Goal: Information Seeking & Learning: Find specific fact

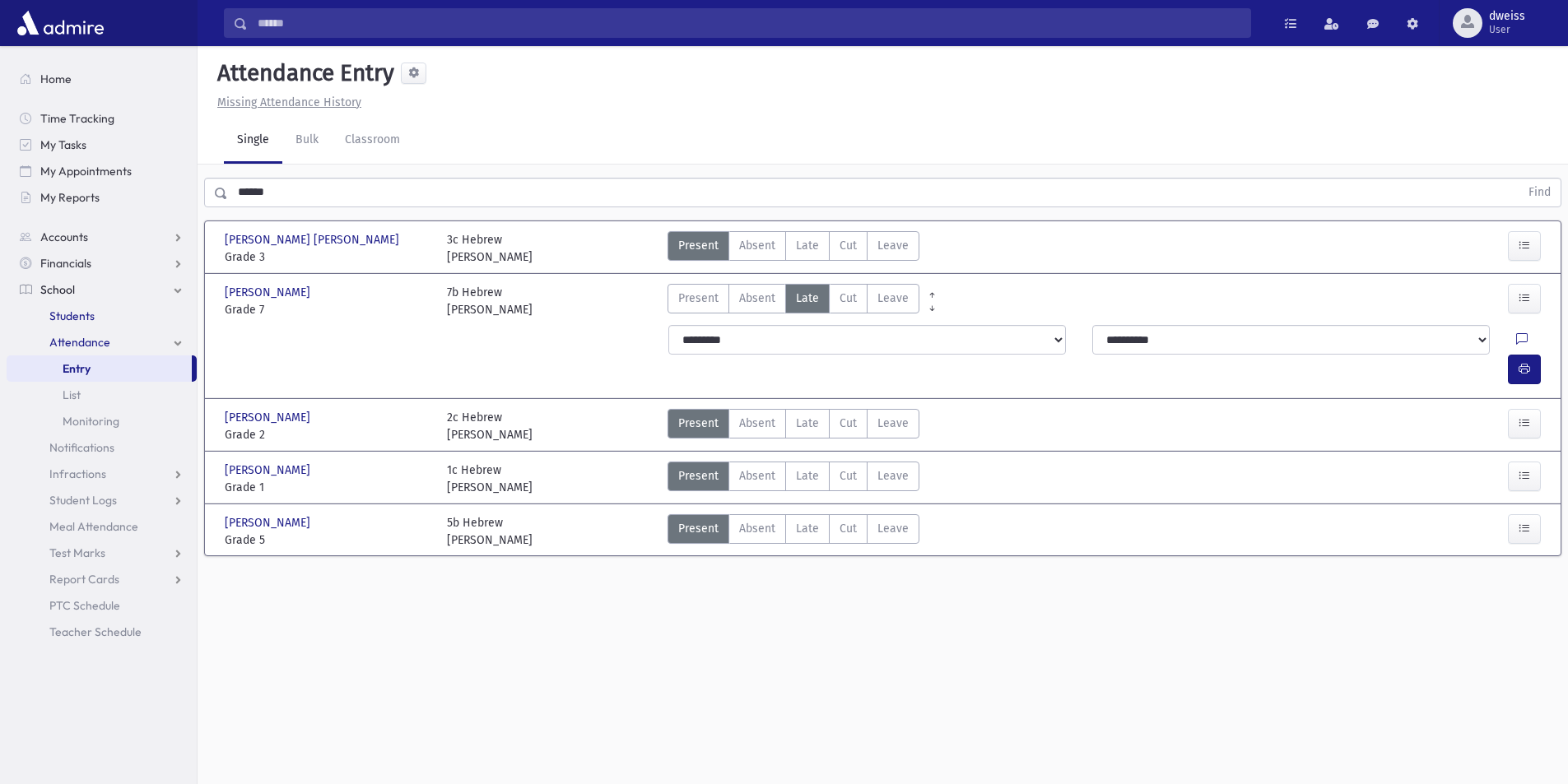
click at [99, 317] on link "Students" at bounding box center [102, 316] width 190 height 26
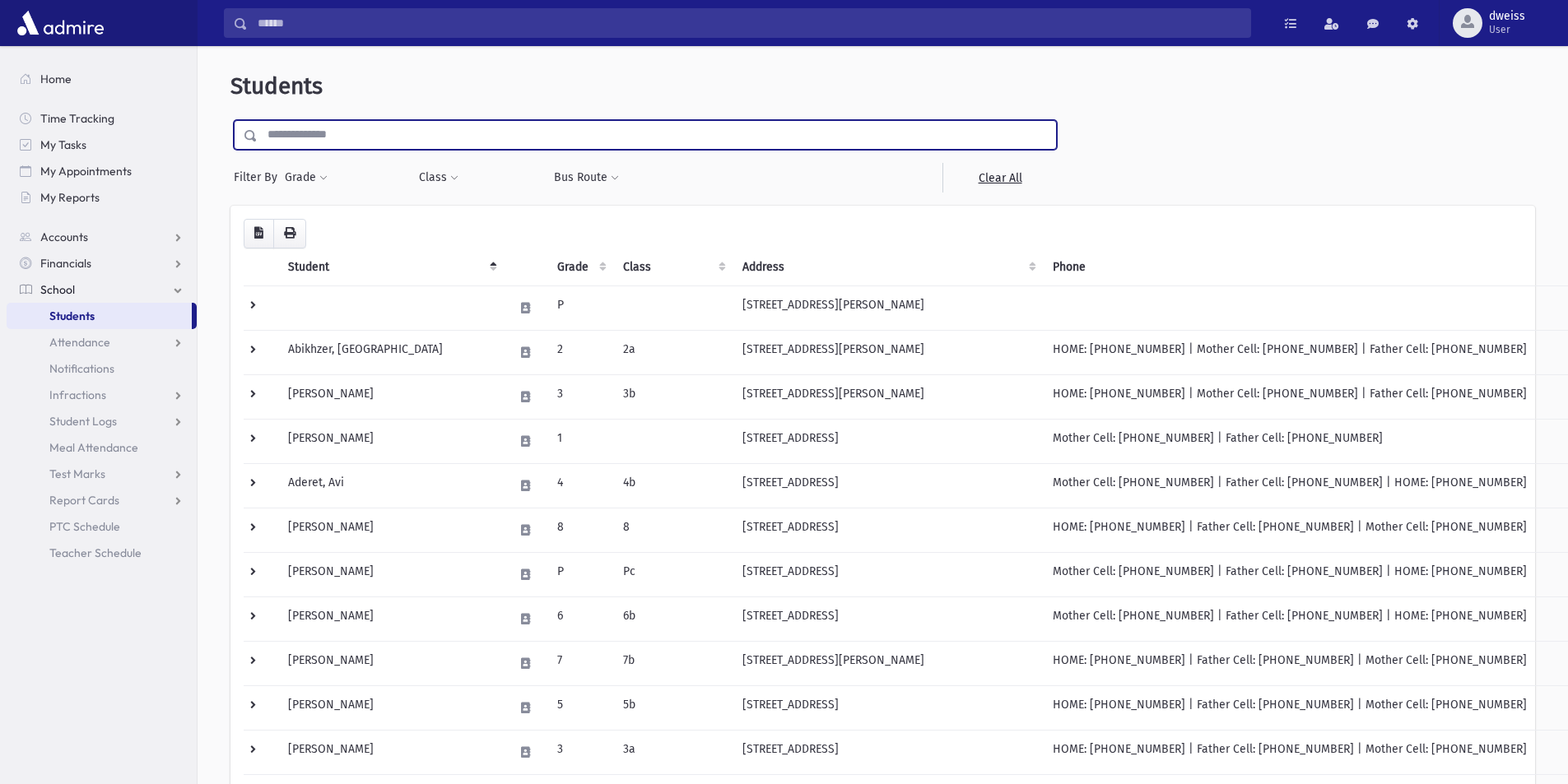
click at [317, 146] on input "text" at bounding box center [656, 135] width 798 height 29
type input "****"
click at [231, 120] on input "submit" at bounding box center [253, 131] width 46 height 22
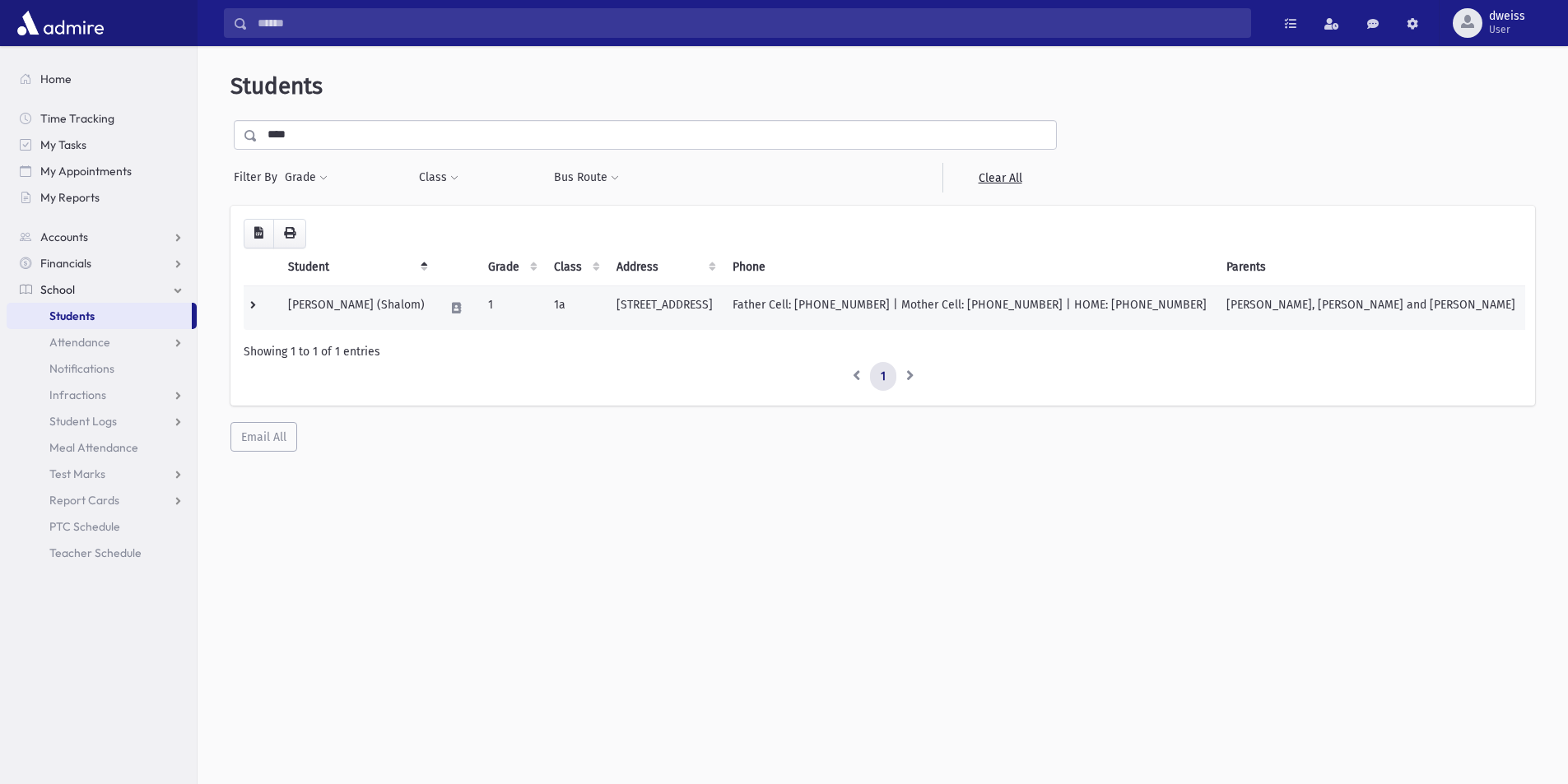
drag, startPoint x: 916, startPoint y: 309, endPoint x: 287, endPoint y: 299, distance: 629.1
click at [287, 299] on tr "Wulliger, Shalom Nechemia (Shalom) 1 1a 1809 Rolling Ridge Lane Toms River, NJ …" at bounding box center [885, 307] width 1282 height 44
click at [490, 376] on ul "1" at bounding box center [883, 377] width 1278 height 29
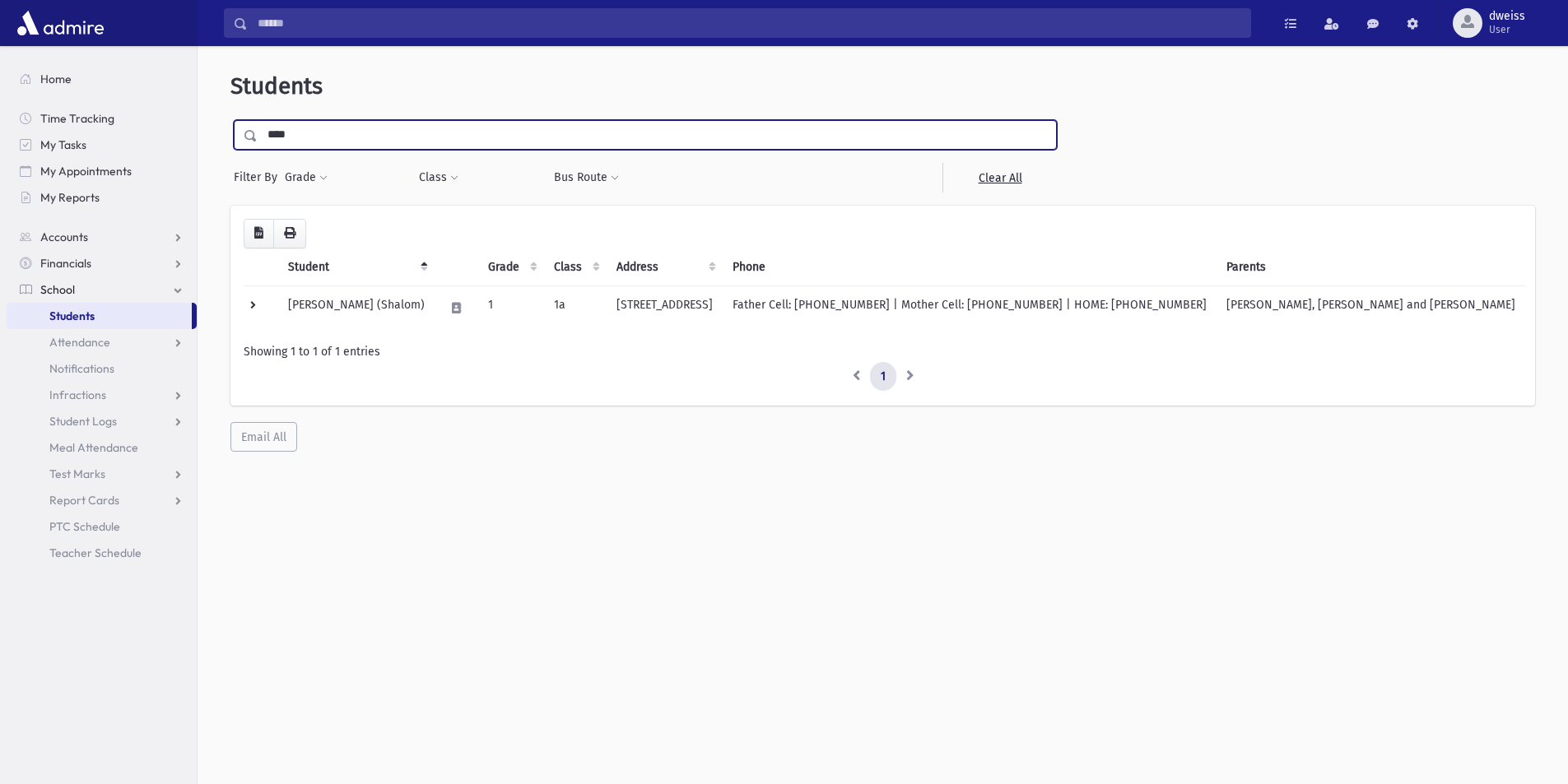
drag, startPoint x: 313, startPoint y: 139, endPoint x: 252, endPoint y: 138, distance: 61.0
click at [252, 138] on div "****" at bounding box center [645, 135] width 823 height 29
type input "****"
click at [231, 120] on input "submit" at bounding box center [253, 131] width 46 height 22
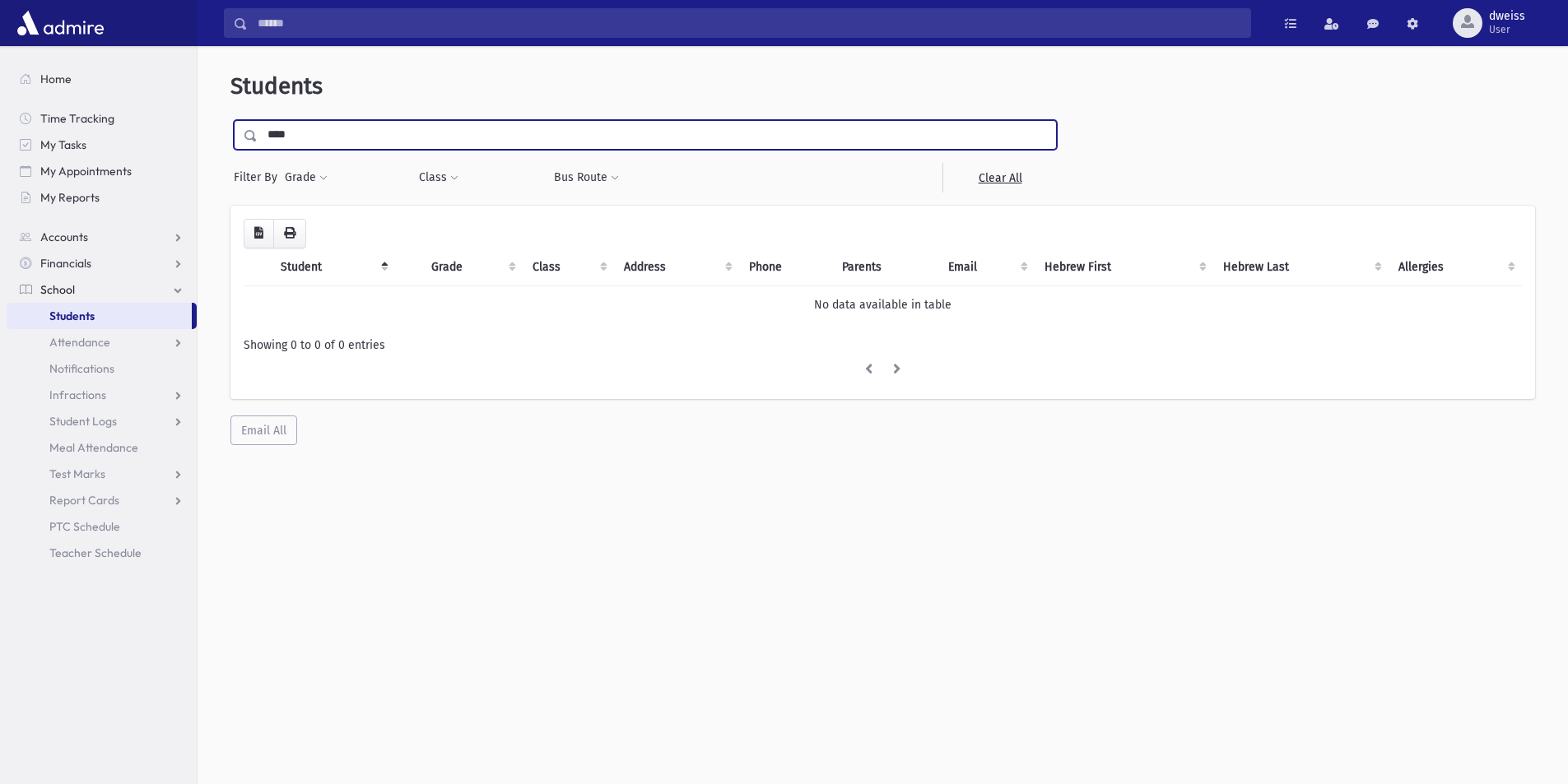
drag, startPoint x: 269, startPoint y: 139, endPoint x: 228, endPoint y: 141, distance: 41.0
click at [228, 141] on div "Students **** Filter By Grade * * * * * * * * * Filter Class ** ** ** *" at bounding box center [883, 258] width 1358 height 412
type input "****"
click at [231, 120] on input "submit" at bounding box center [253, 131] width 46 height 22
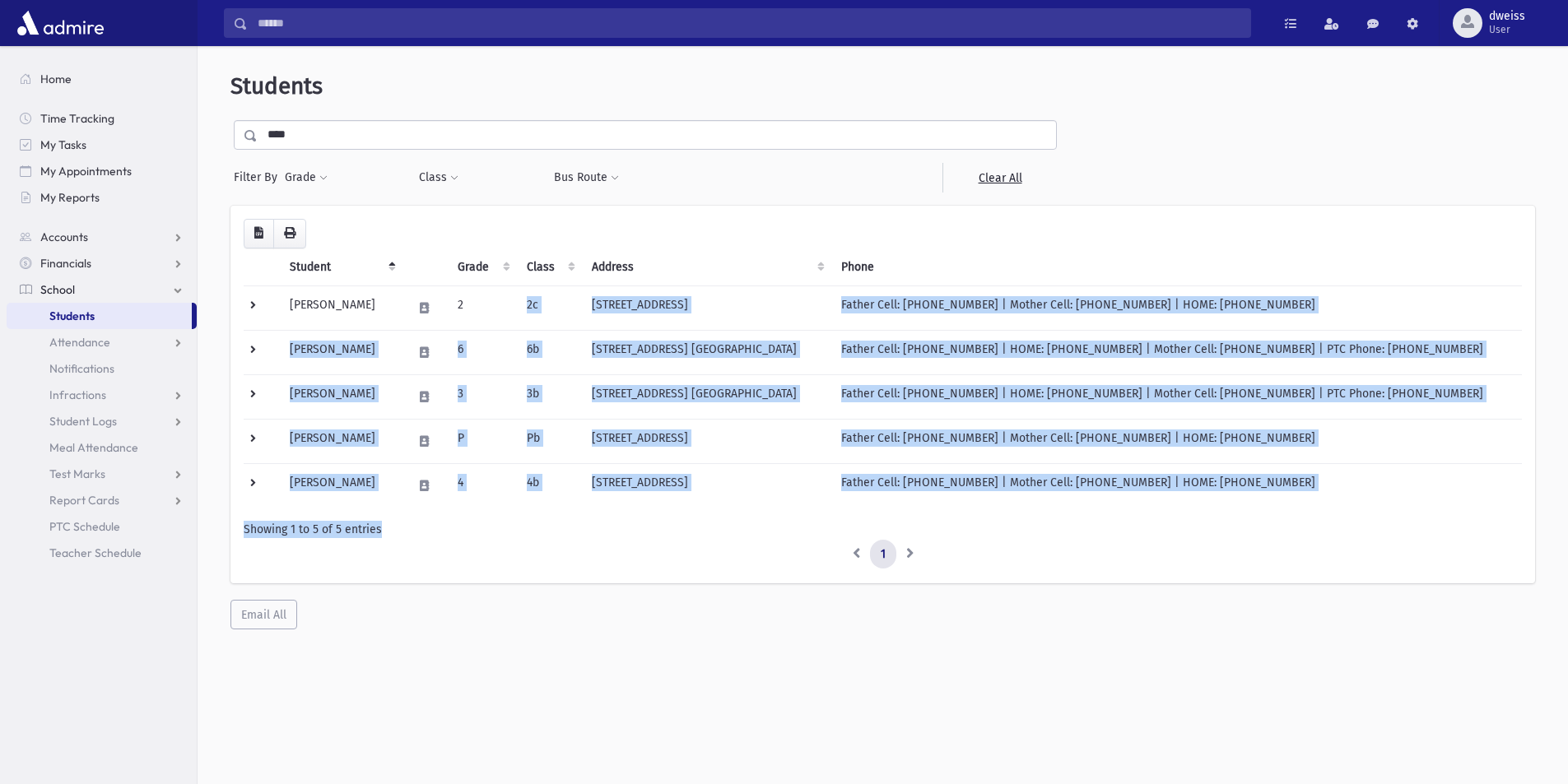
drag, startPoint x: 510, startPoint y: 304, endPoint x: 547, endPoint y: 529, distance: 228.0
click at [547, 529] on div "Loading... Student Grade Class Address Phone Parents Email Hebrew First Hebrew …" at bounding box center [883, 394] width 1278 height 351
click at [551, 526] on div "Showing 1 to 5 of 5 entries" at bounding box center [883, 530] width 1278 height 17
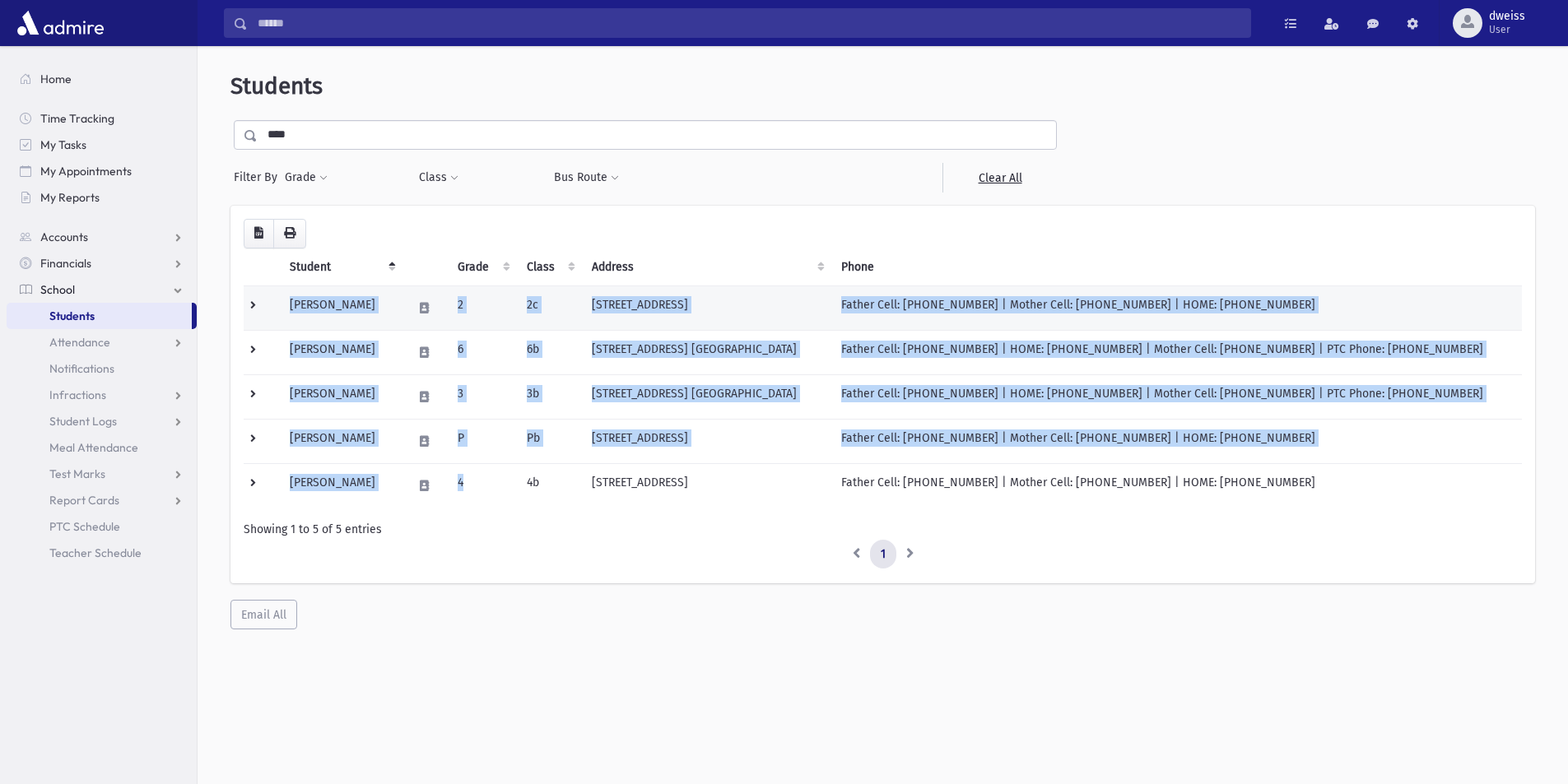
drag, startPoint x: 531, startPoint y: 481, endPoint x: 285, endPoint y: 297, distance: 307.2
click at [285, 297] on tbody "Augenstein, Elimelech 2 2c 323 Grande River Blvd Toms River, NJ 08755 Father Ce…" at bounding box center [883, 396] width 1278 height 222
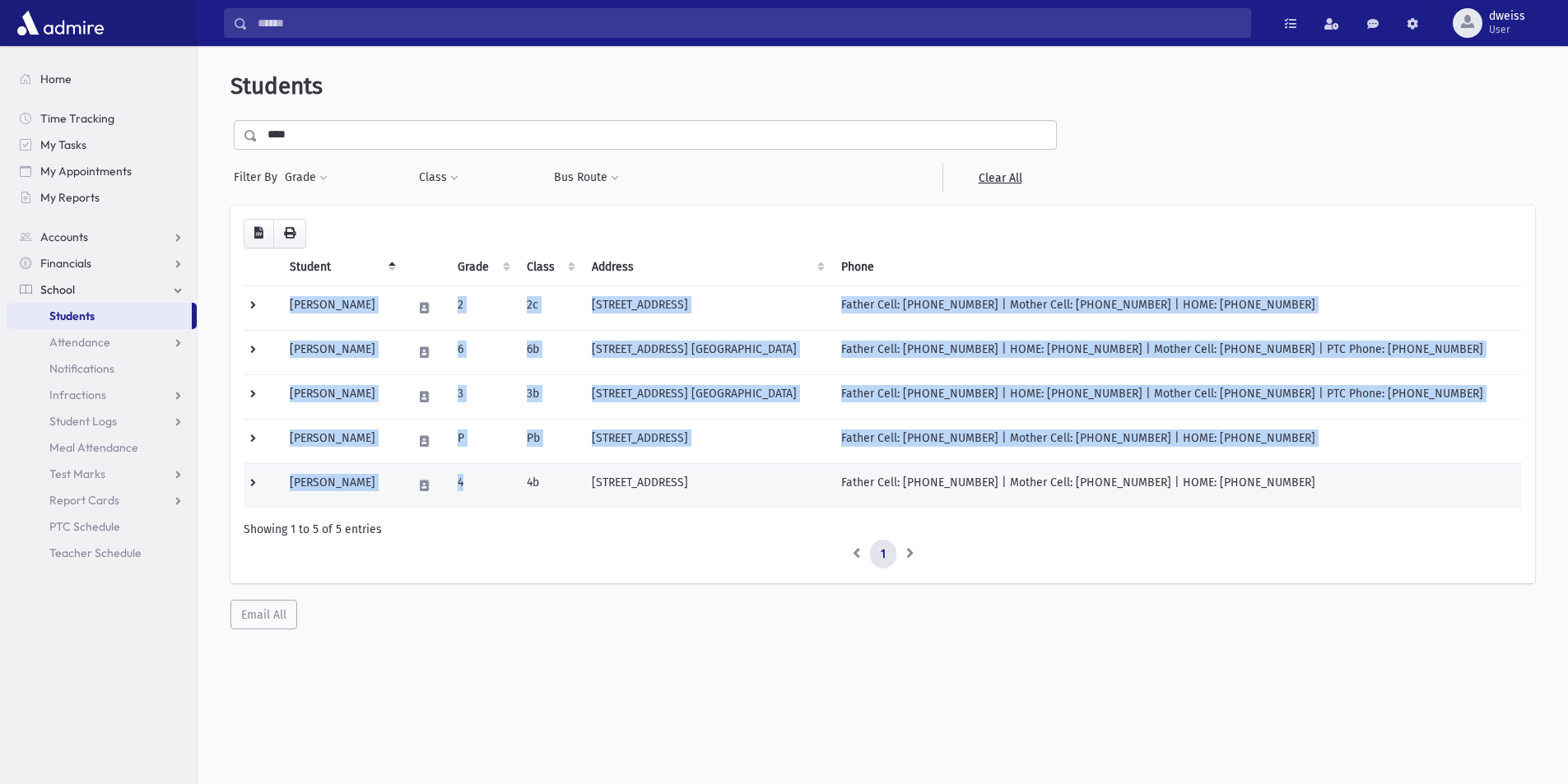
click at [516, 488] on td "4" at bounding box center [482, 485] width 68 height 44
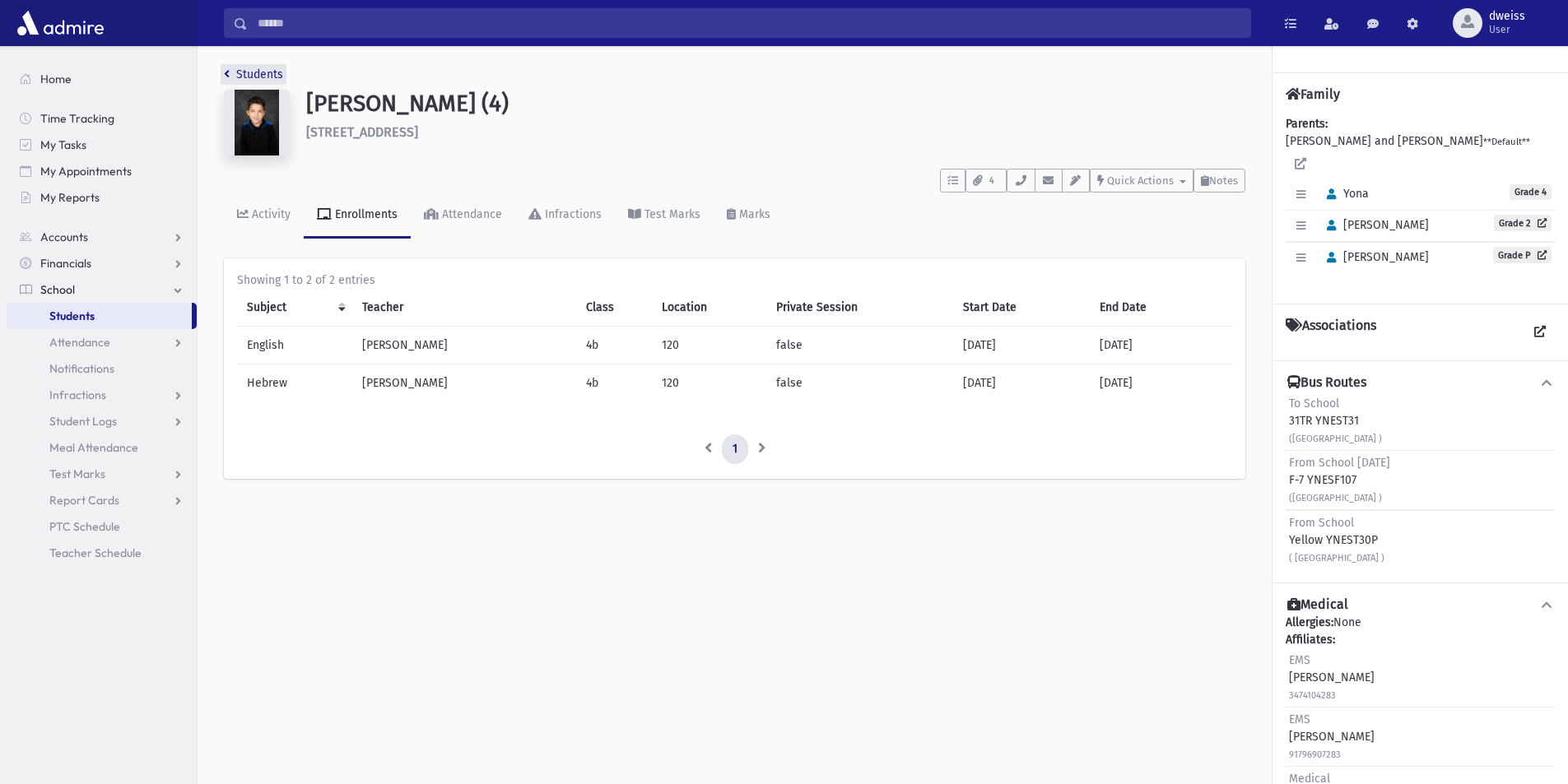
click at [231, 77] on link "Students" at bounding box center [253, 74] width 60 height 14
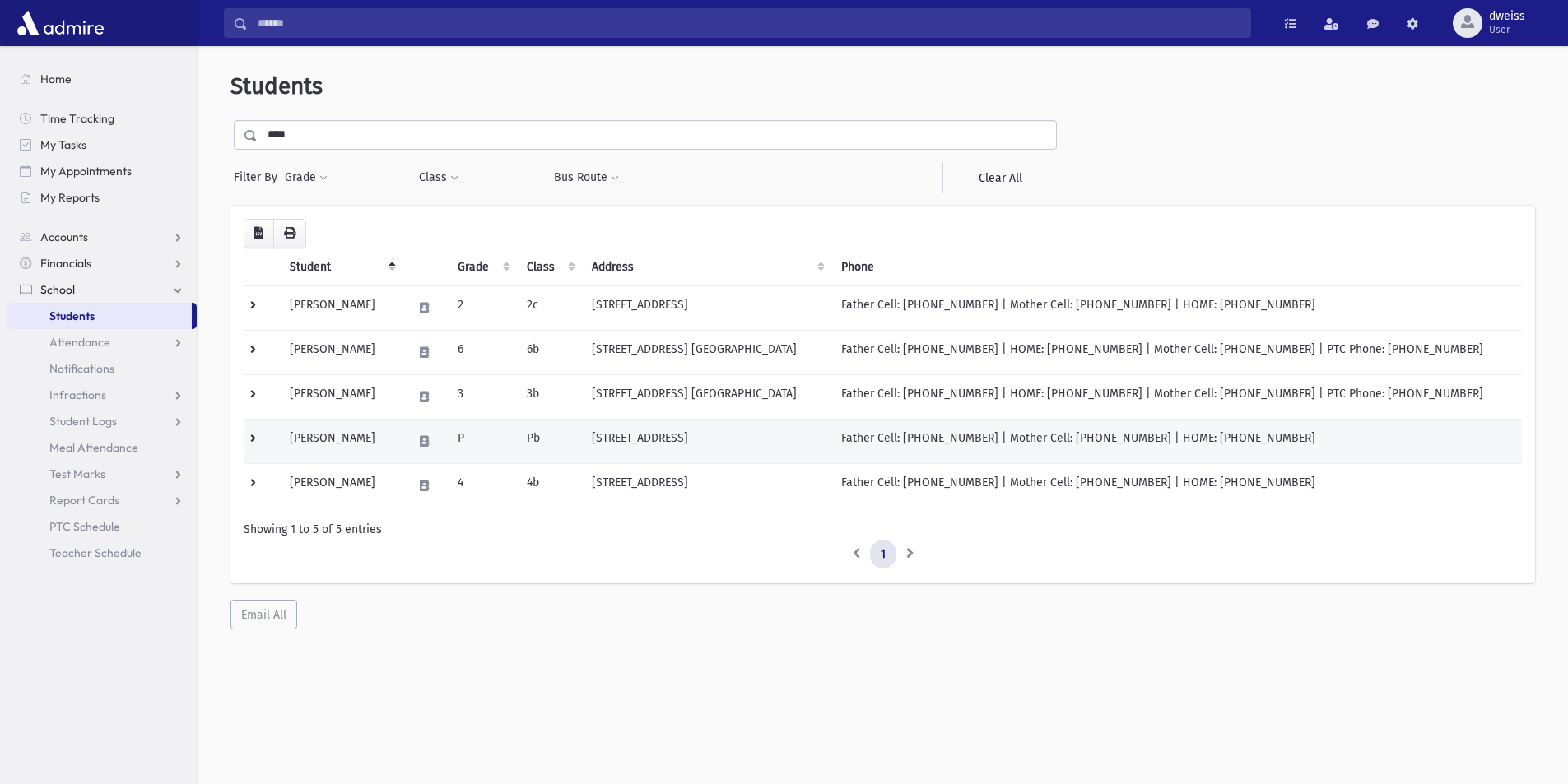
click at [402, 443] on td "Augenstein, Moshe" at bounding box center [342, 441] width 123 height 44
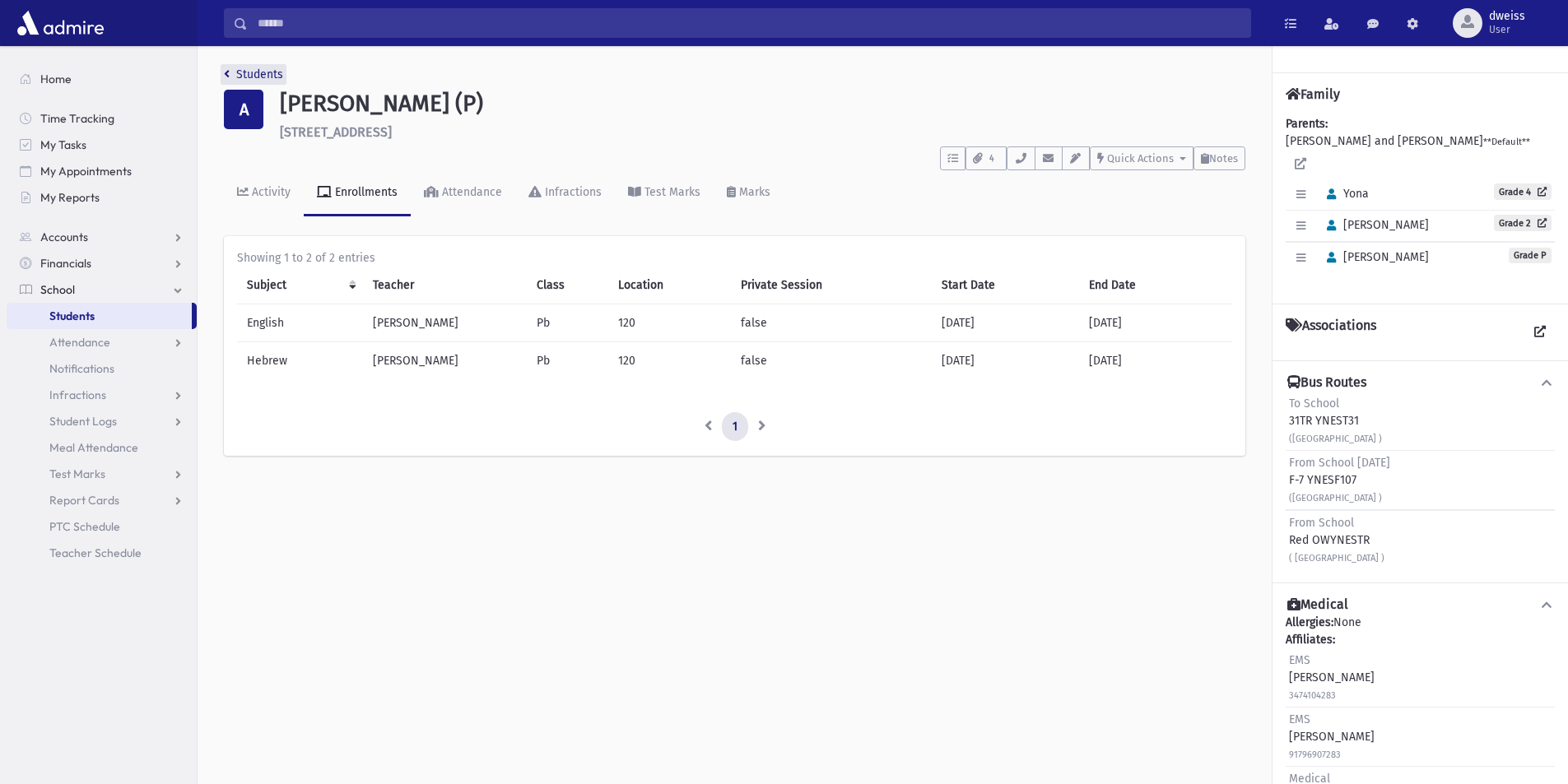
click at [227, 78] on icon "breadcrumb" at bounding box center [227, 73] width 6 height 11
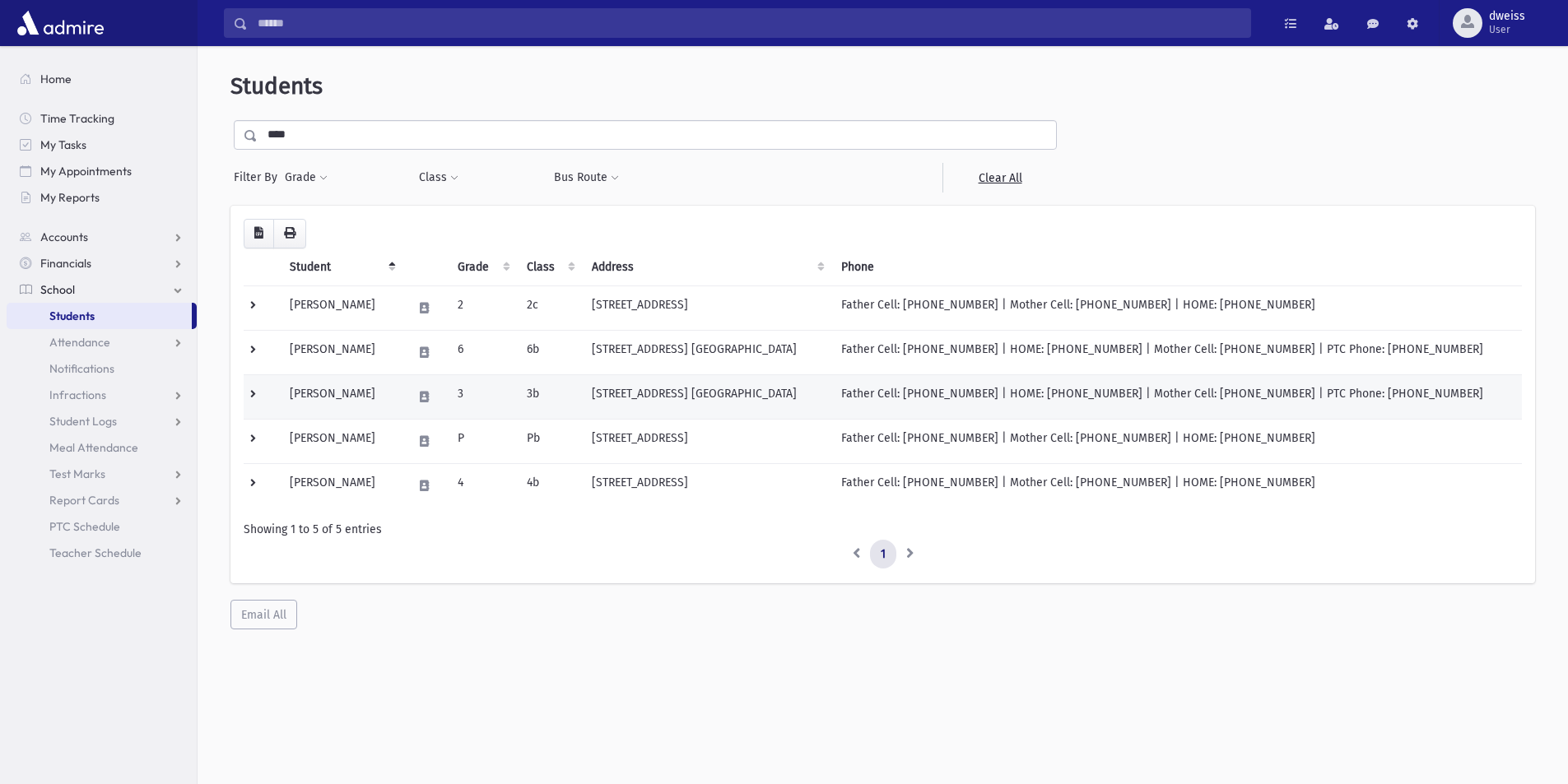
click at [508, 392] on td "3" at bounding box center [482, 396] width 68 height 44
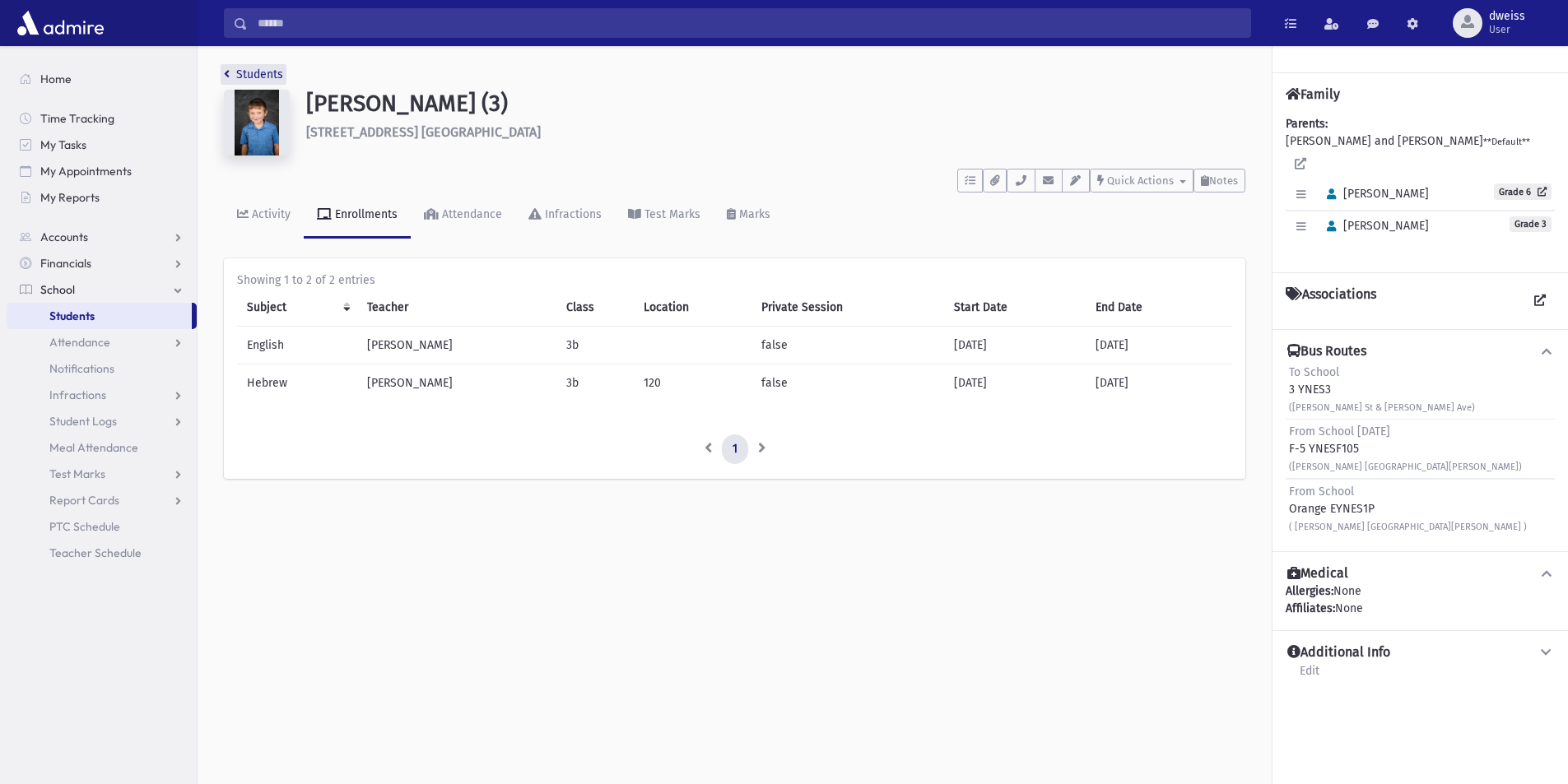
click at [228, 73] on icon "breadcrumb" at bounding box center [227, 73] width 6 height 11
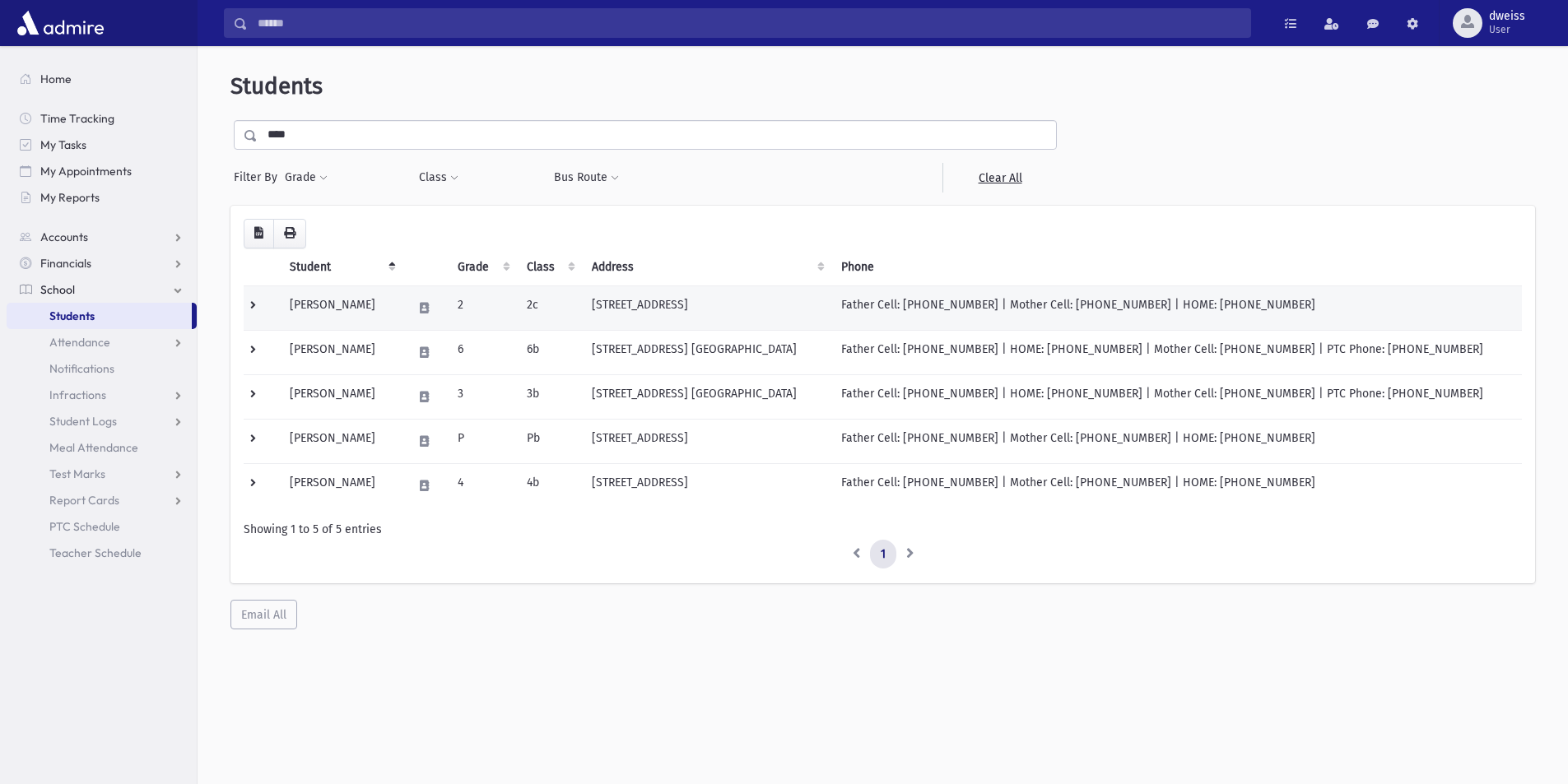
click at [402, 308] on td "Augenstein, Elimelech" at bounding box center [342, 307] width 123 height 44
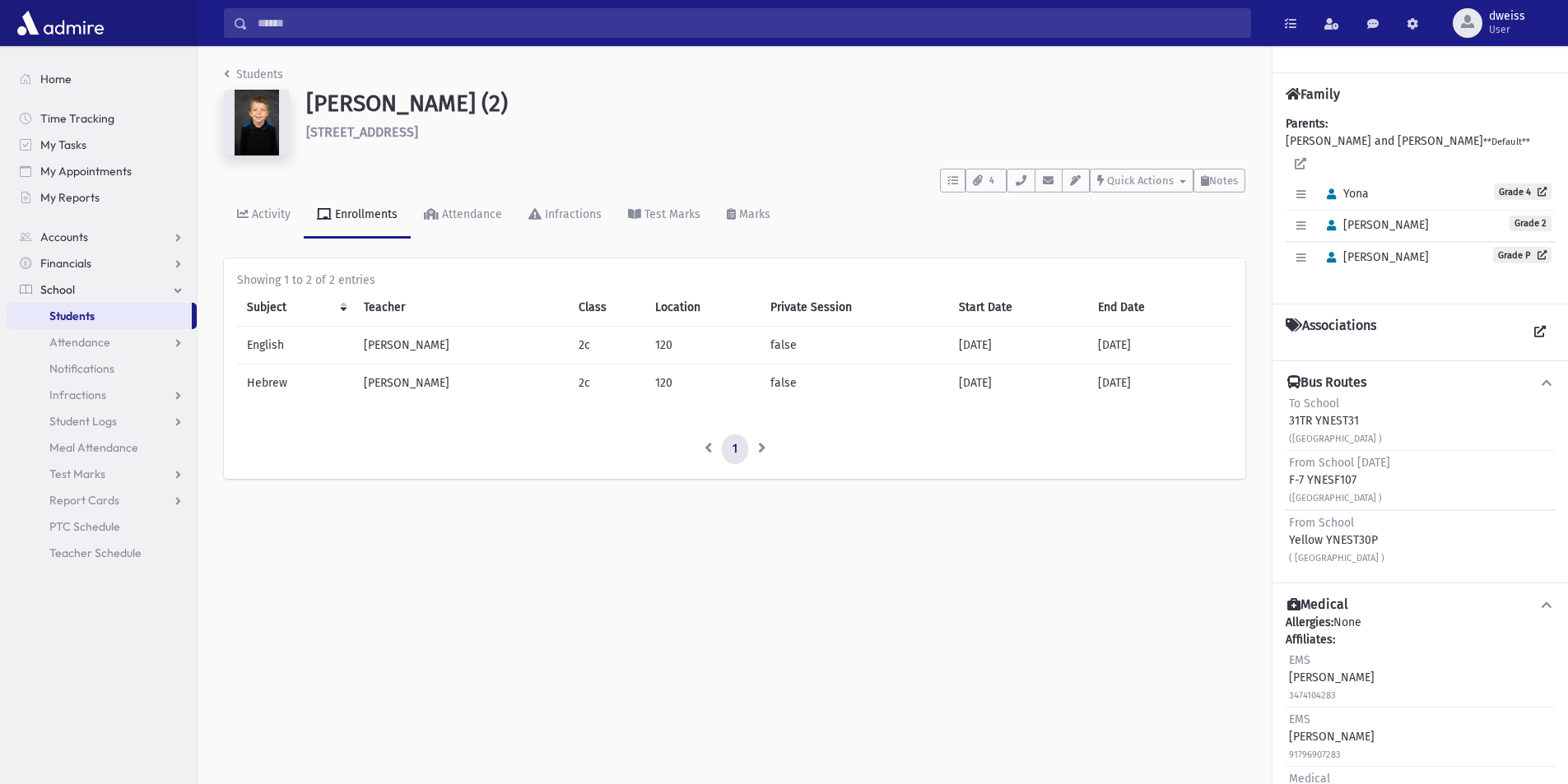
click at [231, 84] on nav "Students" at bounding box center [253, 78] width 60 height 24
click at [231, 76] on link "Students" at bounding box center [253, 74] width 60 height 14
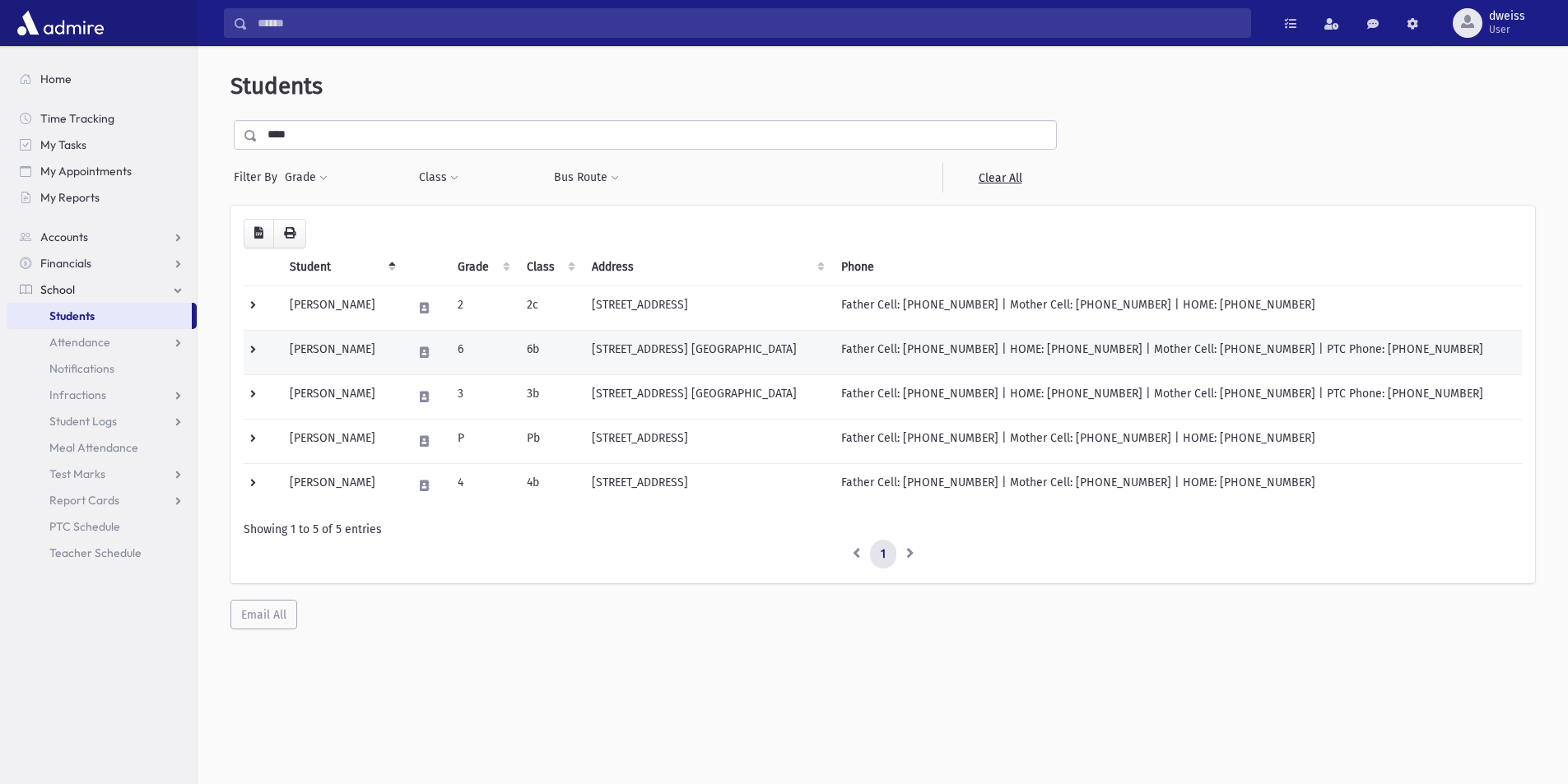
drag, startPoint x: 413, startPoint y: 347, endPoint x: 266, endPoint y: 354, distance: 147.2
click at [266, 354] on tr "Augenstein, Elimelech 6 6b 36 Amsterdam Ave. Lakewood, NJ 08701 Father Cell: (7…" at bounding box center [883, 352] width 1278 height 44
click at [402, 343] on td "[PERSON_NAME]" at bounding box center [342, 352] width 123 height 44
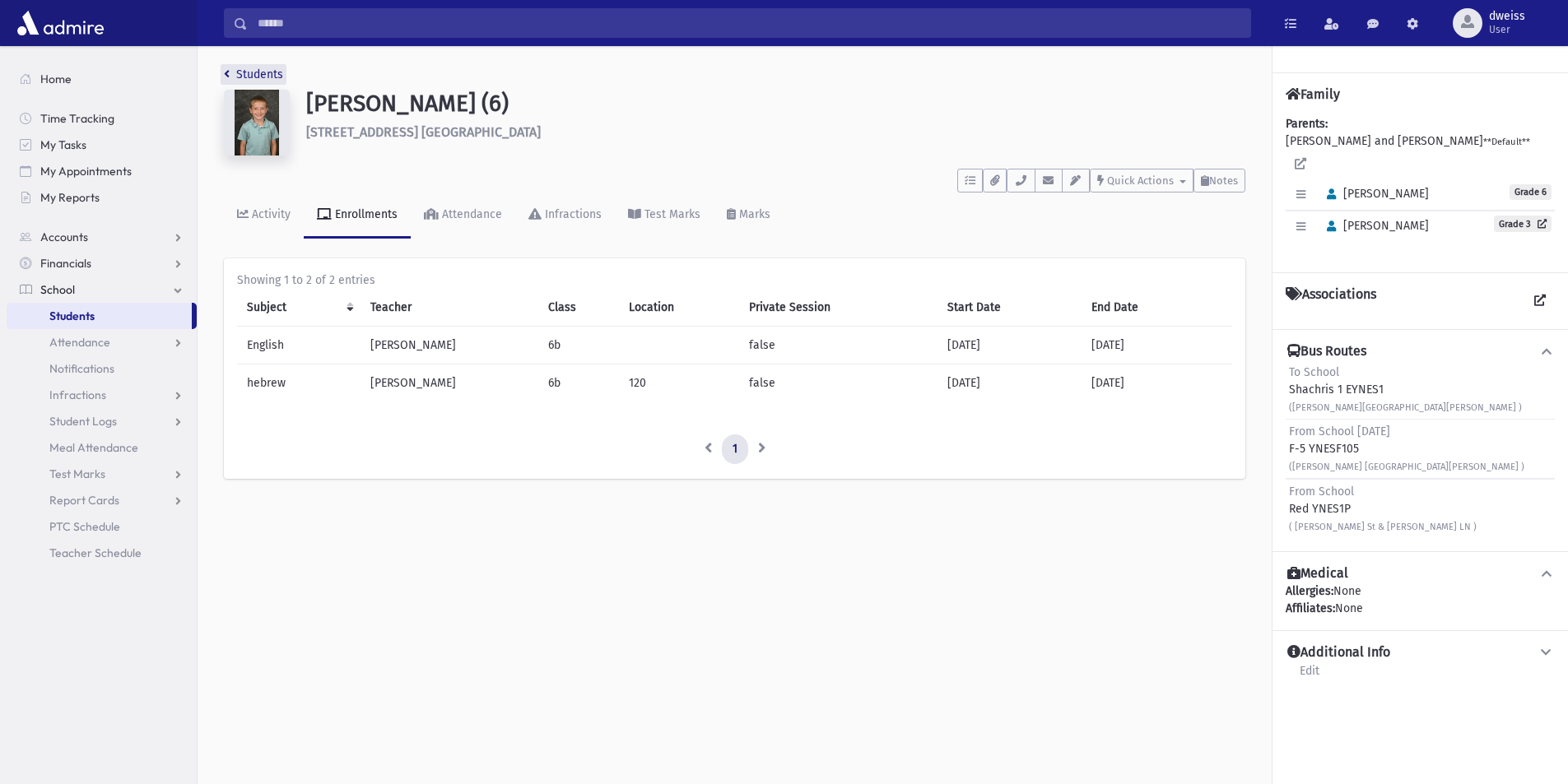
click at [227, 73] on icon "breadcrumb" at bounding box center [227, 73] width 6 height 11
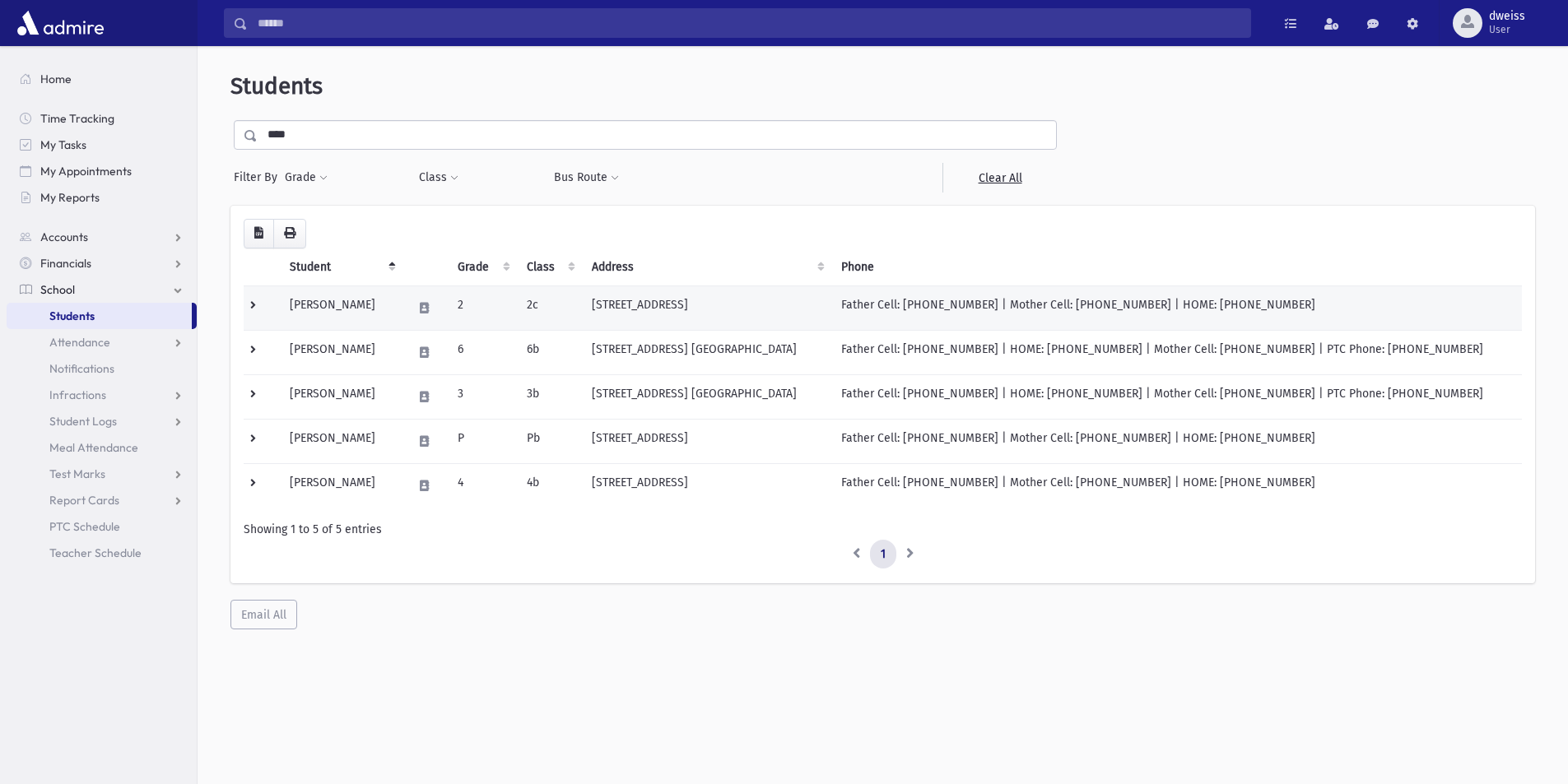
drag, startPoint x: 413, startPoint y: 305, endPoint x: 290, endPoint y: 305, distance: 123.0
click at [290, 305] on td "[PERSON_NAME]" at bounding box center [342, 307] width 123 height 44
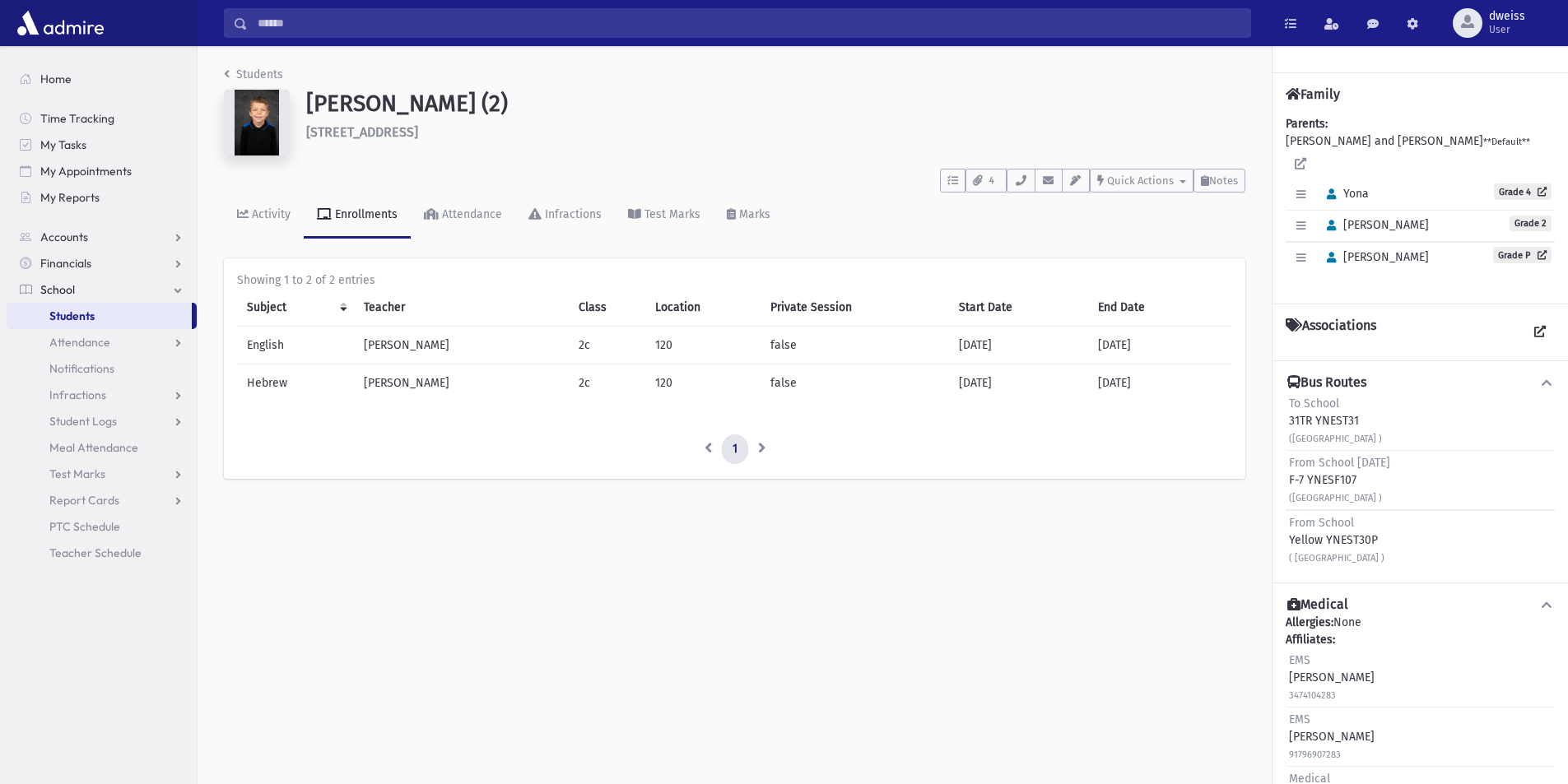
click at [222, 73] on div "Students Augenstein, Elimelech (2) 323 Grande River Blvd Toms River **** To Do'…" at bounding box center [734, 280] width 1074 height 469
click at [228, 73] on icon "breadcrumb" at bounding box center [227, 73] width 6 height 11
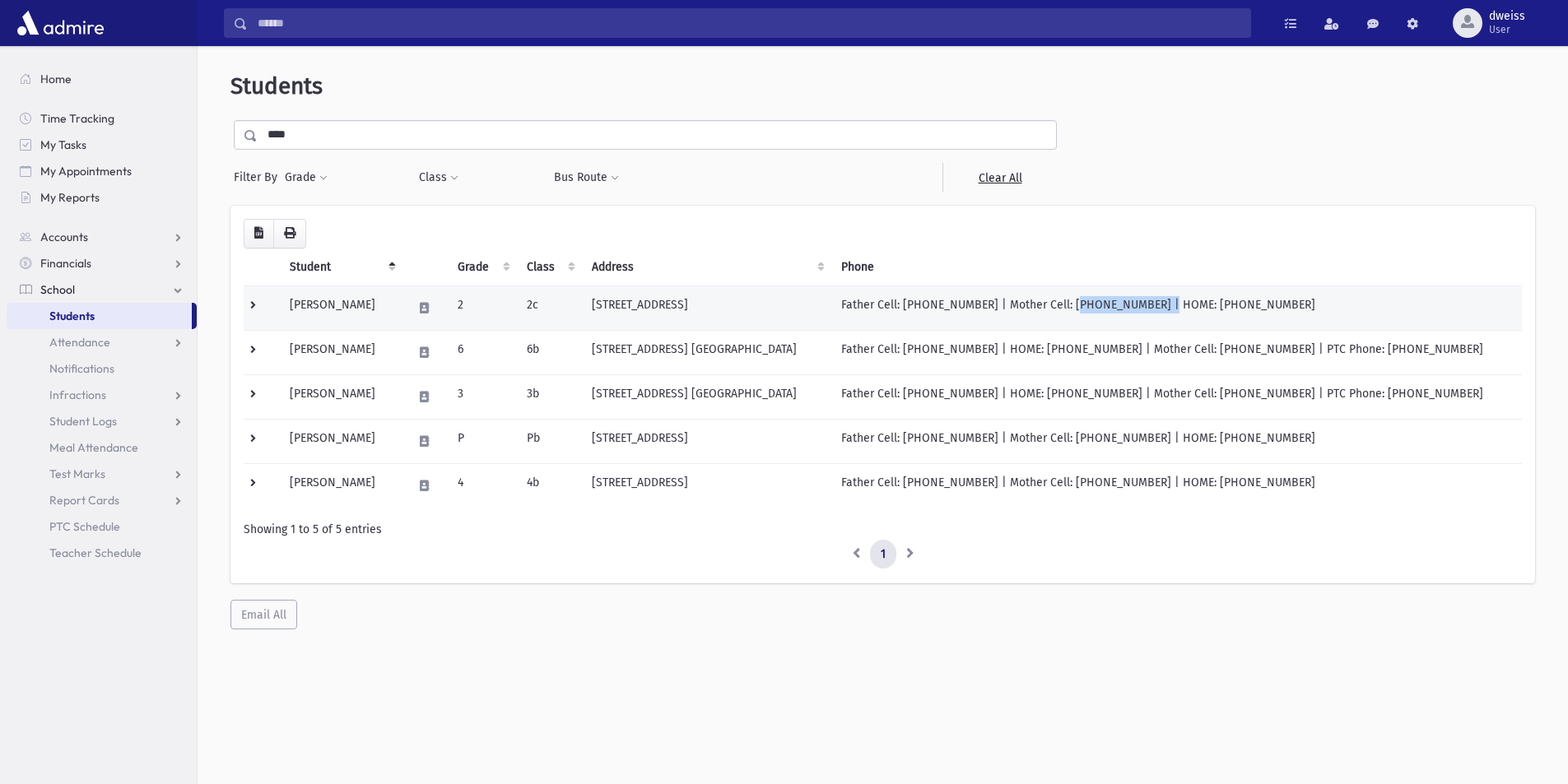
drag, startPoint x: 1145, startPoint y: 305, endPoint x: 1085, endPoint y: 305, distance: 60.0
click at [1085, 305] on td "Father Cell: [PHONE_NUMBER] | Mother Cell: [PHONE_NUMBER] | HOME: [PHONE_NUMBER]" at bounding box center [1176, 307] width 691 height 44
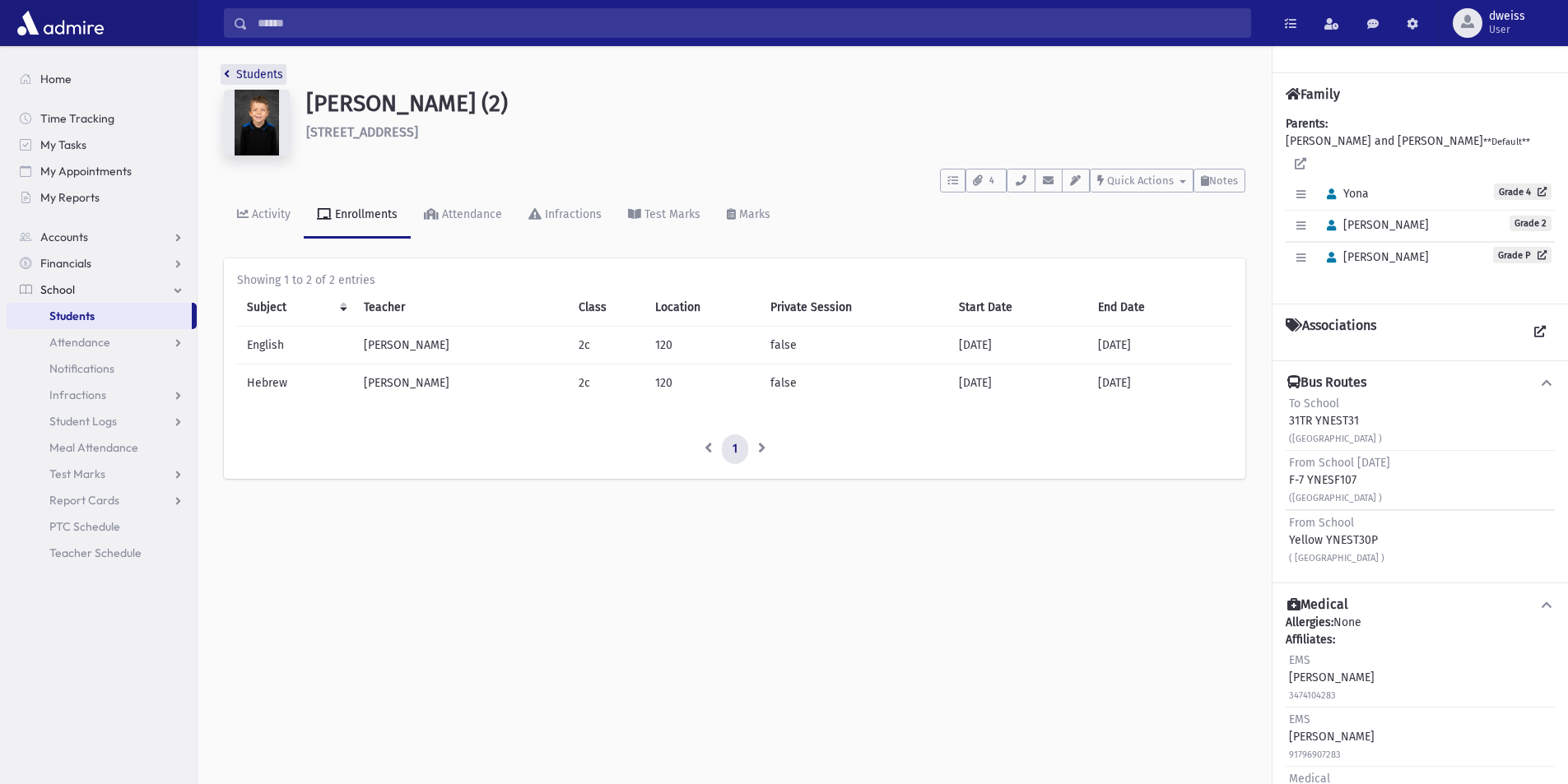
click at [224, 73] on icon "breadcrumb" at bounding box center [227, 73] width 6 height 11
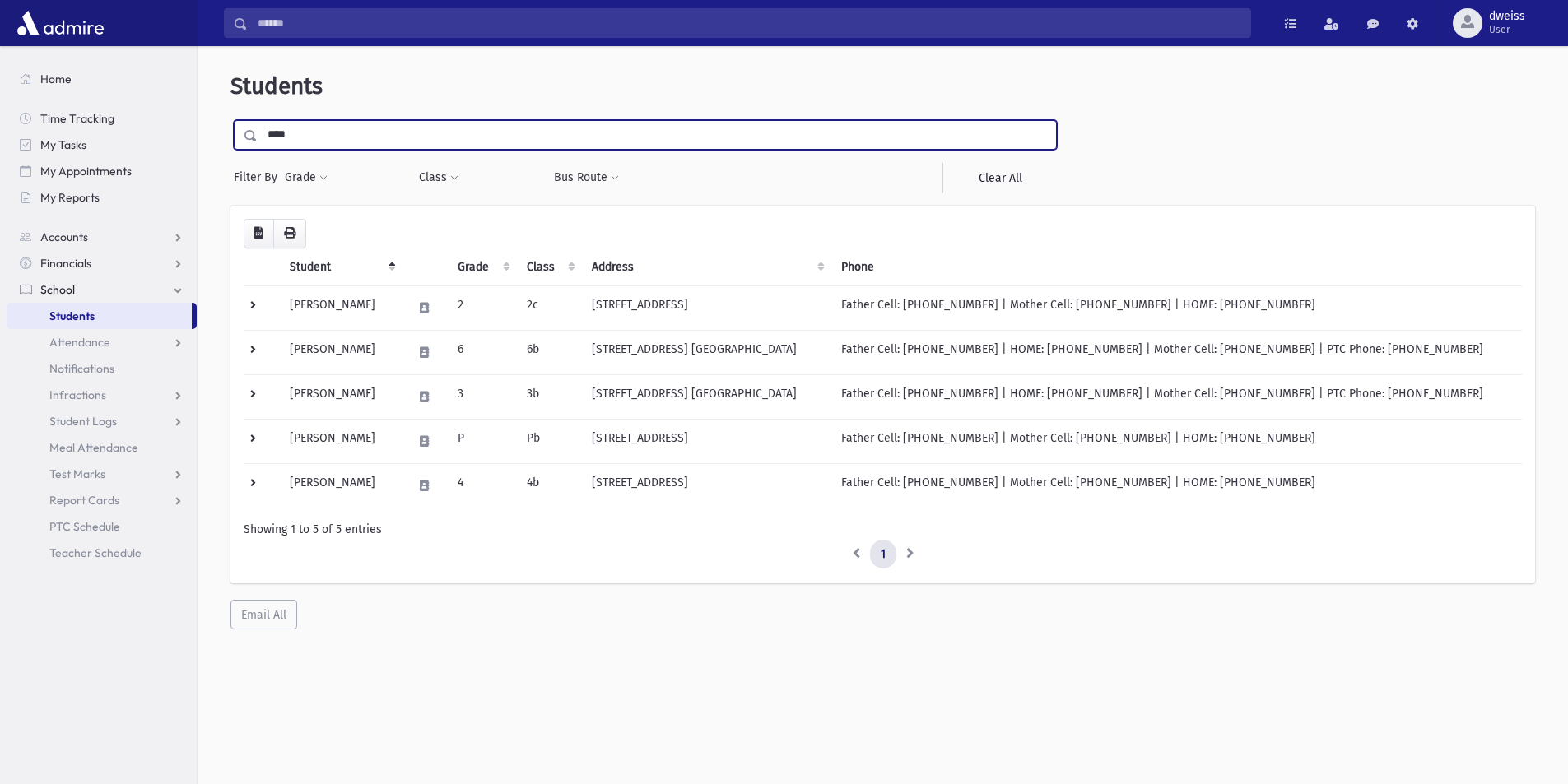
drag, startPoint x: 326, startPoint y: 138, endPoint x: 230, endPoint y: 141, distance: 96.0
click at [230, 141] on div "Students **** Filter By Grade * * * * * * * * * Filter Class ** ** ** *" at bounding box center [883, 351] width 1358 height 596
click at [369, 126] on input "****" at bounding box center [656, 135] width 798 height 29
drag, startPoint x: 310, startPoint y: 140, endPoint x: 221, endPoint y: 133, distance: 89.3
click at [221, 133] on div "Students **** Filter By Grade * * * * * * * * * Filter Class ** ** ** *" at bounding box center [883, 351] width 1358 height 596
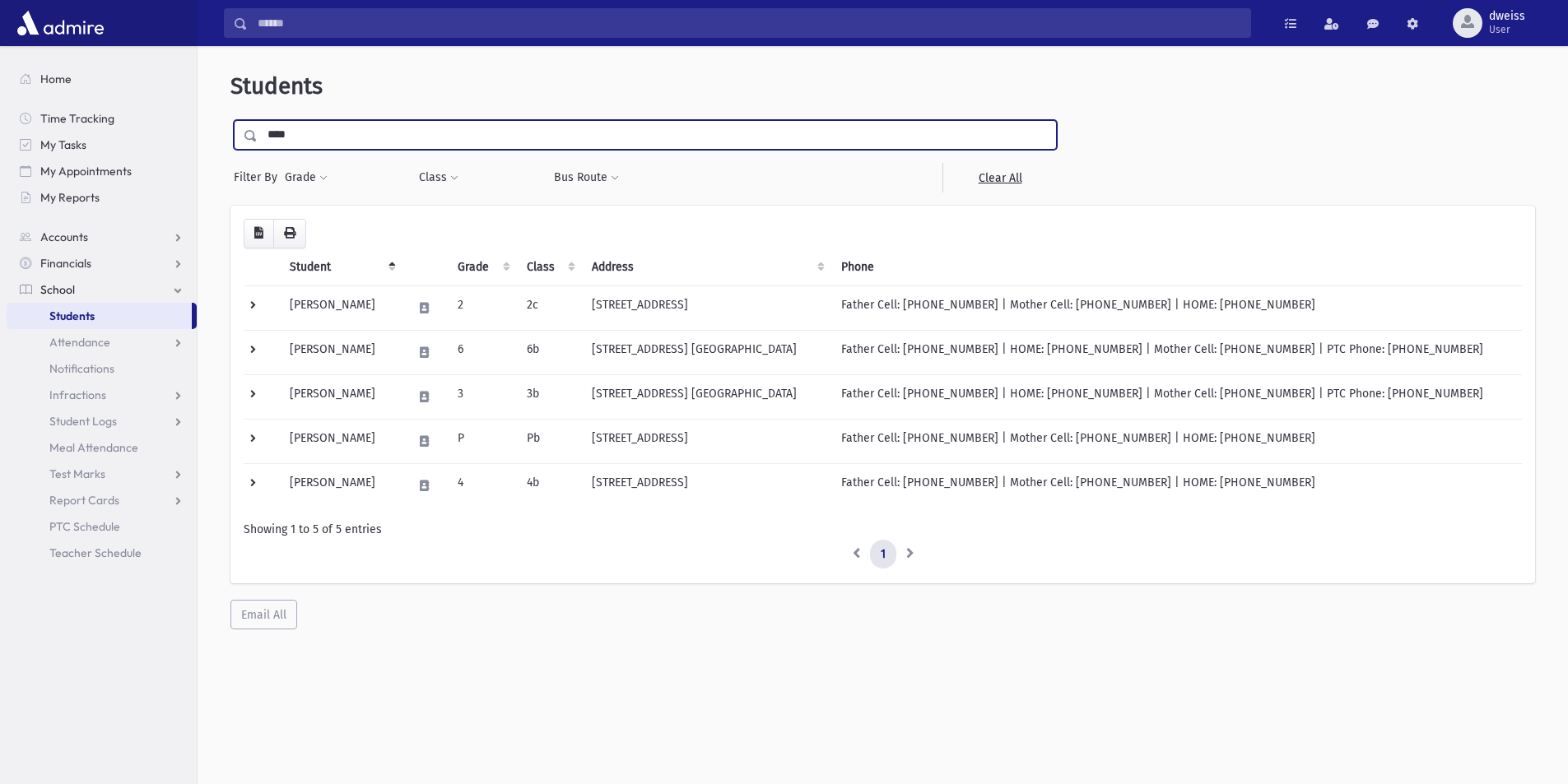
click at [351, 133] on input "****" at bounding box center [656, 135] width 798 height 29
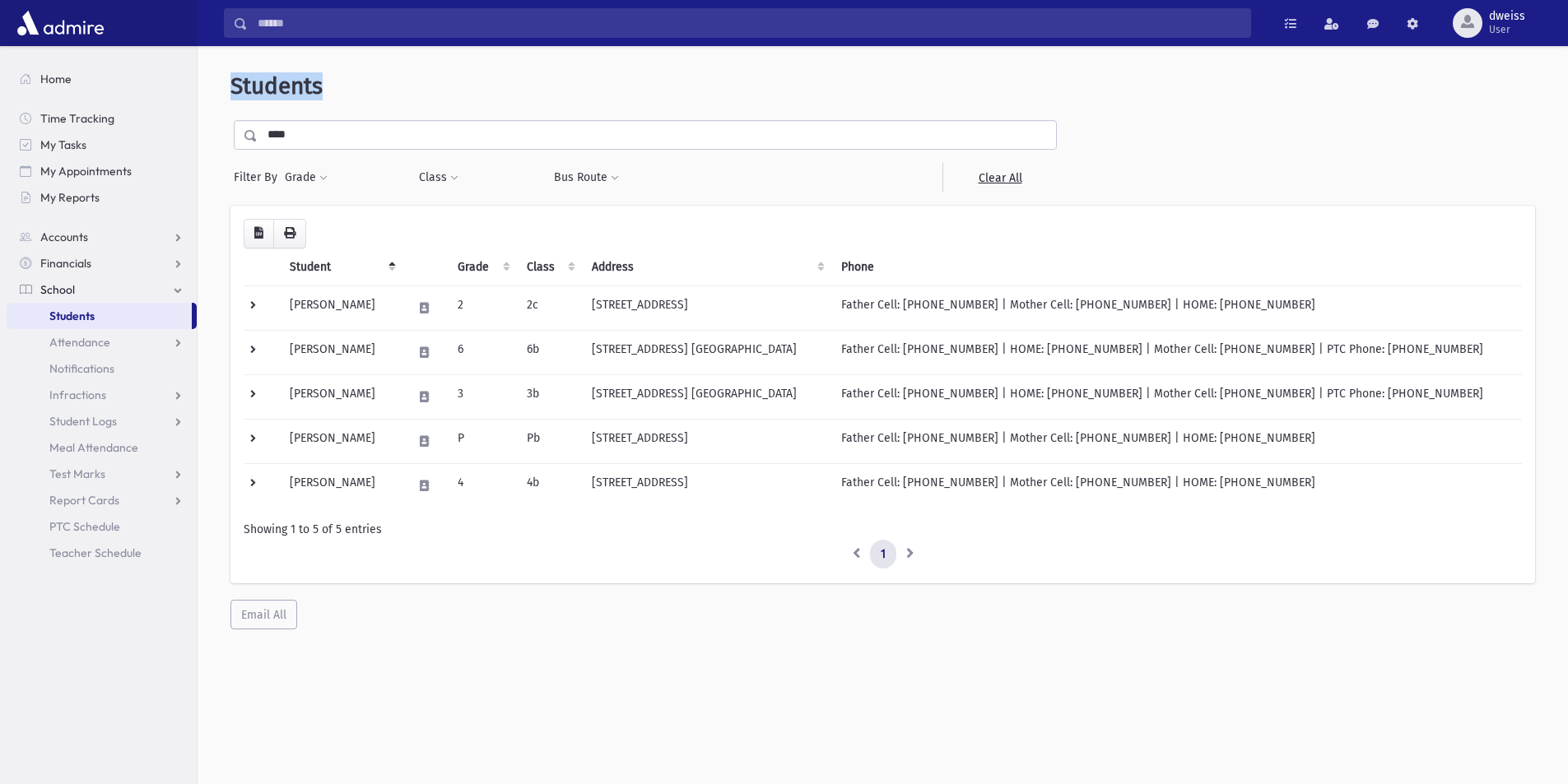
drag, startPoint x: 322, startPoint y: 94, endPoint x: 231, endPoint y: 80, distance: 92.1
click at [231, 80] on span "Students" at bounding box center [277, 86] width 93 height 27
click at [344, 87] on header "Students" at bounding box center [883, 86] width 1305 height 28
drag, startPoint x: 336, startPoint y: 87, endPoint x: 214, endPoint y: 86, distance: 122.0
click at [214, 86] on div "Students **** Filter By Grade * * * * * * * * * Filter Class ** ** ** *" at bounding box center [883, 351] width 1358 height 596
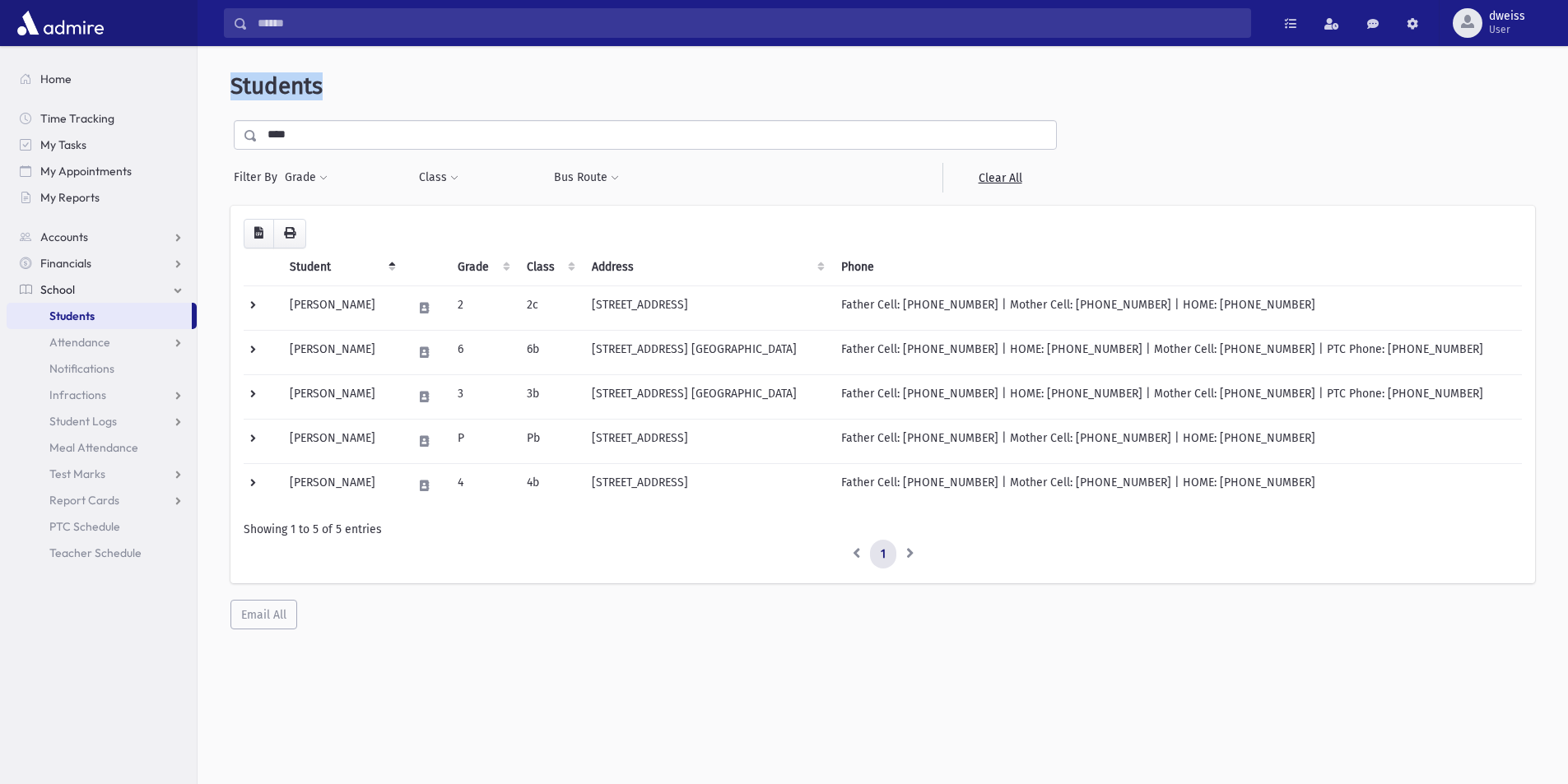
click at [357, 87] on header "Students" at bounding box center [883, 86] width 1305 height 28
drag, startPoint x: 320, startPoint y: 89, endPoint x: 222, endPoint y: 85, distance: 98.1
click at [222, 85] on div "Students **** Filter By Grade * * * * * * * * * Filter Class ** ** ** *" at bounding box center [883, 351] width 1358 height 596
click at [339, 89] on header "Students" at bounding box center [883, 86] width 1305 height 28
drag, startPoint x: 324, startPoint y: 89, endPoint x: 230, endPoint y: 86, distance: 94.0
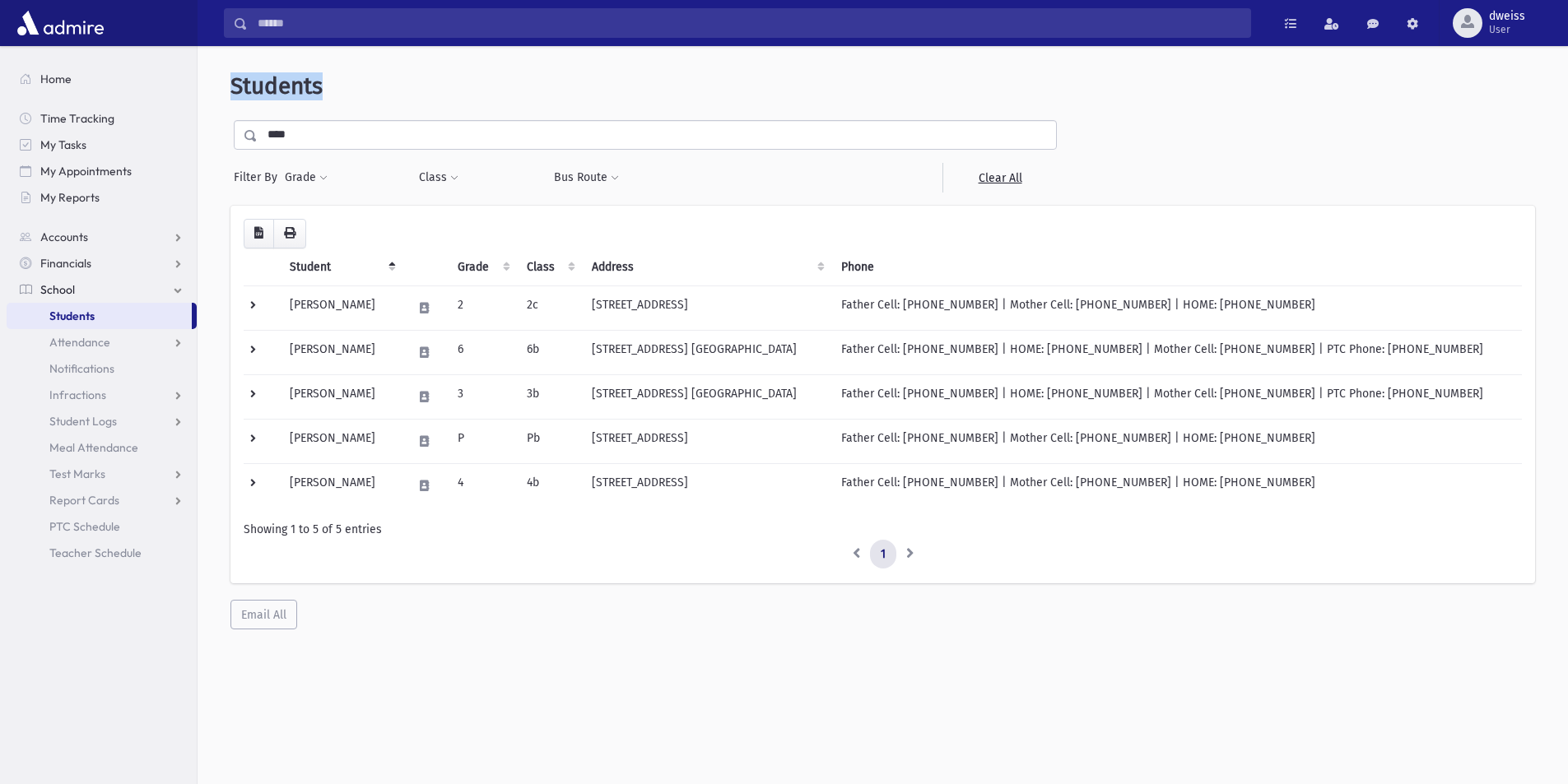
click at [230, 86] on div "Students **** Filter By Grade * * * * * * * * * Filter Class ** ** ** *" at bounding box center [883, 351] width 1358 height 596
click at [327, 94] on header "Students" at bounding box center [883, 86] width 1305 height 28
drag, startPoint x: 324, startPoint y: 92, endPoint x: 232, endPoint y: 91, distance: 92.0
click at [232, 91] on header "Students" at bounding box center [883, 86] width 1305 height 28
click at [232, 91] on span "Students" at bounding box center [277, 86] width 93 height 27
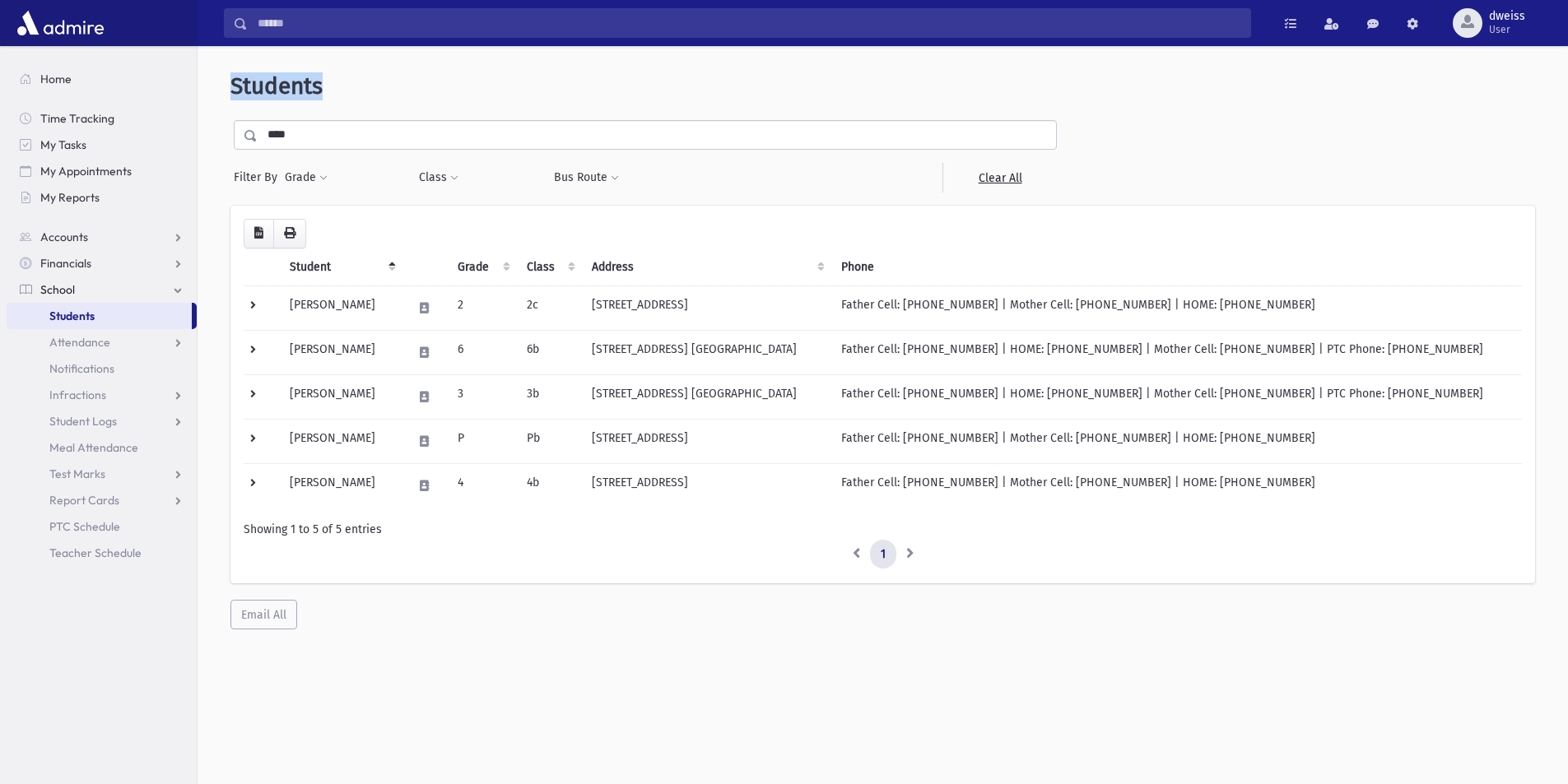
drag, startPoint x: 327, startPoint y: 92, endPoint x: 212, endPoint y: 86, distance: 115.2
click at [212, 86] on div "Students **** Filter By Grade * * * * * * * * * Filter Class ** ** ** *" at bounding box center [883, 351] width 1358 height 596
click at [233, 92] on span "Students" at bounding box center [277, 86] width 93 height 27
click at [1144, 654] on div "Students **** Filter By Grade * * * * * * * * * Filter Class ** ** ** * ** ** *" at bounding box center [882, 422] width 1371 height 738
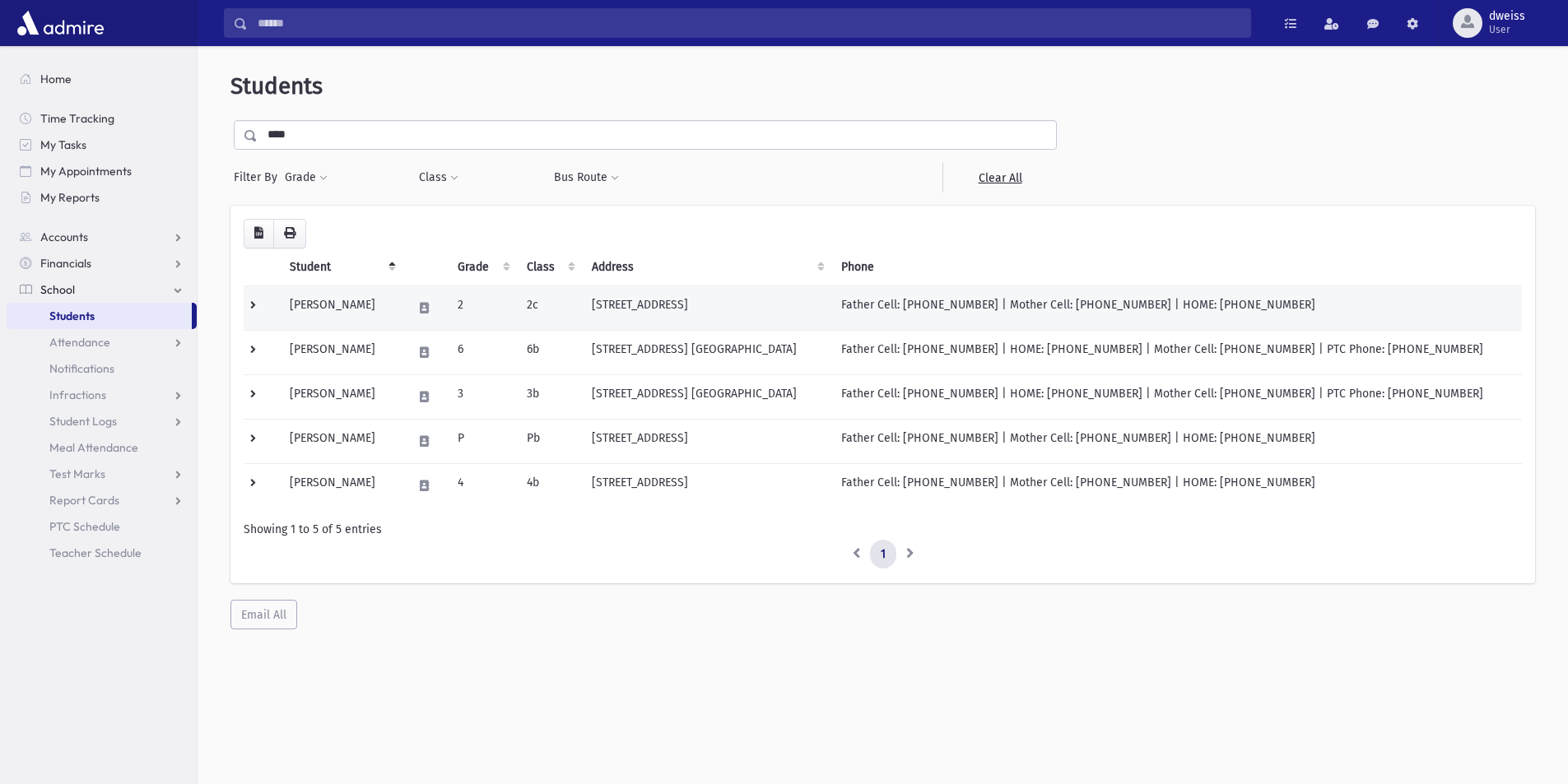
drag, startPoint x: 1279, startPoint y: 305, endPoint x: 1200, endPoint y: 306, distance: 79.0
click at [1200, 306] on td "Father Cell: (917) 533-6764 | Mother Cell: (347) 423-2722 | HOME: (347) 423-2722" at bounding box center [1176, 307] width 691 height 44
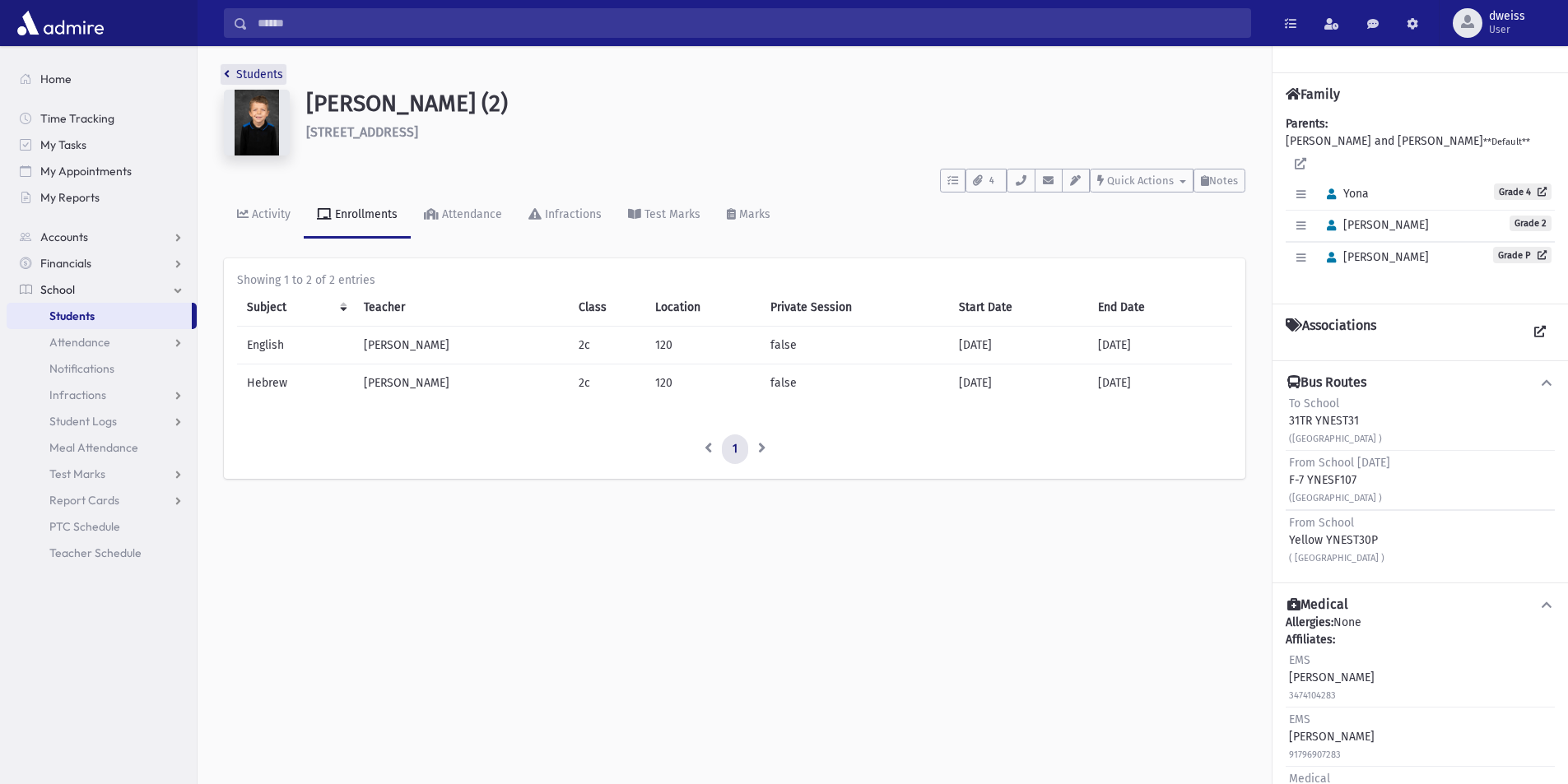
click at [238, 75] on link "Students" at bounding box center [253, 74] width 60 height 14
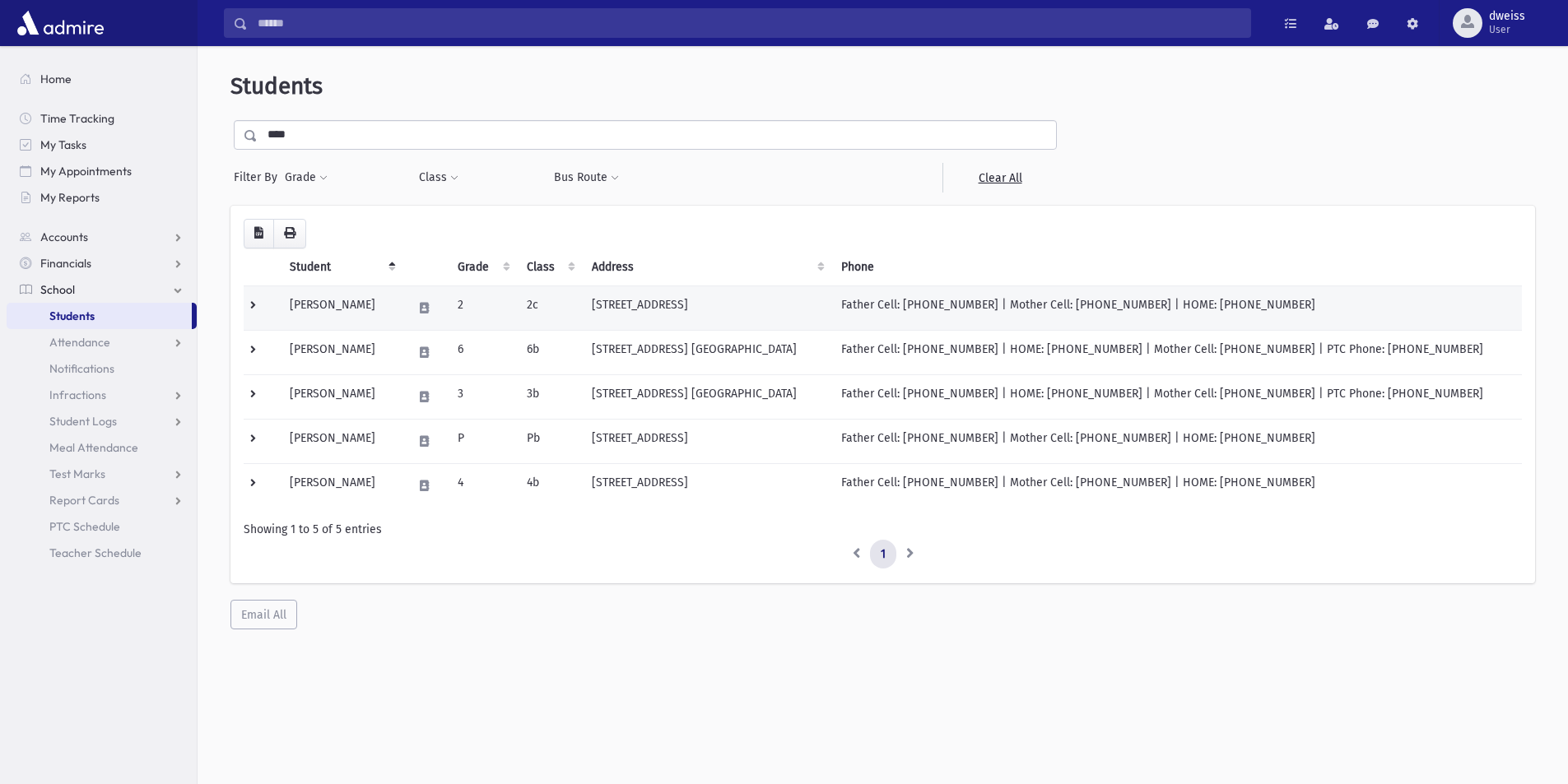
drag, startPoint x: 1291, startPoint y: 305, endPoint x: 288, endPoint y: 301, distance: 1003.0
click at [288, 301] on tr "[PERSON_NAME] 2 2c [STREET_ADDRESS] Father Cell: [PHONE_NUMBER] | Mother Cell: …" at bounding box center [883, 307] width 1278 height 44
click at [1293, 312] on td "Father Cell: [PHONE_NUMBER] | Mother Cell: [PHONE_NUMBER] | HOME: [PHONE_NUMBER]" at bounding box center [1176, 307] width 691 height 44
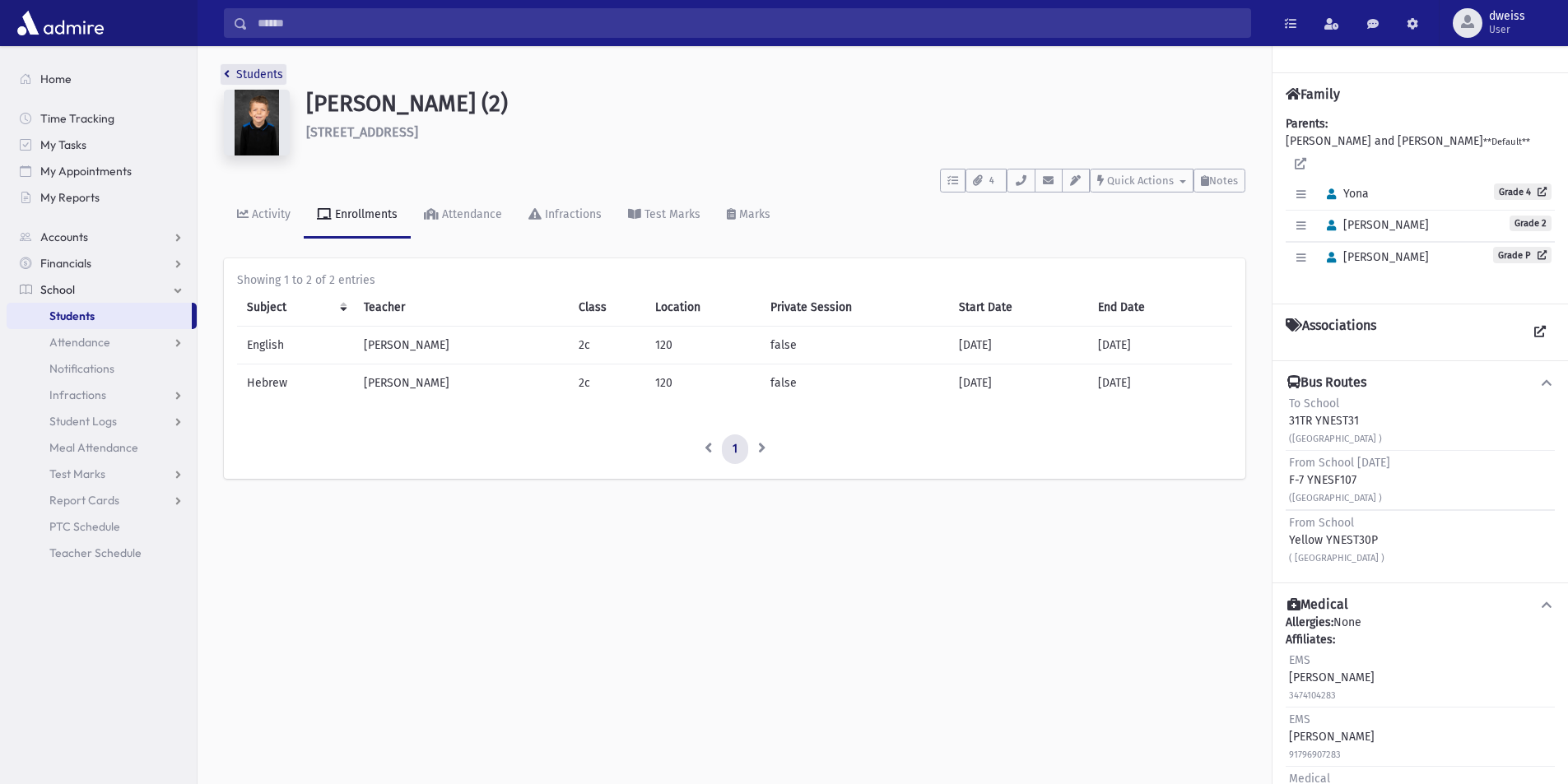
click at [224, 73] on icon "breadcrumb" at bounding box center [227, 73] width 6 height 11
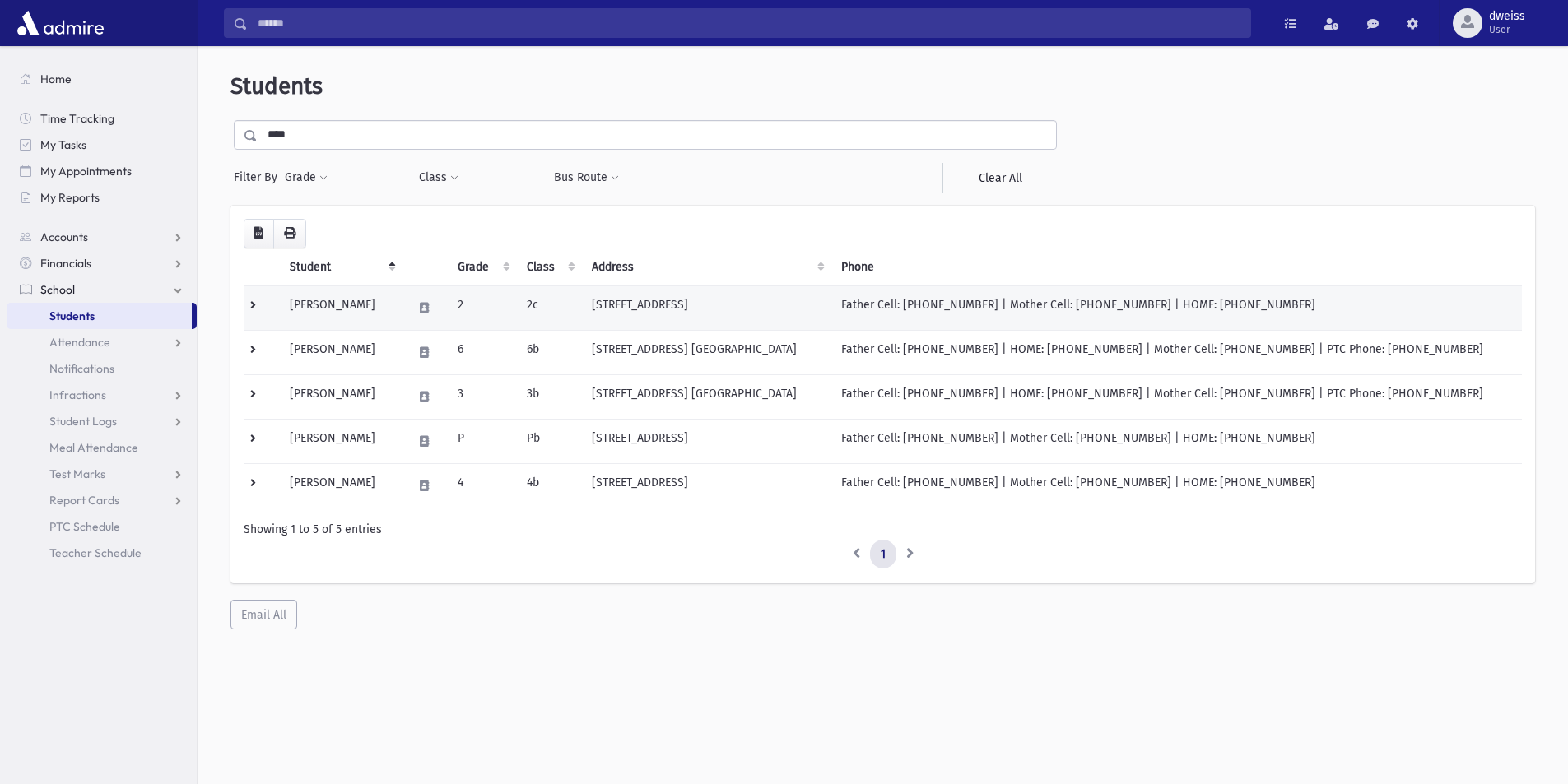
drag, startPoint x: 1287, startPoint y: 297, endPoint x: 285, endPoint y: 309, distance: 1002.1
click at [284, 307] on tr "[PERSON_NAME] 2 2c [STREET_ADDRESS] Father Cell: [PHONE_NUMBER] | Mother Cell: …" at bounding box center [883, 307] width 1278 height 44
click at [1274, 315] on td "Father Cell: (917) 533-6764 | Mother Cell: (347) 423-2722 | HOME: (347) 423-2722" at bounding box center [1176, 307] width 691 height 44
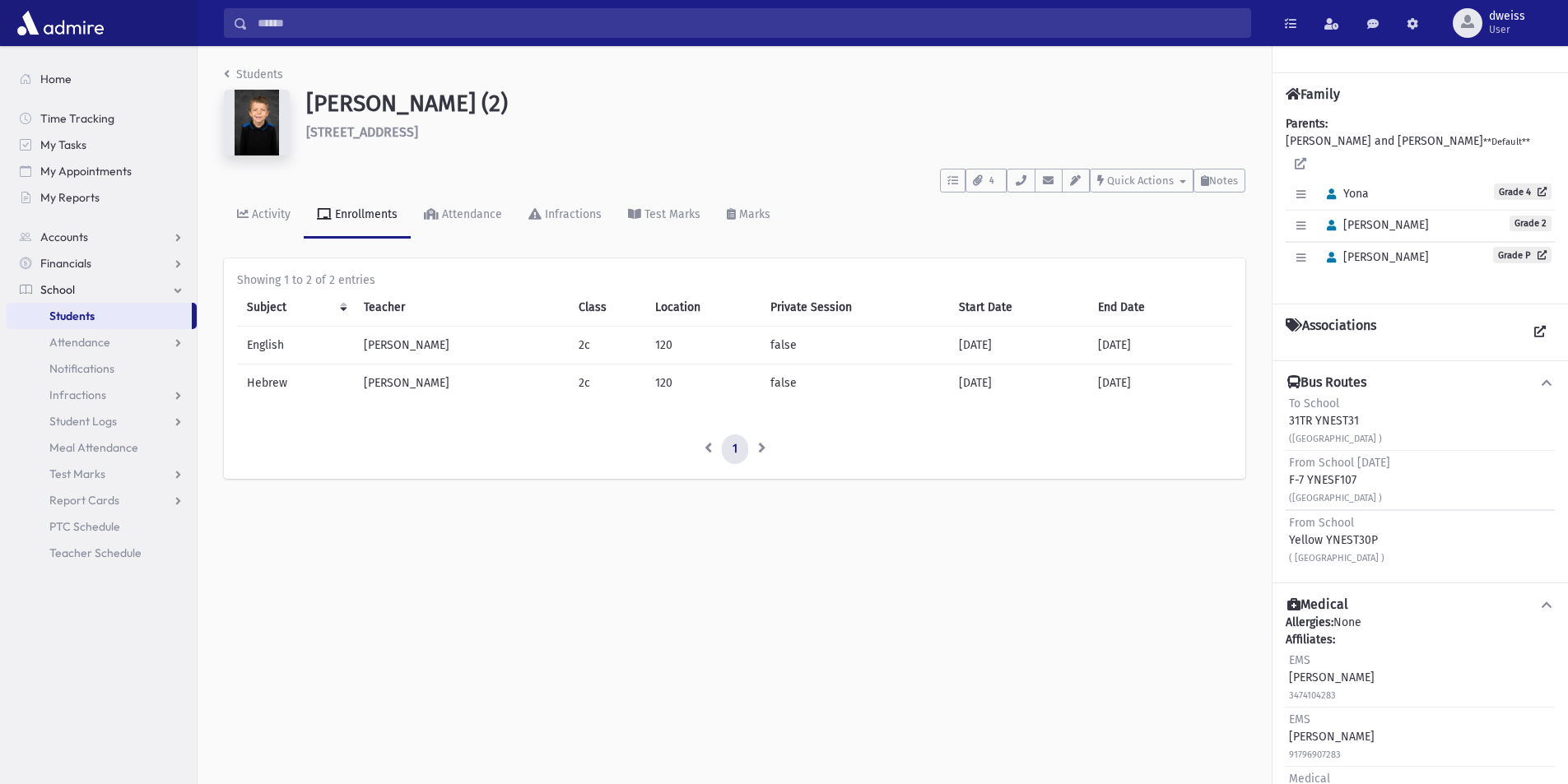
click at [224, 77] on div "Students [PERSON_NAME] (2) [STREET_ADDRESS] **** To Do's No open tasks Show Lis…" at bounding box center [734, 280] width 1074 height 469
click at [227, 78] on icon "breadcrumb" at bounding box center [227, 73] width 6 height 11
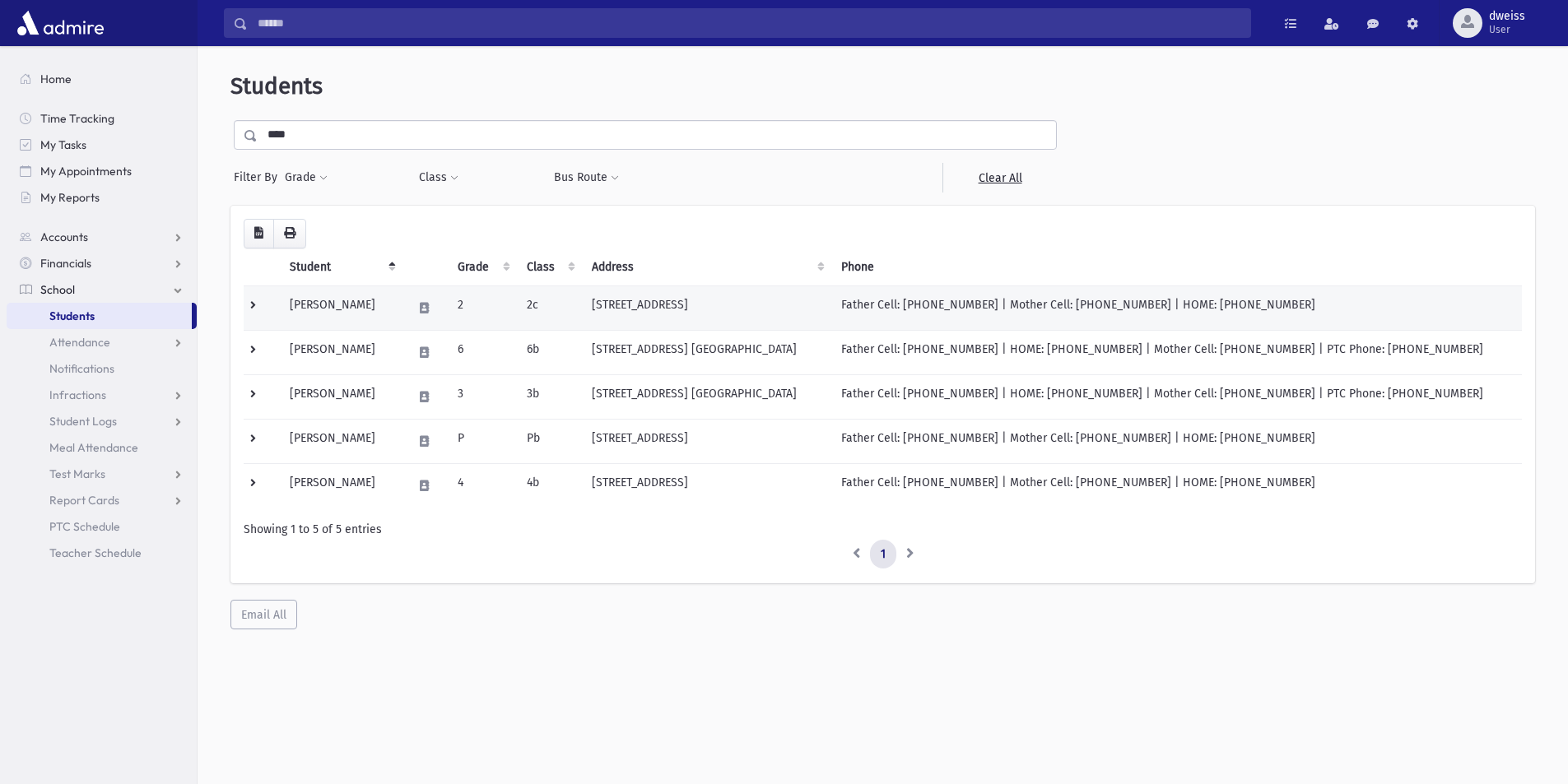
drag, startPoint x: 1300, startPoint y: 306, endPoint x: 274, endPoint y: 315, distance: 1026.0
click at [274, 315] on tr "Augenstein, Elimelech 2 2c 323 Grande River Blvd Toms River, NJ 08755 Father Ce…" at bounding box center [883, 307] width 1278 height 44
click at [1369, 319] on td "Father Cell: (917) 533-6764 | Mother Cell: (347) 423-2722 | HOME: (347) 423-2722" at bounding box center [1176, 307] width 691 height 44
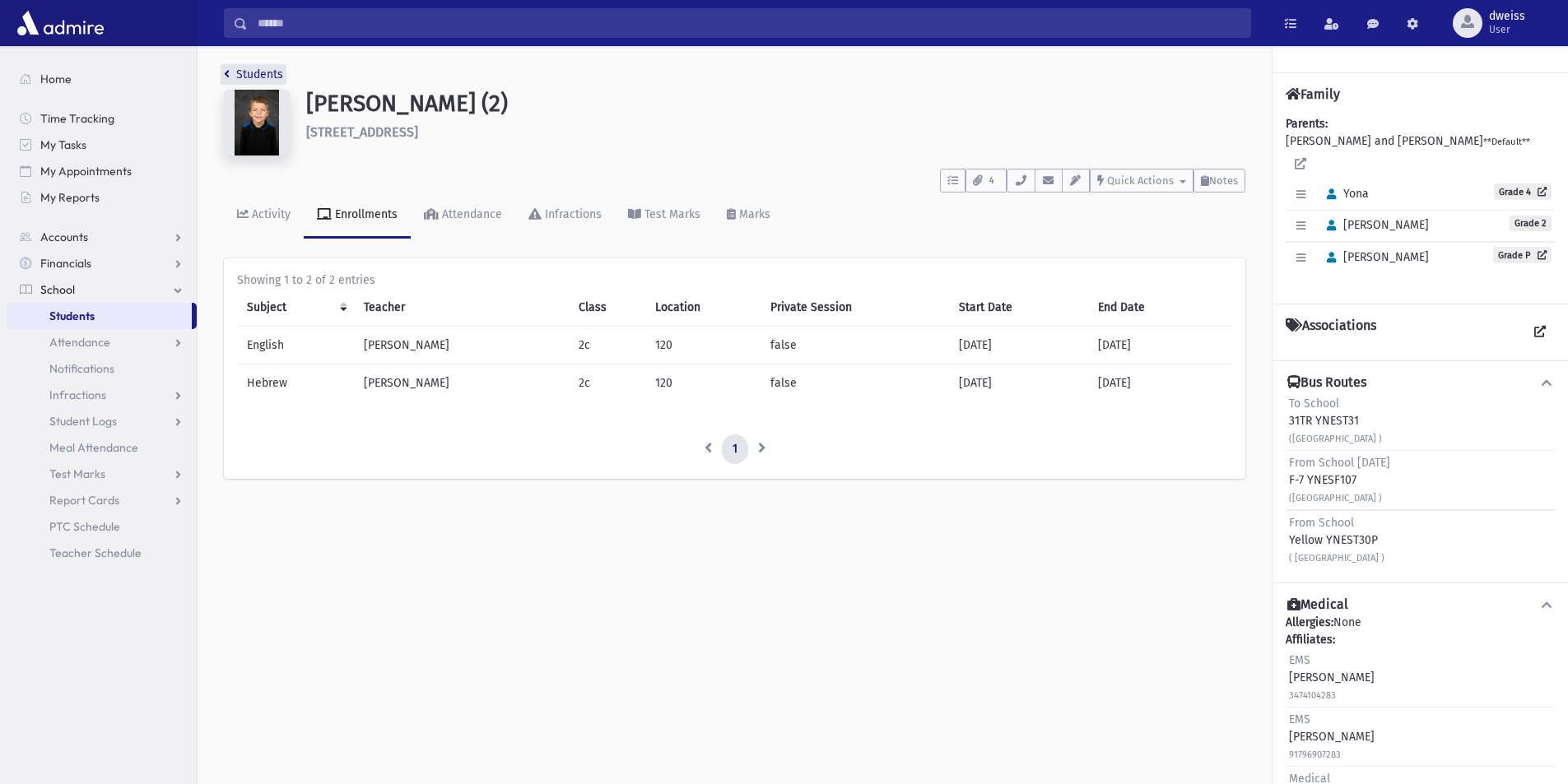
click at [231, 76] on link "Students" at bounding box center [253, 74] width 60 height 14
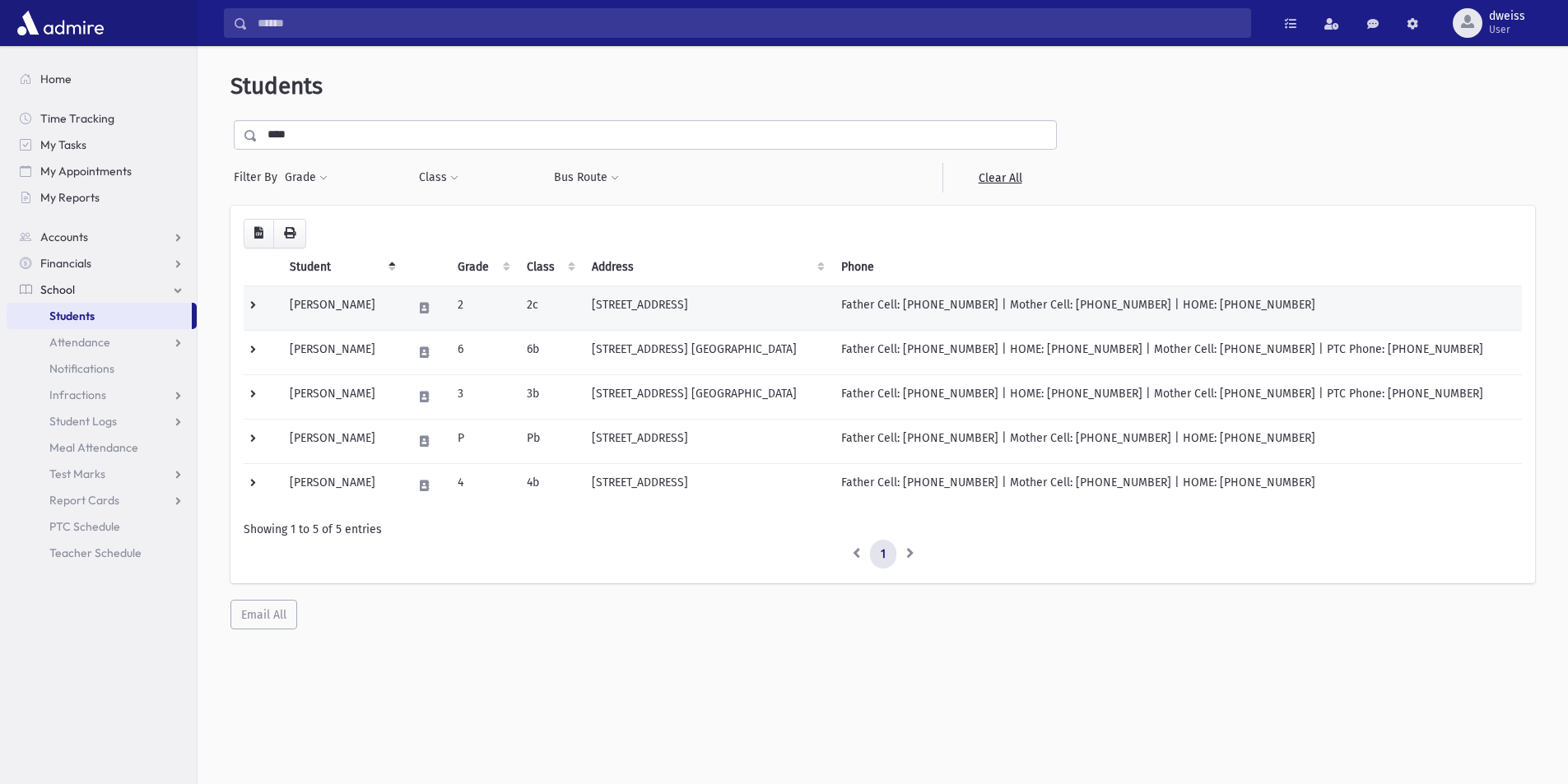
drag, startPoint x: 1296, startPoint y: 303, endPoint x: 280, endPoint y: 298, distance: 1016.0
click at [280, 298] on tr "[PERSON_NAME] 2 2c [STREET_ADDRESS] Father Cell: [PHONE_NUMBER] | Mother Cell: …" at bounding box center [883, 307] width 1278 height 44
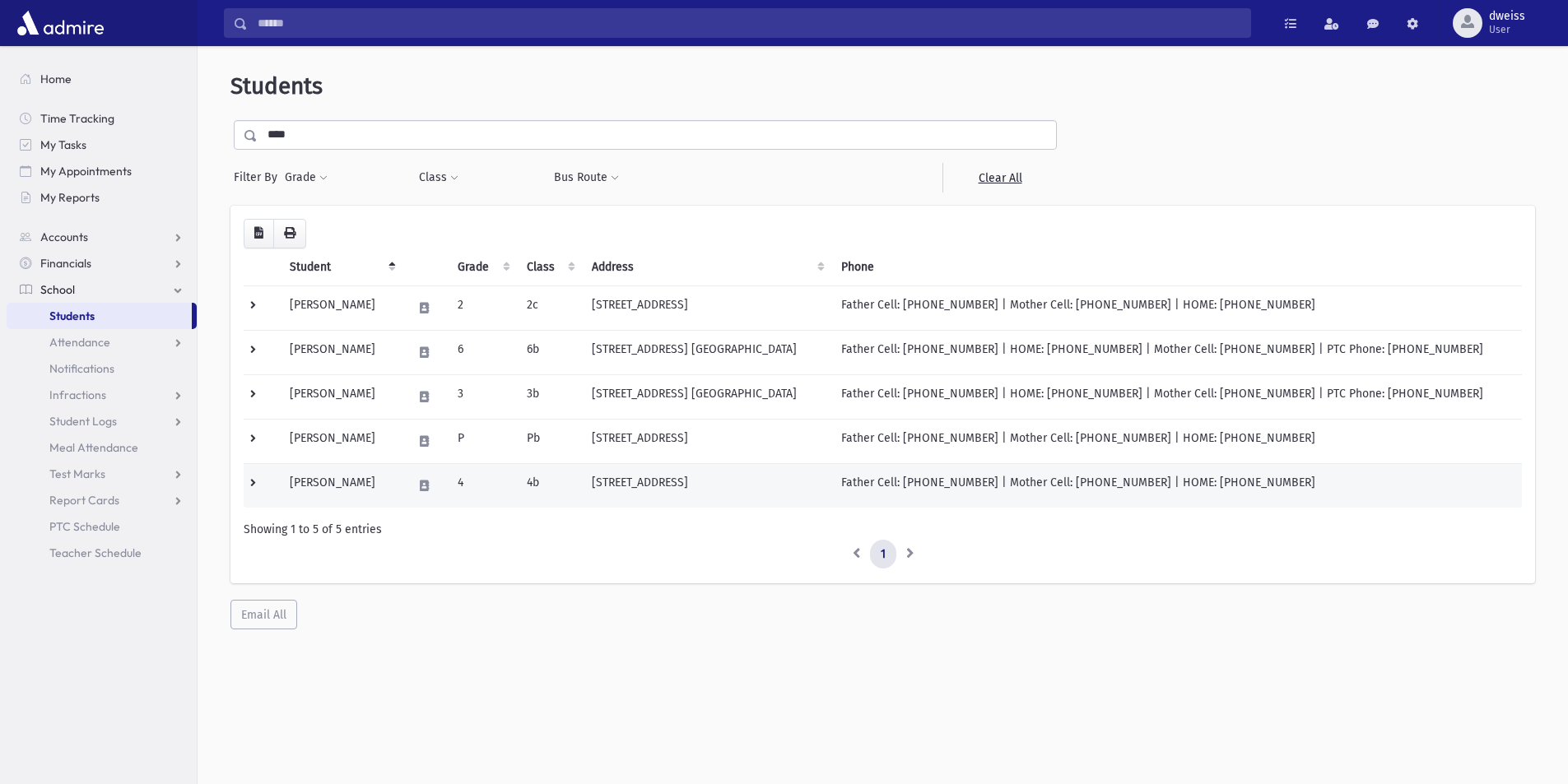
click at [582, 483] on td "4b" at bounding box center [549, 485] width 65 height 44
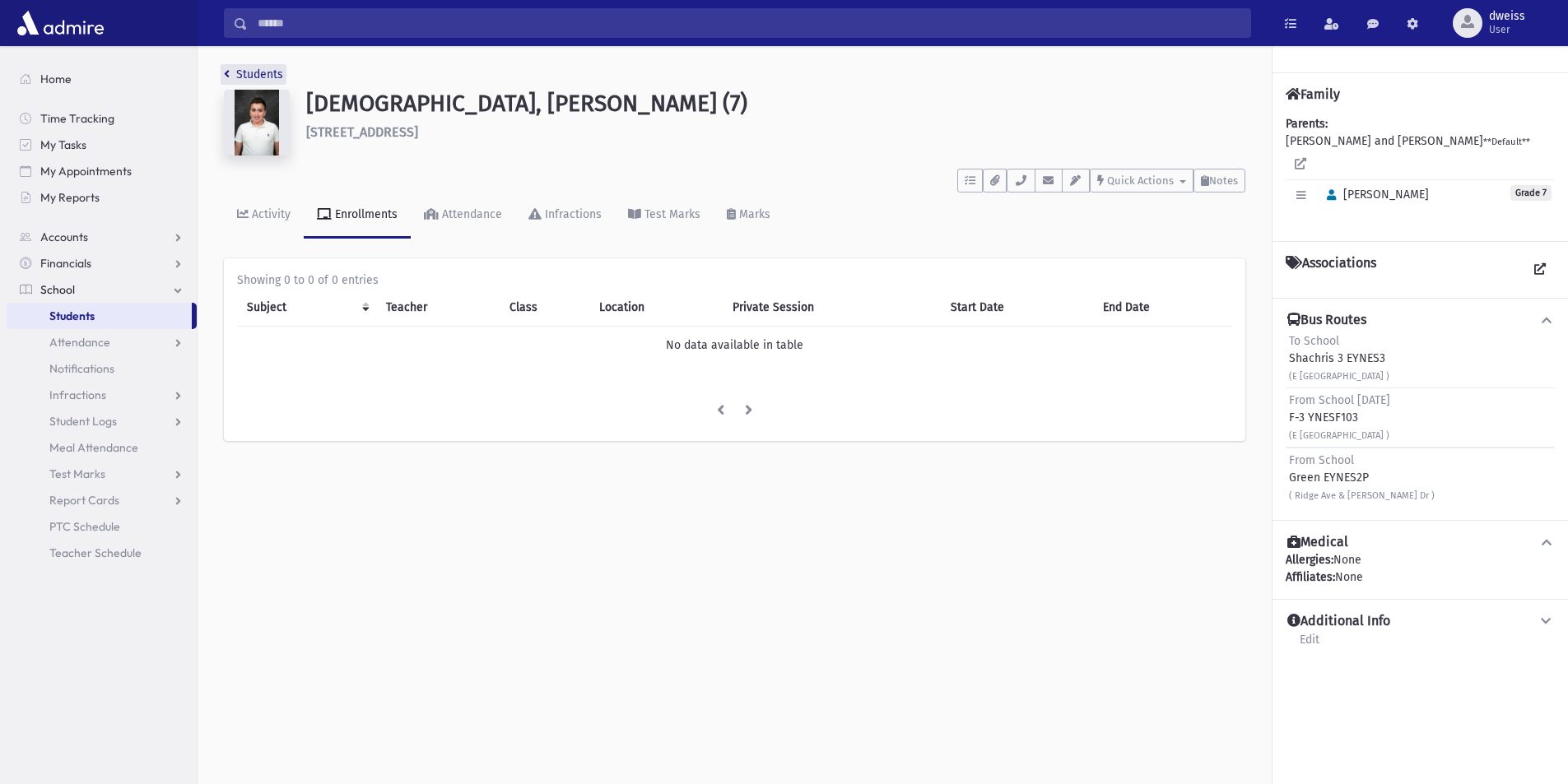
click at [225, 77] on icon "breadcrumb" at bounding box center [227, 73] width 6 height 11
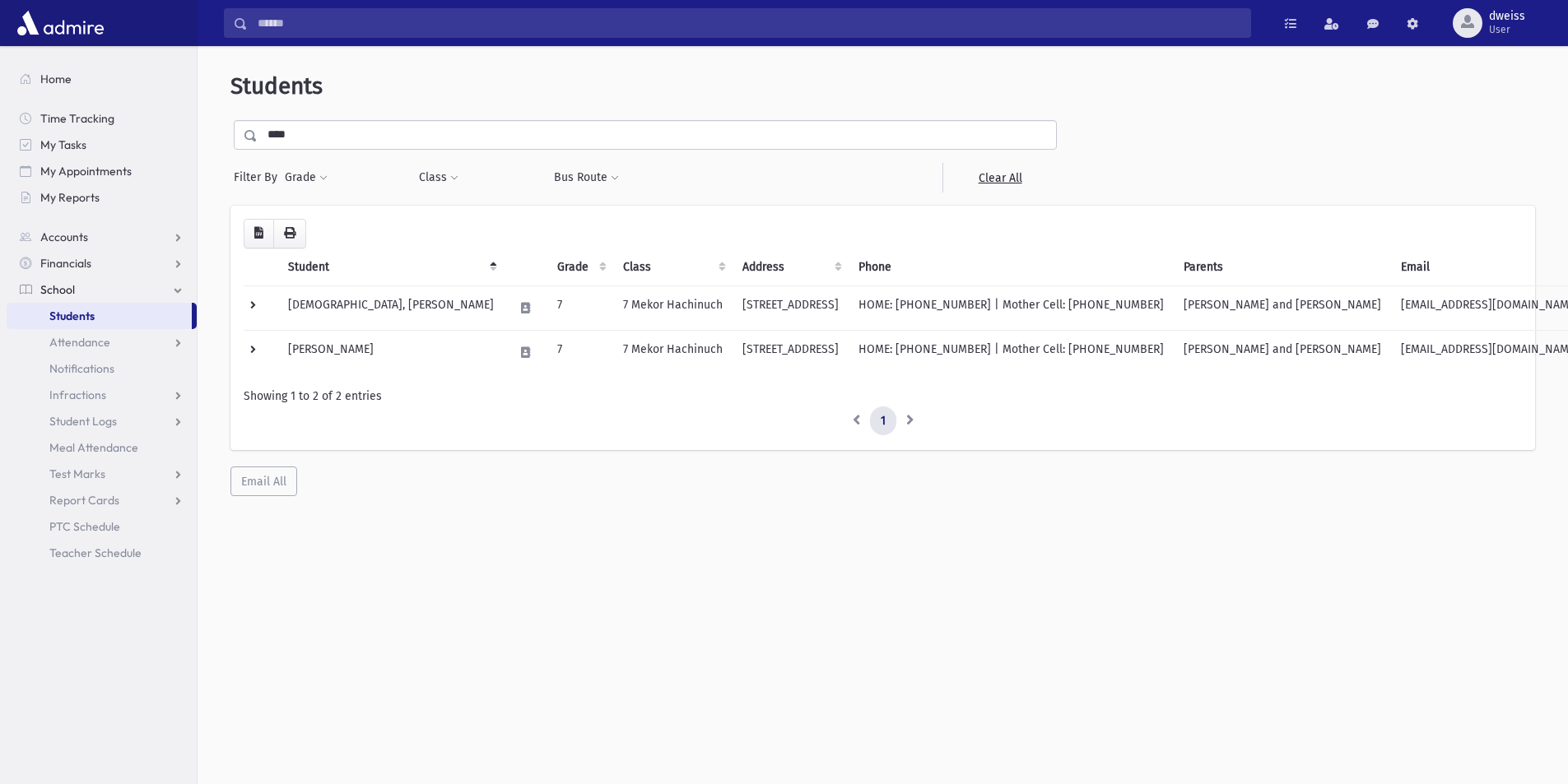
drag, startPoint x: 303, startPoint y: 123, endPoint x: 305, endPoint y: 137, distance: 14.1
click at [304, 133] on input "****" at bounding box center [656, 135] width 798 height 29
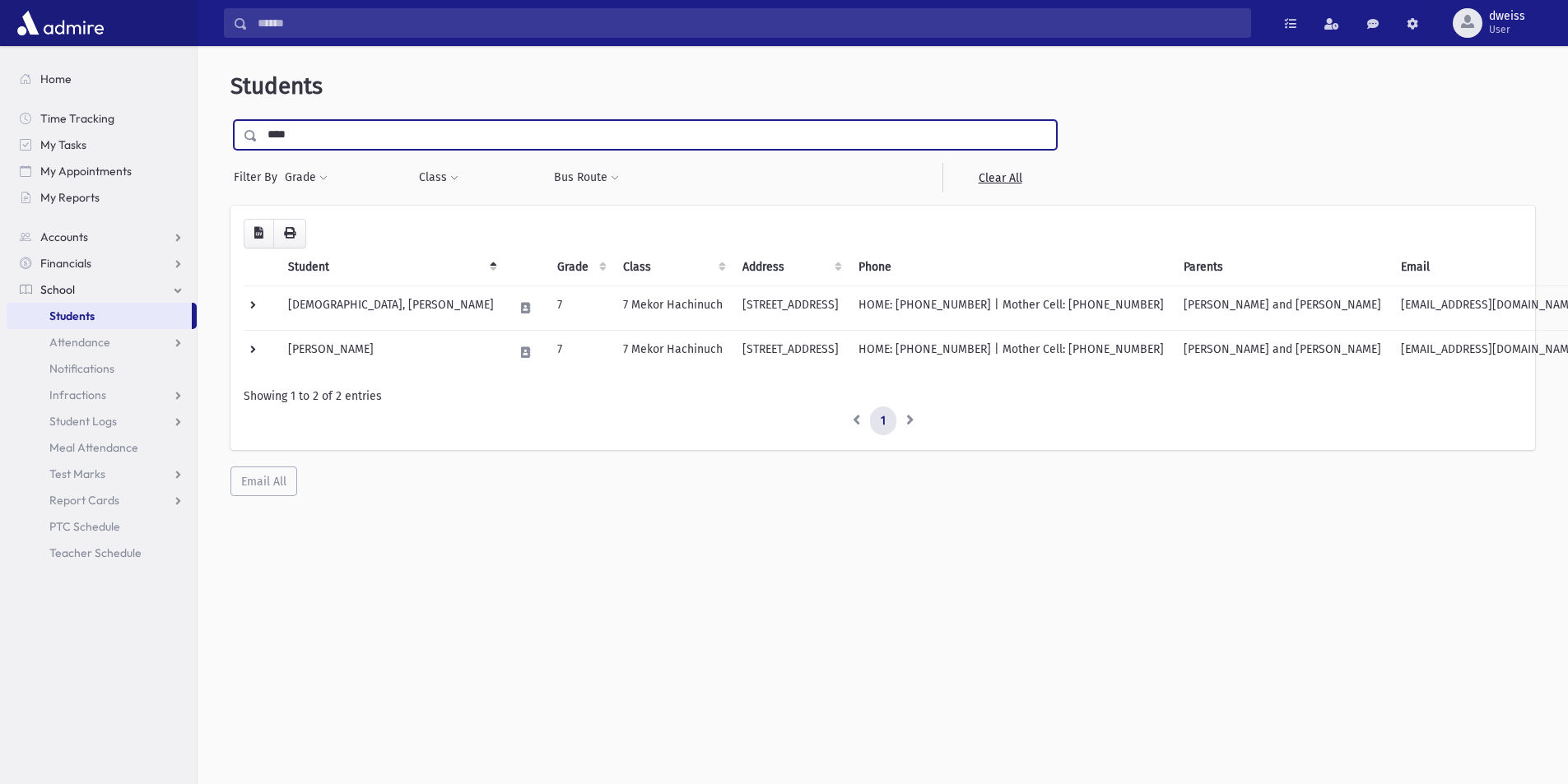
drag, startPoint x: 304, startPoint y: 138, endPoint x: 224, endPoint y: 128, distance: 80.6
click at [226, 128] on div "Students **** Filter By Grade * * * * * * * * * Filter Class ** ** ** *" at bounding box center [883, 284] width 1358 height 463
type input "****"
click at [231, 120] on input "submit" at bounding box center [253, 131] width 46 height 22
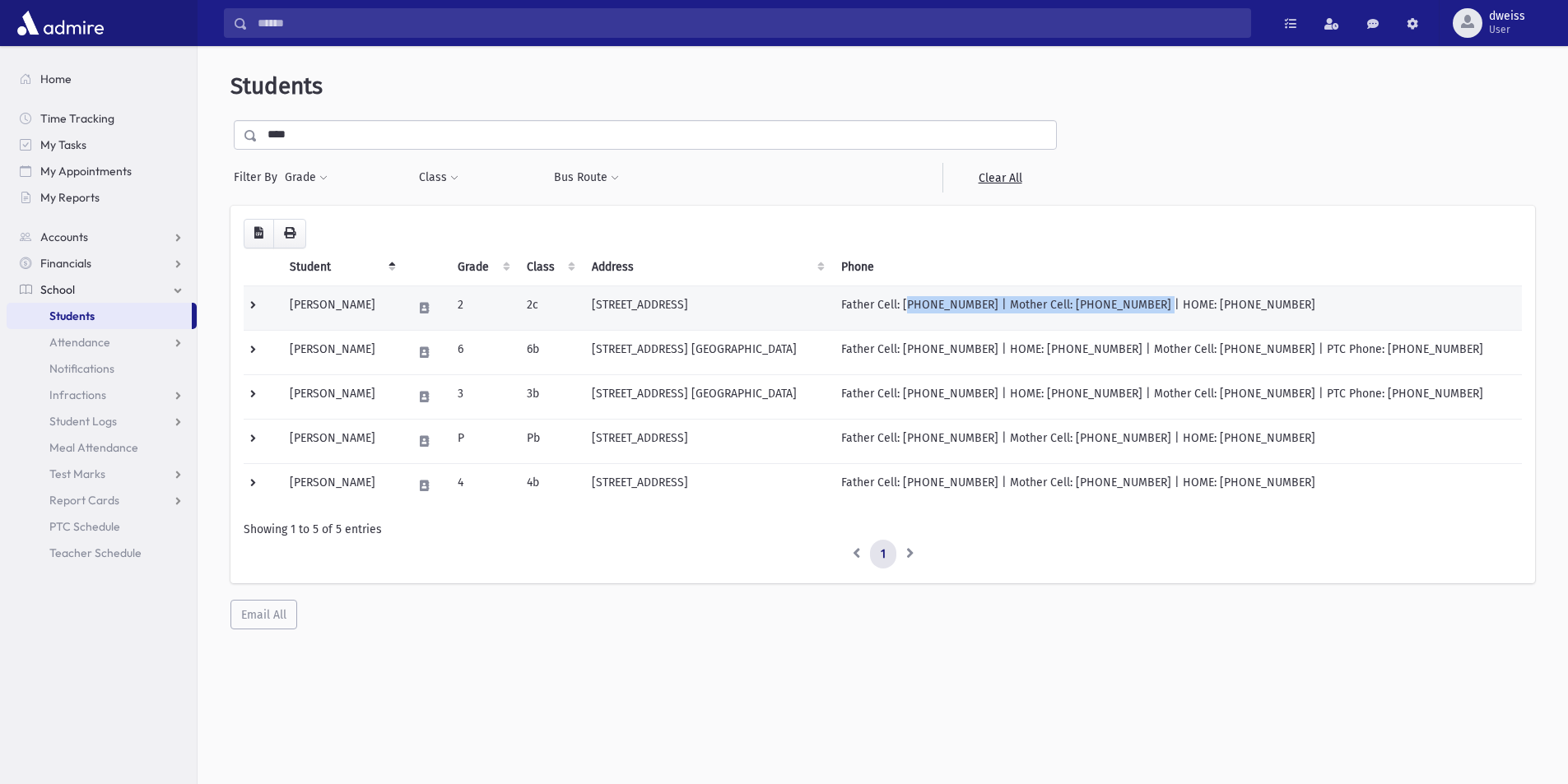
drag, startPoint x: 942, startPoint y: 311, endPoint x: 1155, endPoint y: 308, distance: 213.0
click at [1155, 308] on td "Father Cell: (917) 533-6764 | Mother Cell: (347) 423-2722 | HOME: (347) 423-2722" at bounding box center [1176, 307] width 691 height 44
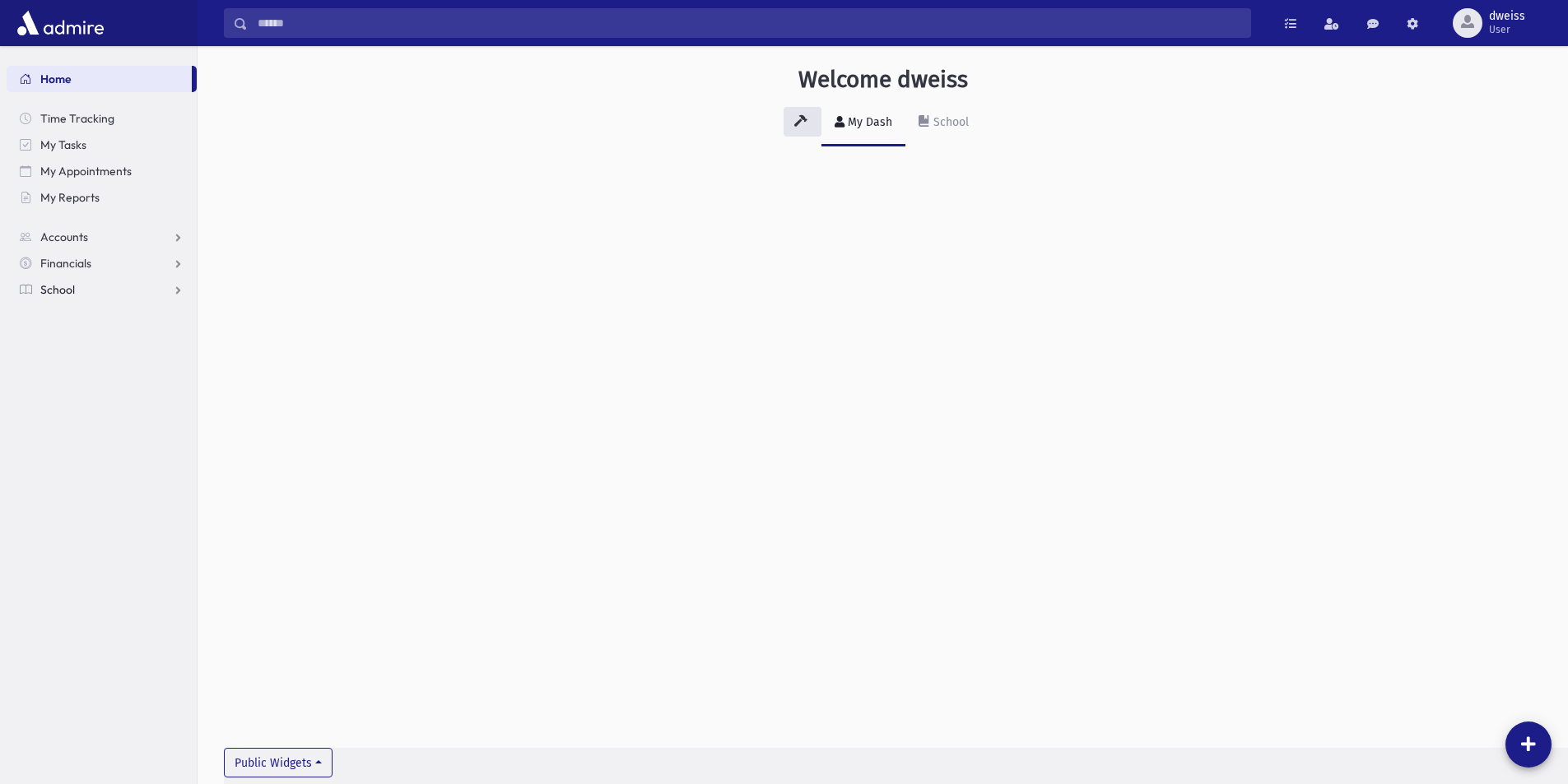
click at [76, 288] on link "School" at bounding box center [102, 290] width 190 height 26
click at [85, 321] on span "Students" at bounding box center [72, 316] width 45 height 15
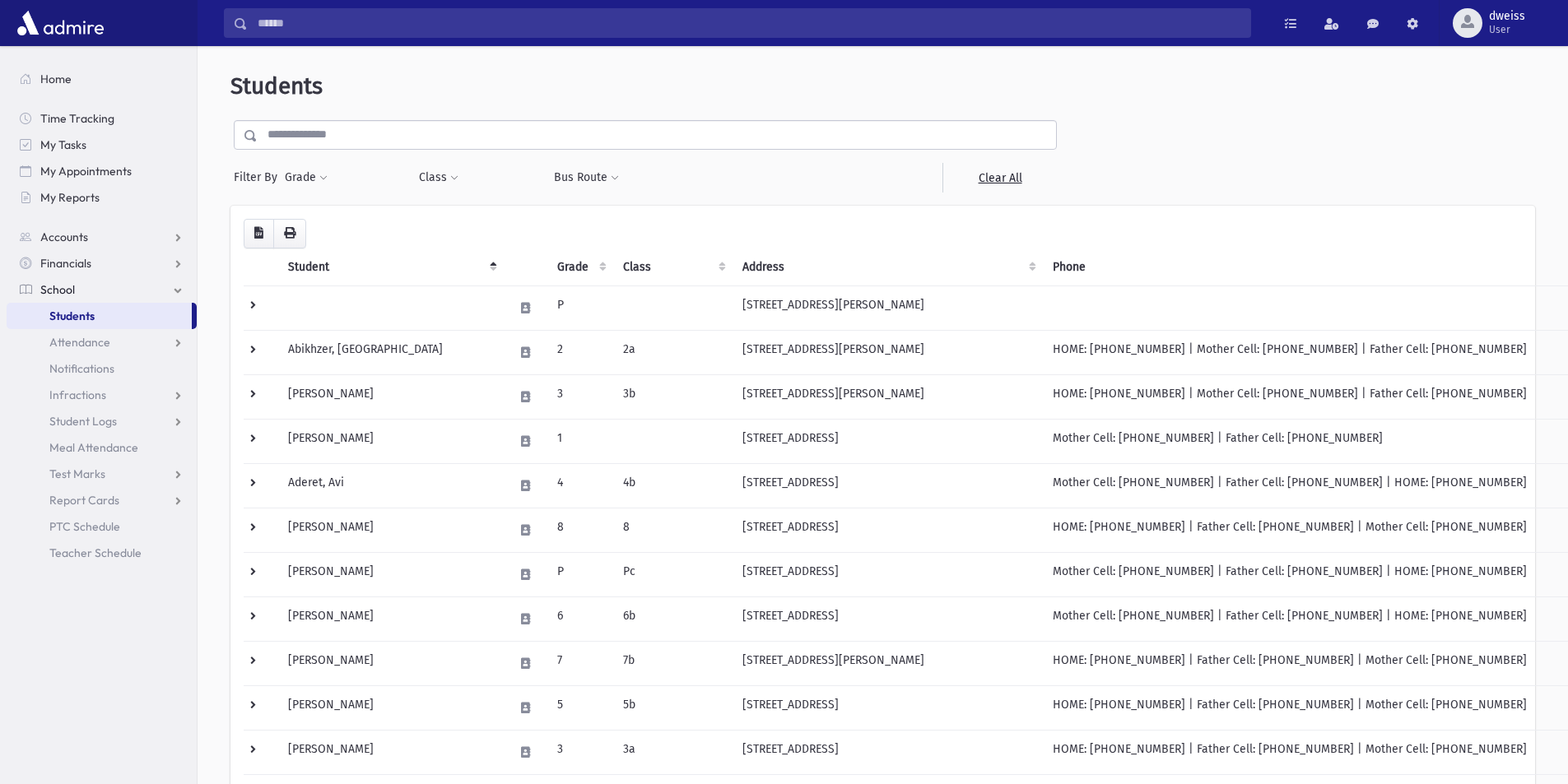
click at [333, 137] on input "text" at bounding box center [656, 135] width 798 height 29
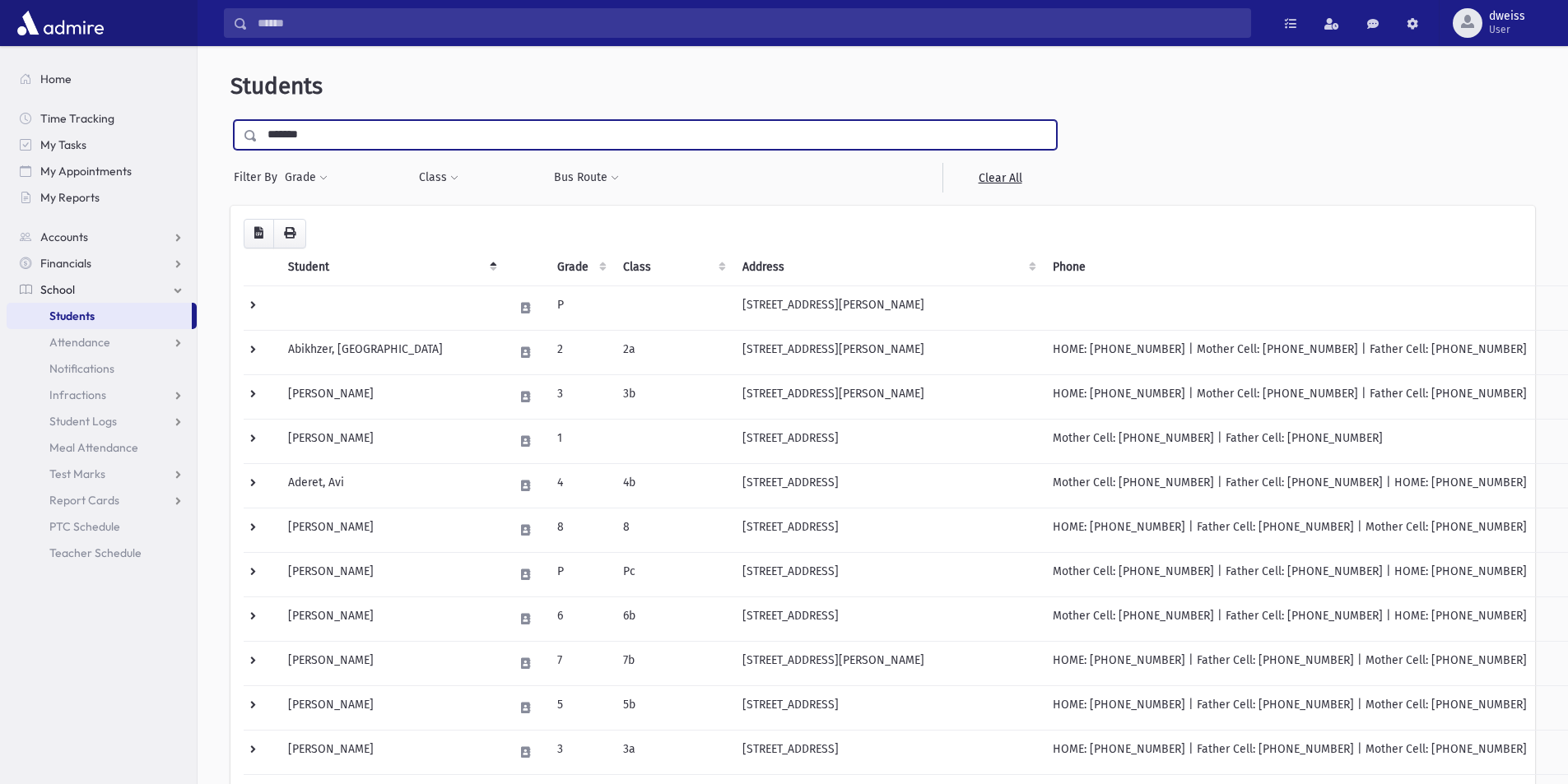
type input "*******"
click at [231, 120] on input "submit" at bounding box center [253, 131] width 46 height 22
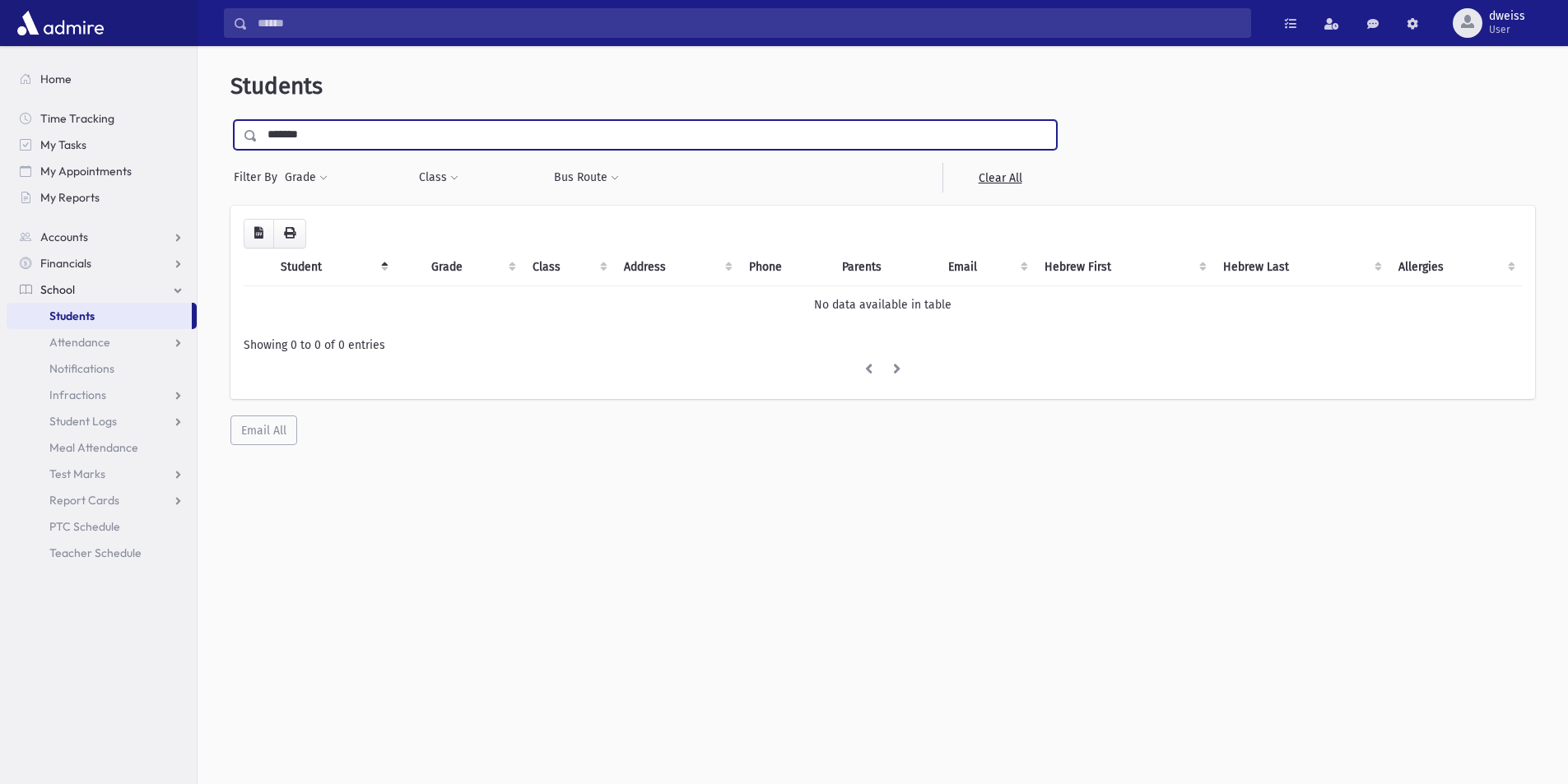
drag, startPoint x: 317, startPoint y: 141, endPoint x: 268, endPoint y: 141, distance: 49.0
click at [268, 141] on input "*******" at bounding box center [656, 135] width 798 height 29
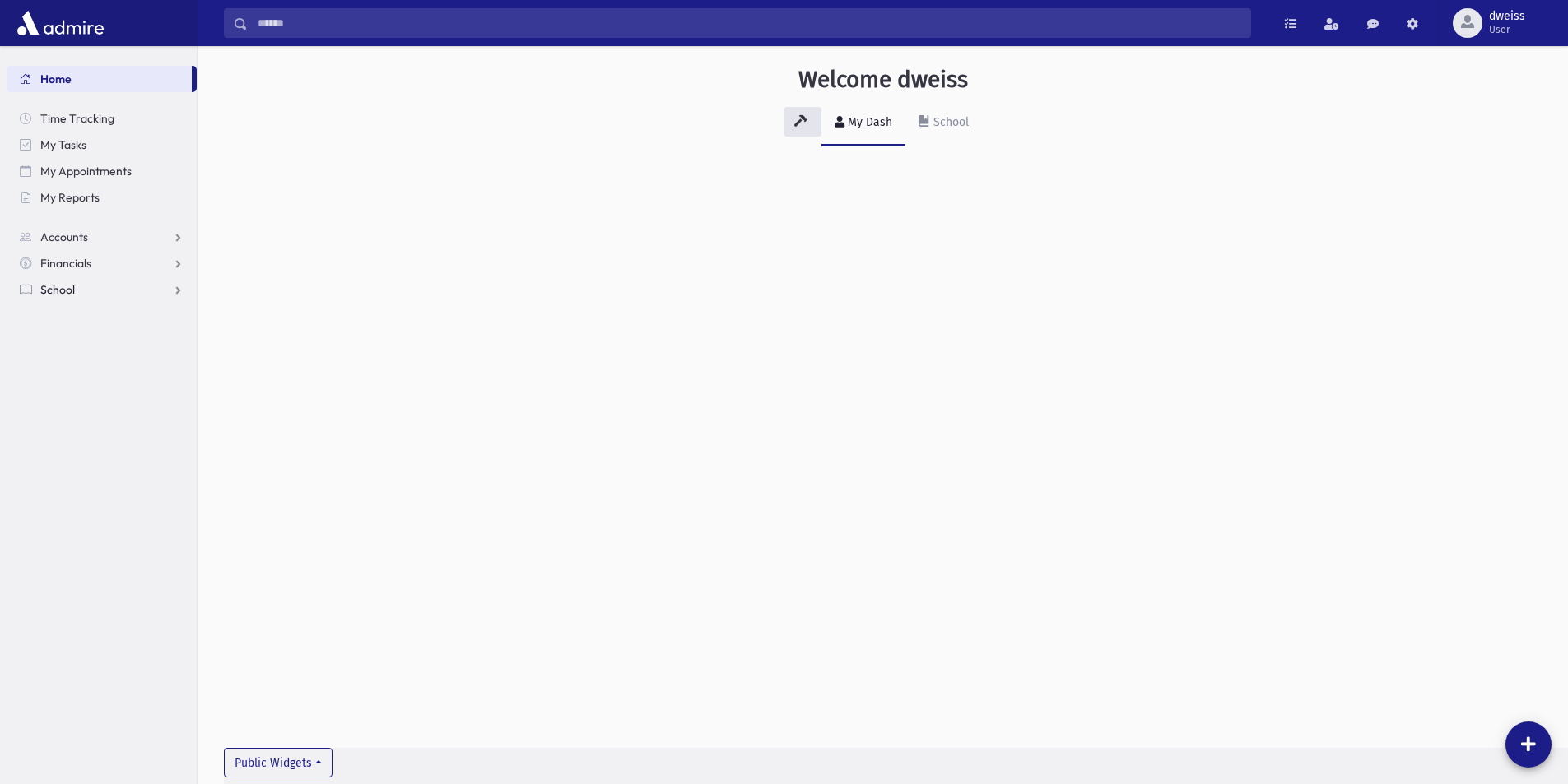
click at [88, 292] on link "School" at bounding box center [102, 290] width 190 height 26
click at [96, 323] on link "Students" at bounding box center [102, 316] width 190 height 26
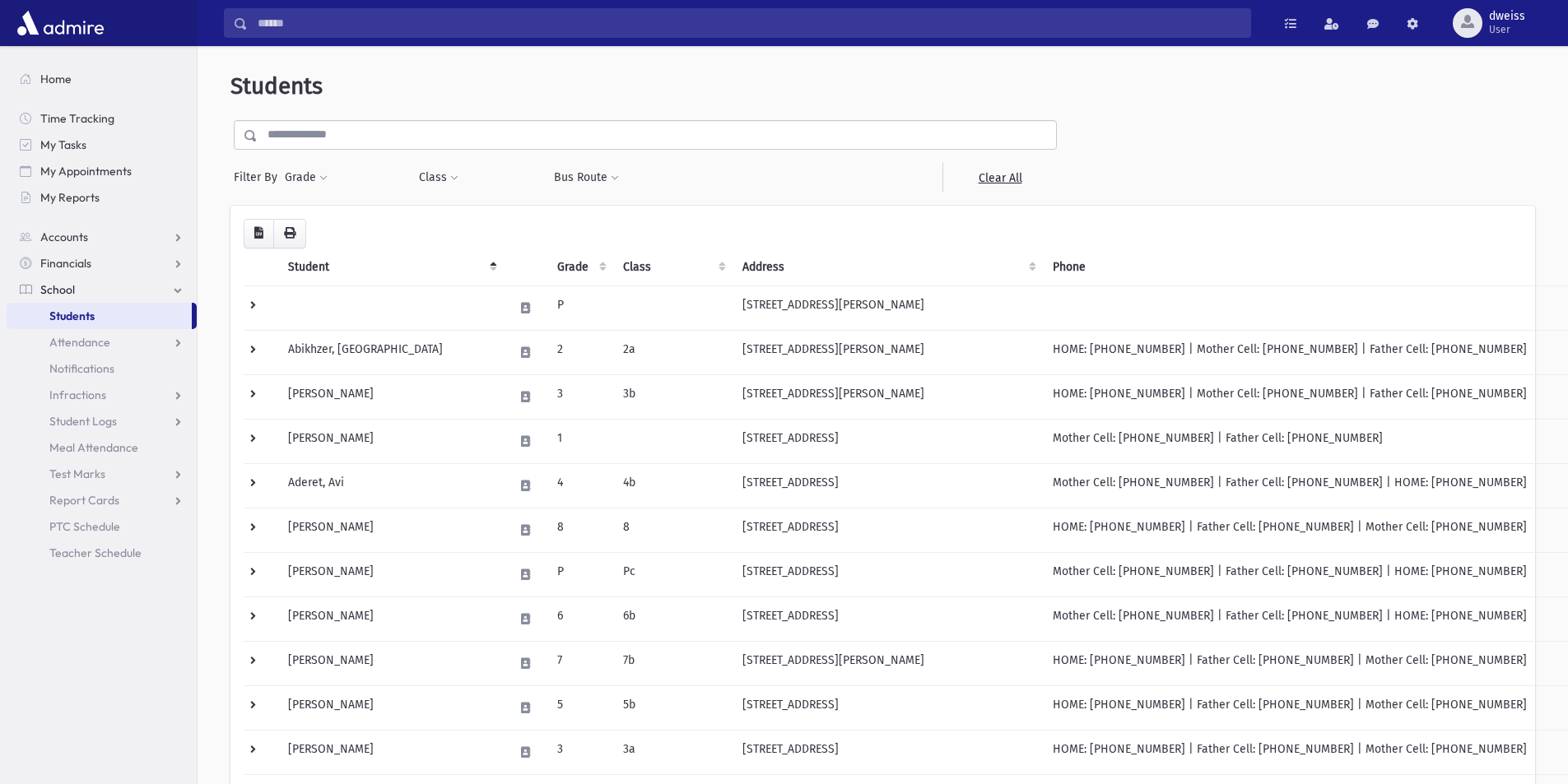
click at [403, 107] on div "Students Filter By Grade * * * * * * * * * Filter Class ** ** ** * ** *" at bounding box center [883, 795] width 1358 height 1485
click at [403, 145] on input "text" at bounding box center [656, 135] width 798 height 29
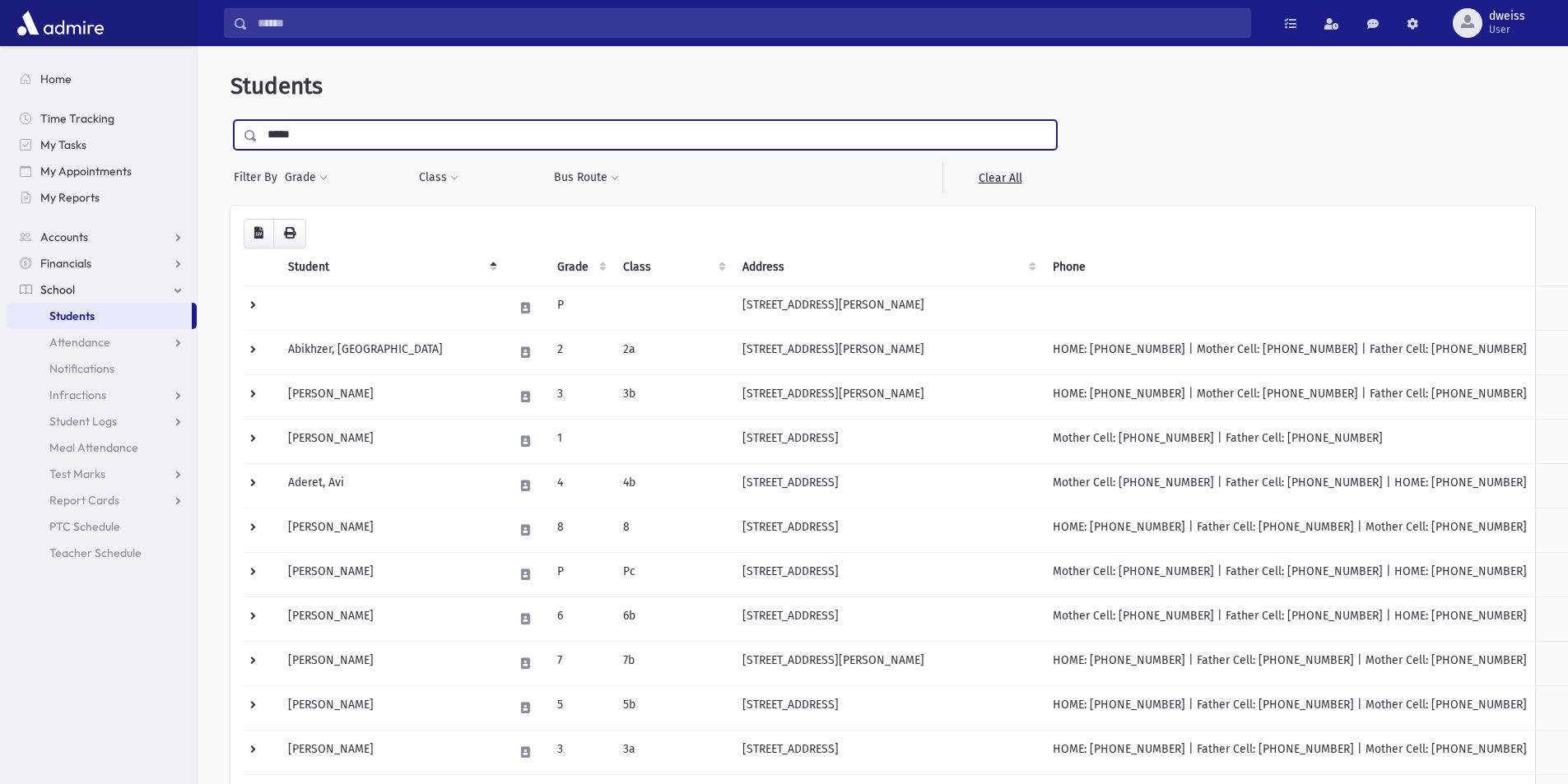
type input "*****"
click at [231, 120] on input "submit" at bounding box center [253, 131] width 46 height 22
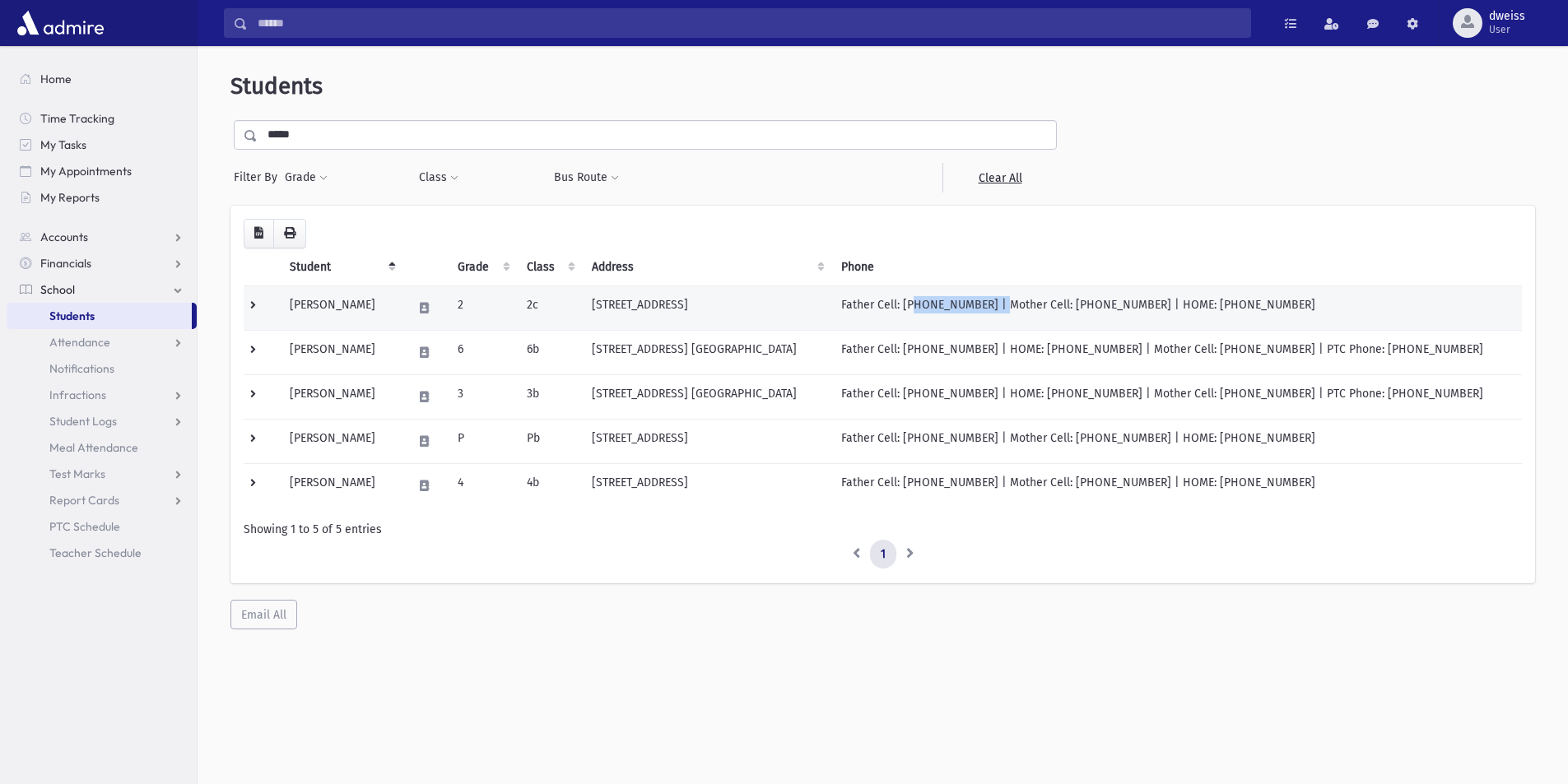
drag, startPoint x: 1015, startPoint y: 302, endPoint x: 939, endPoint y: 297, distance: 76.2
click at [939, 297] on td "Father Cell: (917) 533-6764 | Mother Cell: (347) 423-2722 | HOME: (347) 423-2722" at bounding box center [1176, 307] width 691 height 44
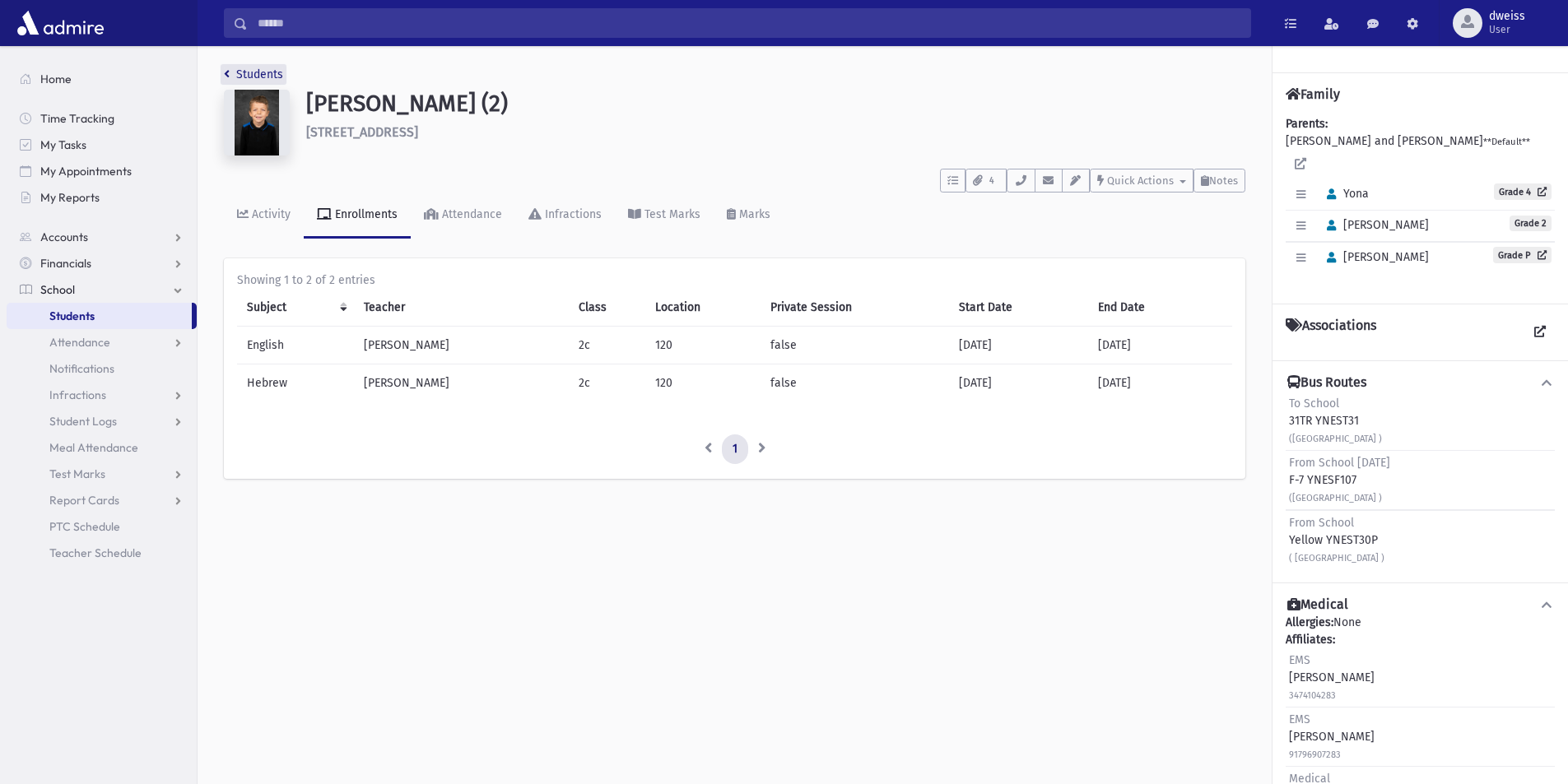
click at [231, 74] on link "Students" at bounding box center [253, 74] width 60 height 14
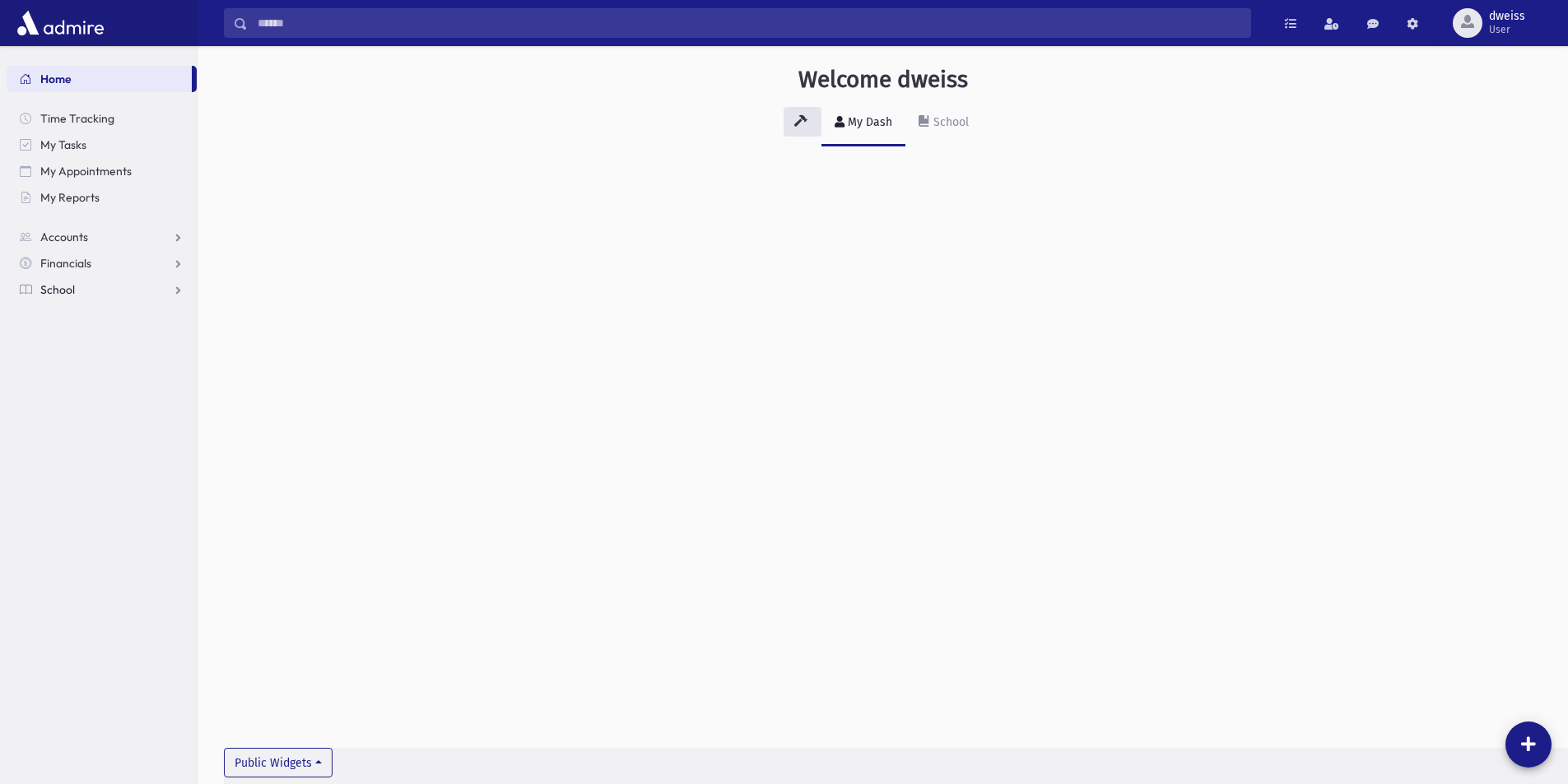
click at [82, 292] on link "School" at bounding box center [102, 290] width 190 height 26
click at [81, 317] on span "Students" at bounding box center [72, 316] width 45 height 15
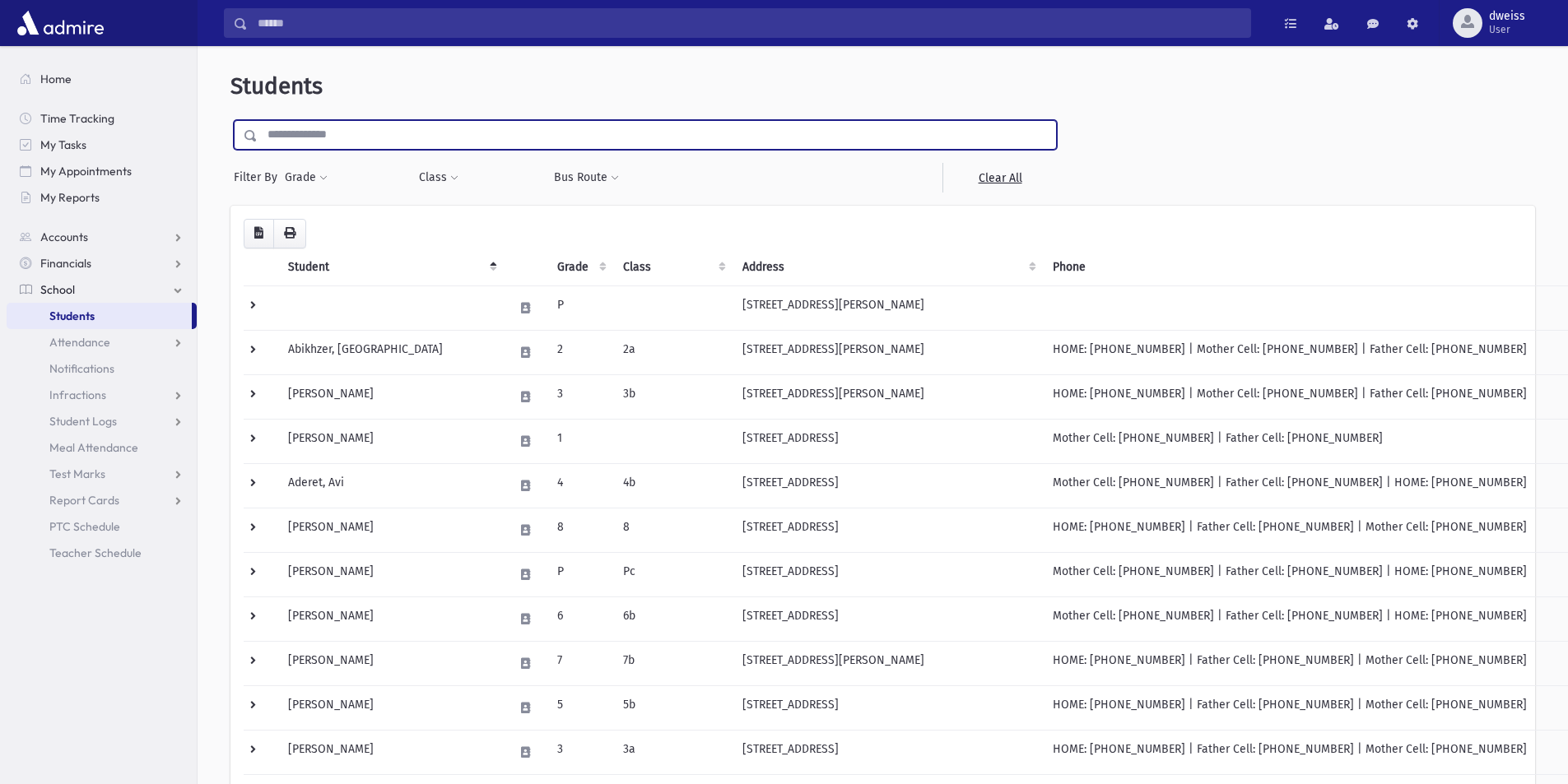
click at [358, 147] on input "text" at bounding box center [656, 135] width 798 height 29
type input "****"
click at [231, 120] on input "submit" at bounding box center [253, 131] width 46 height 22
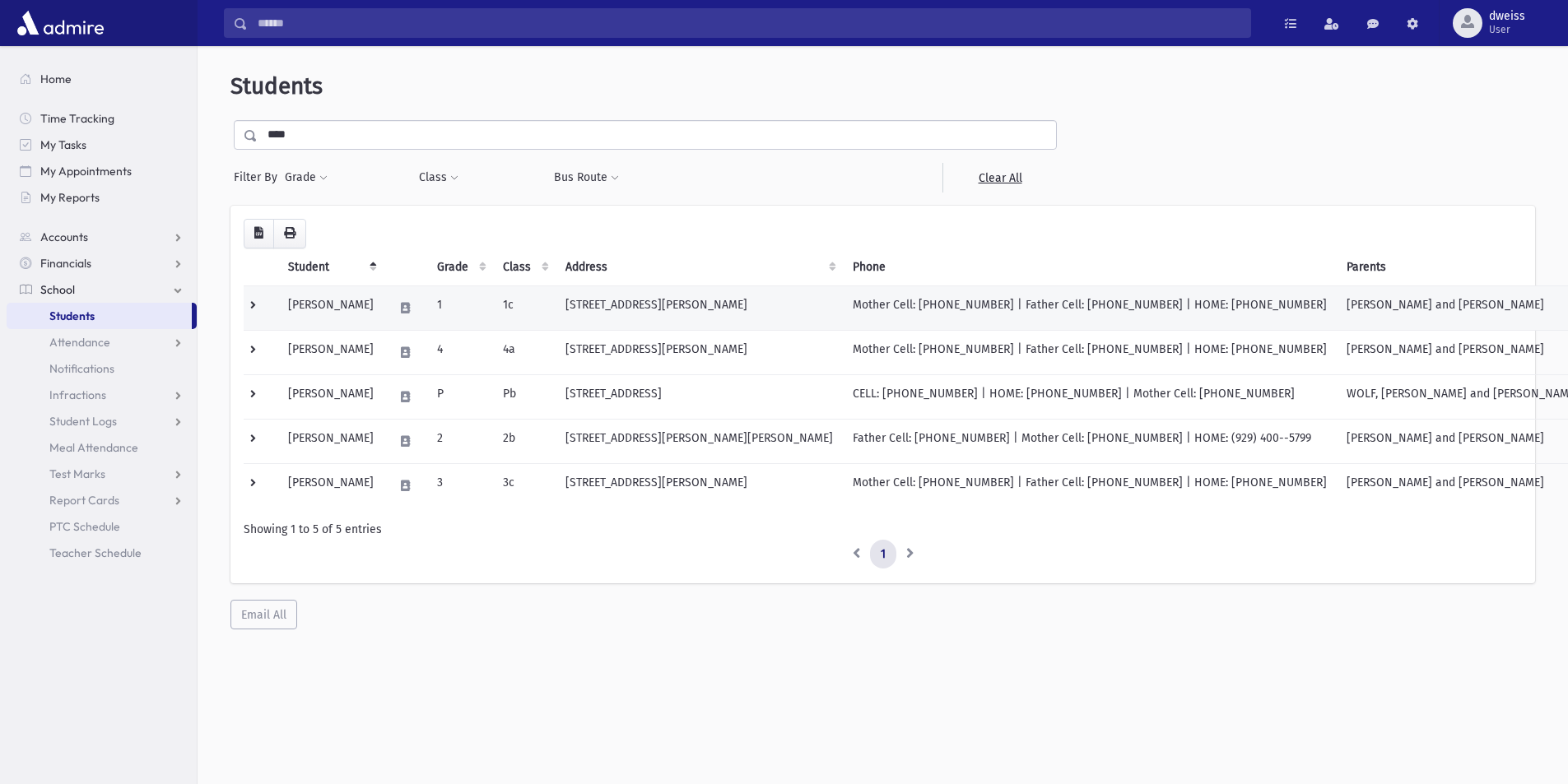
click at [556, 311] on td "1c" at bounding box center [524, 307] width 62 height 44
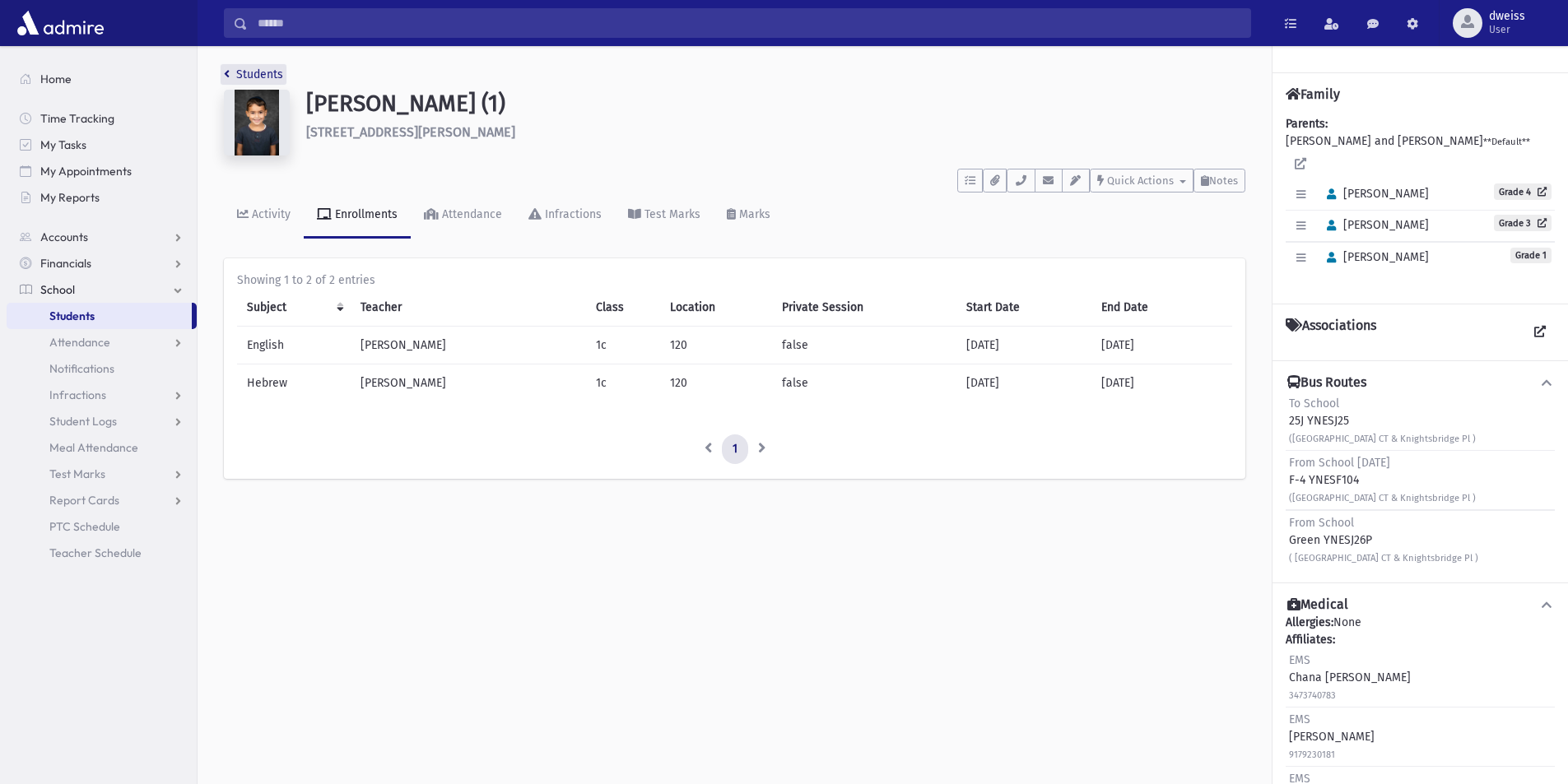
click at [231, 67] on link "Students" at bounding box center [253, 74] width 60 height 14
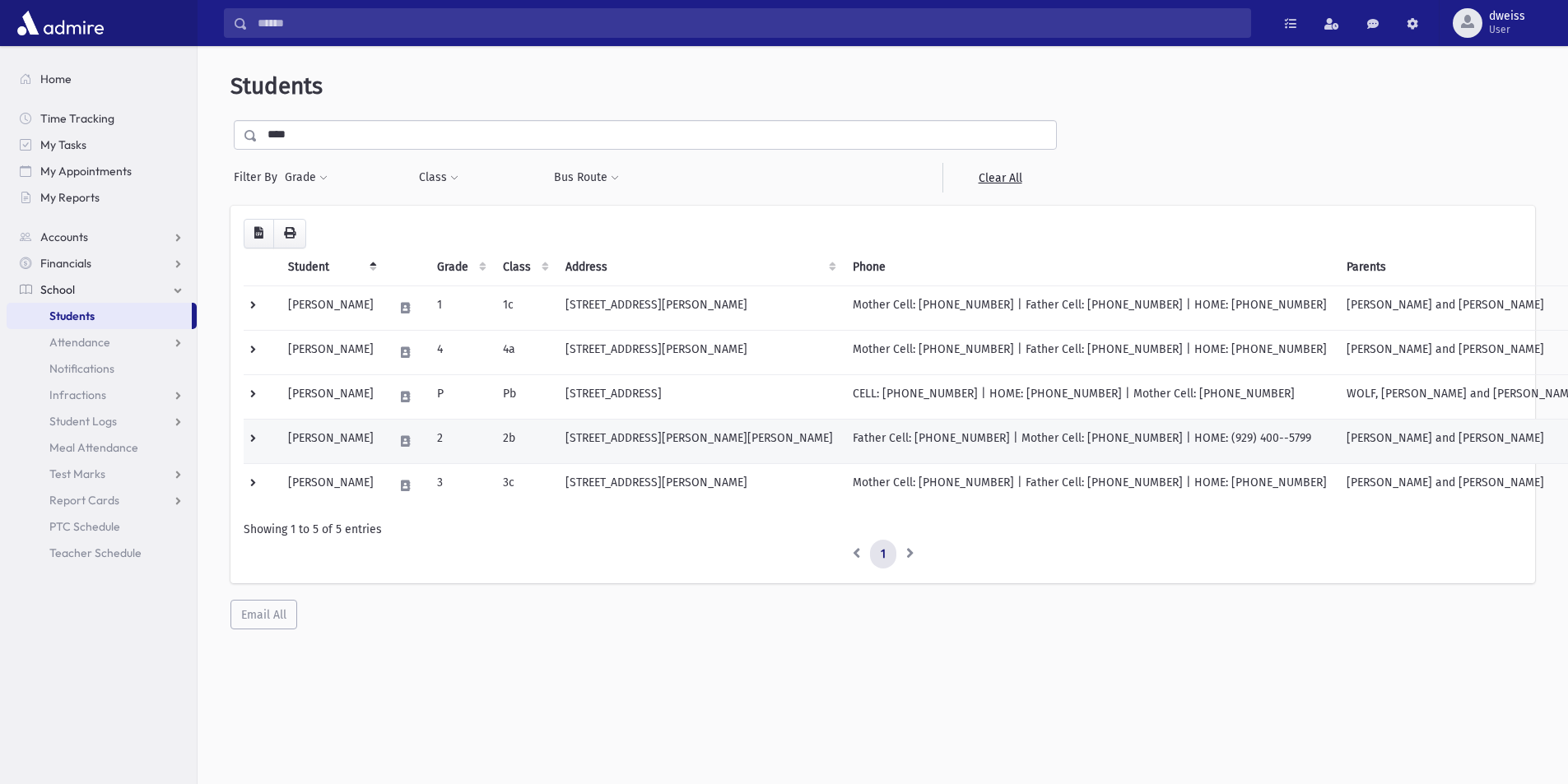
click at [489, 444] on td "2" at bounding box center [460, 441] width 66 height 44
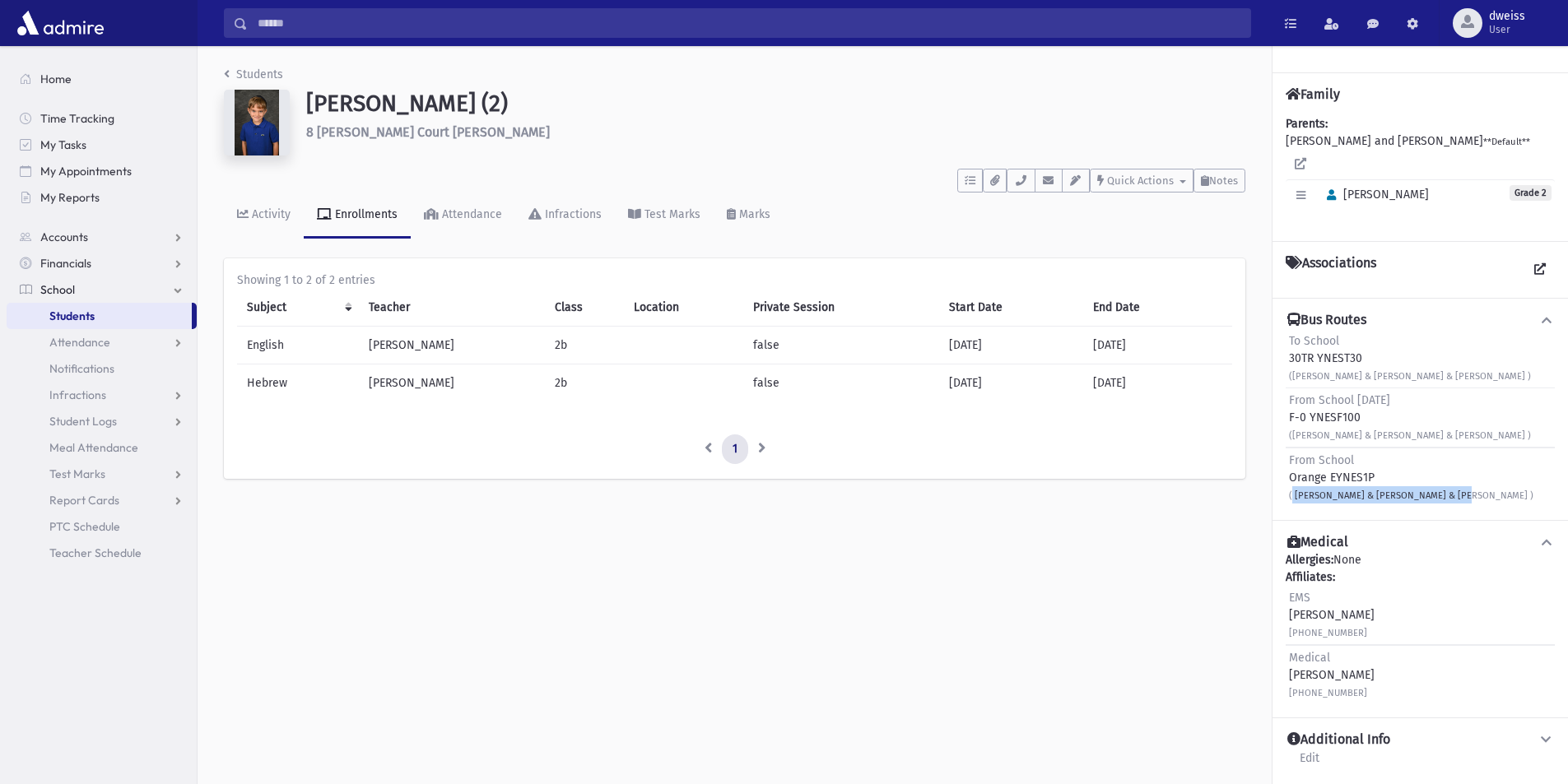
drag, startPoint x: 1441, startPoint y: 478, endPoint x: 1285, endPoint y: 485, distance: 156.2
click at [1285, 485] on div "Bus Routes To School 30TR YNEST30 (Jenny Ln & Jessica Ct & Linda Dr ) From Scho…" at bounding box center [1421, 409] width 296 height 222
copy small "( Jenny Ln & Jessica Ct & Linda Dr )"
click at [226, 72] on icon "breadcrumb" at bounding box center [227, 73] width 6 height 11
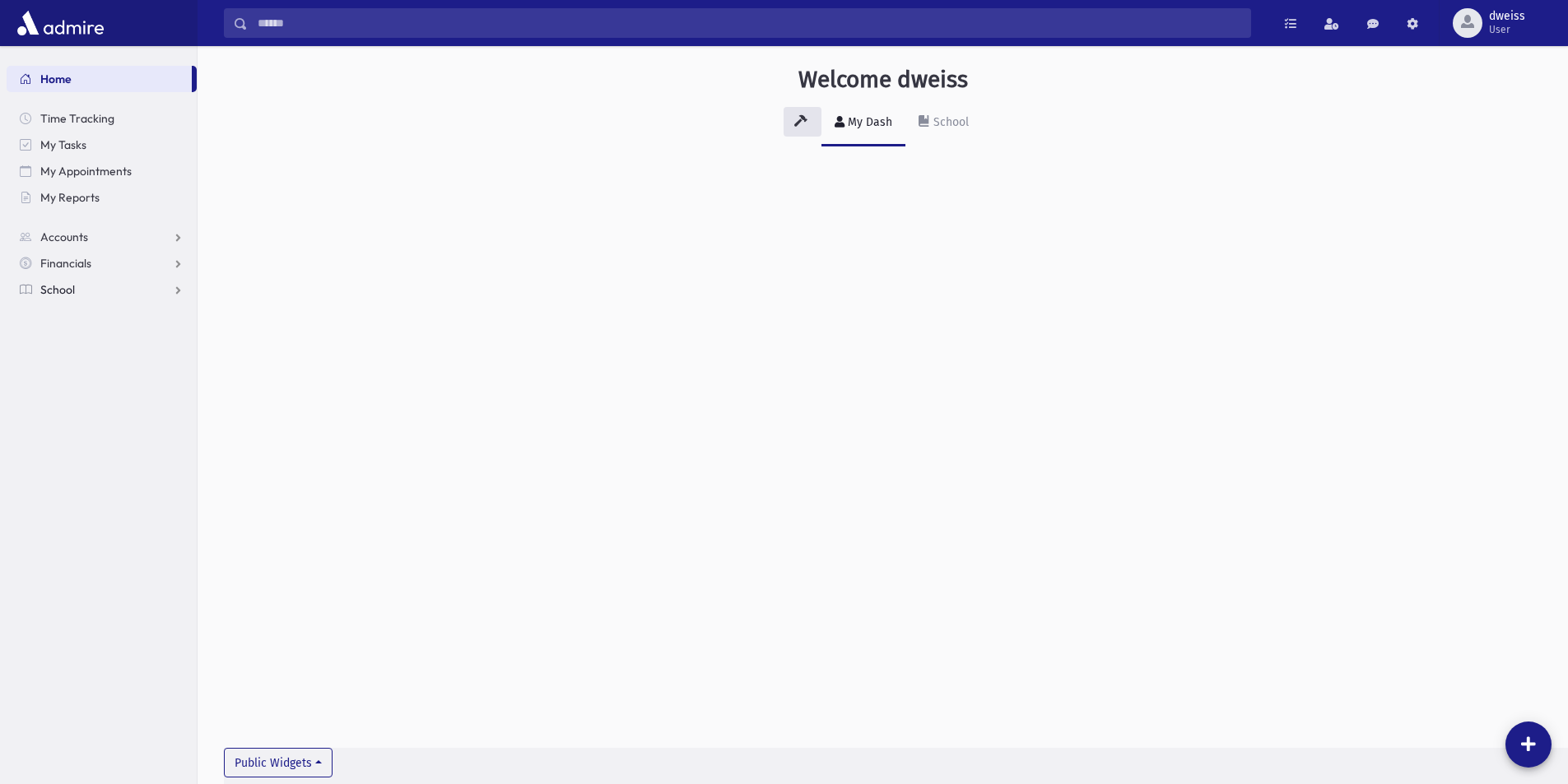
click at [58, 288] on span "School" at bounding box center [58, 290] width 35 height 15
click at [82, 313] on span "Students" at bounding box center [72, 316] width 45 height 15
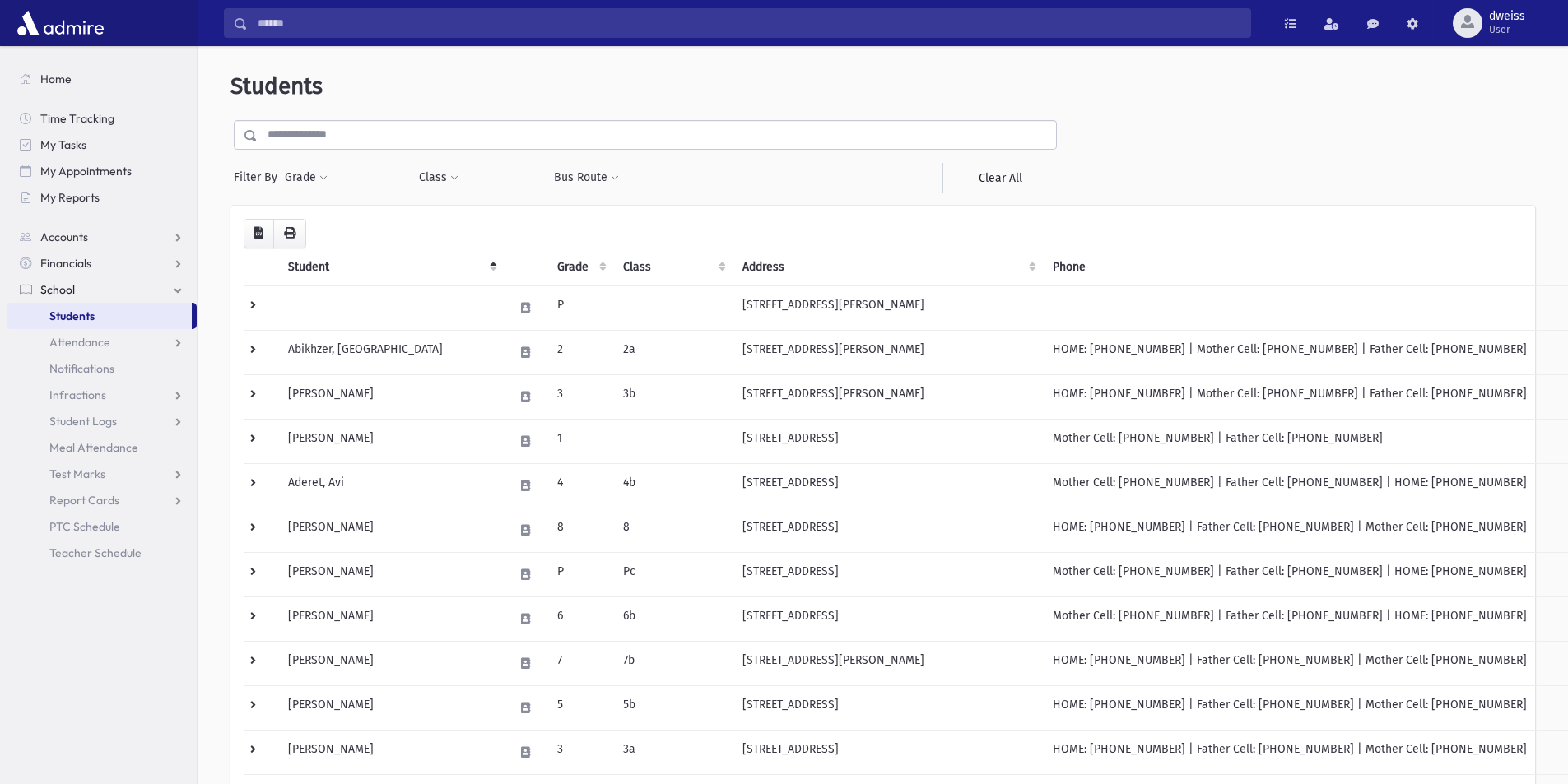
click at [376, 130] on input "text" at bounding box center [656, 135] width 798 height 29
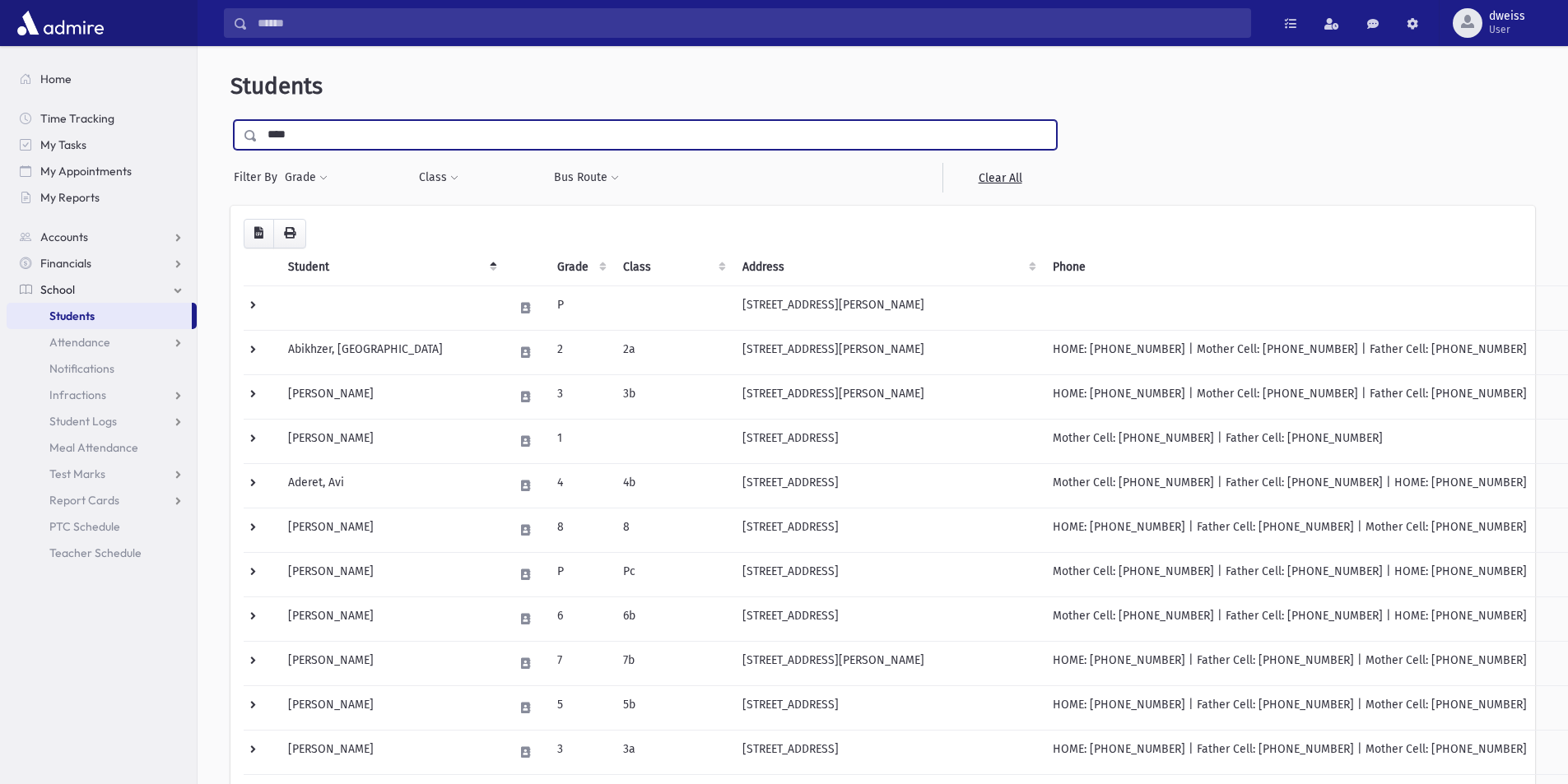
type input "****"
click at [231, 120] on input "submit" at bounding box center [253, 131] width 46 height 22
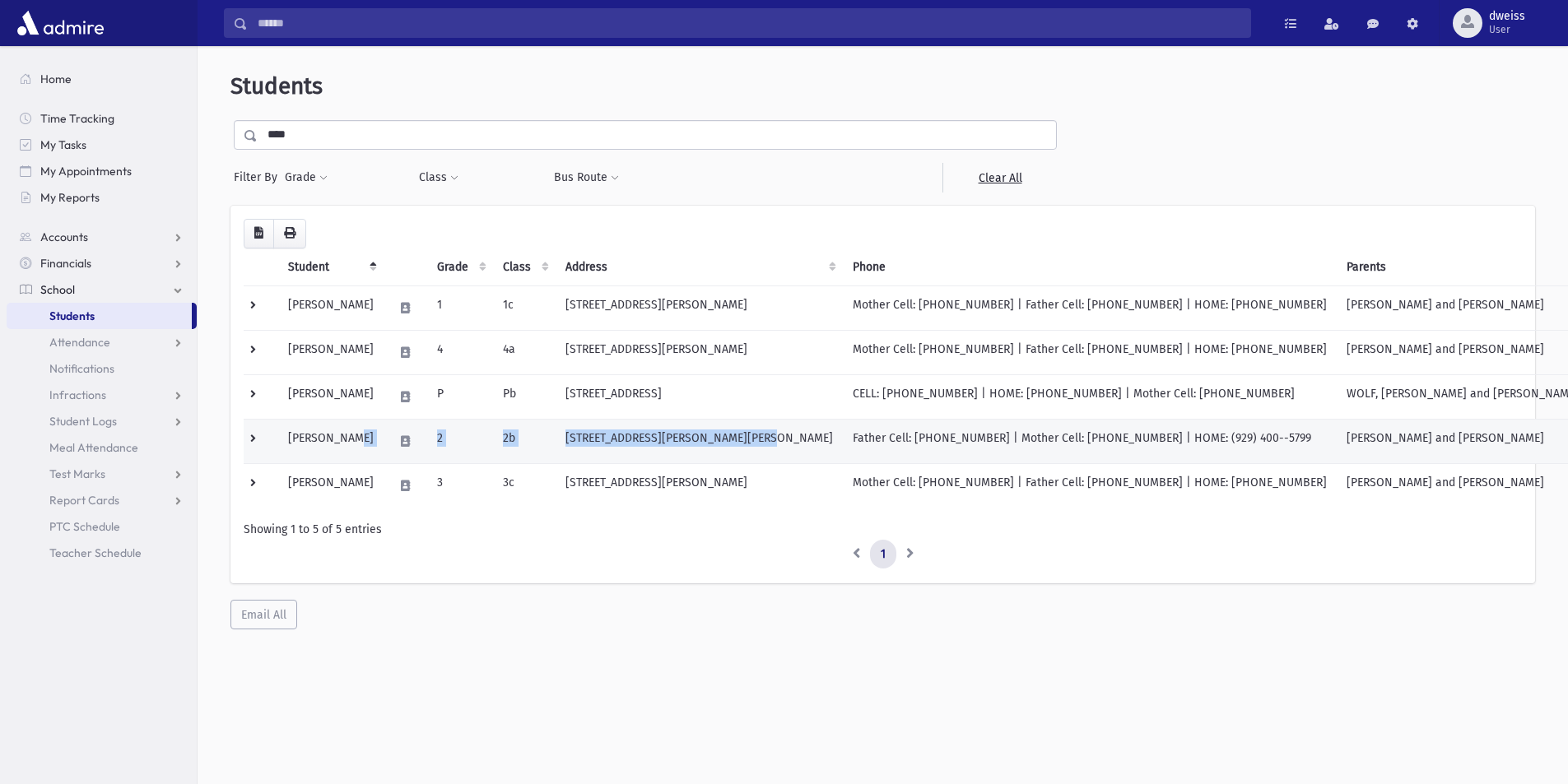
drag, startPoint x: 790, startPoint y: 439, endPoint x: 374, endPoint y: 439, distance: 416.0
click at [374, 439] on tr "Wolf, Yakov 2 2b 8 Jessica Court Jackson, NJ 08527 Father Cell: (347) 585-8740 …" at bounding box center [916, 441] width 1345 height 44
click at [775, 435] on td "8 Jessica Court Jackson, NJ 08527" at bounding box center [700, 441] width 287 height 44
